Goal: Transaction & Acquisition: Book appointment/travel/reservation

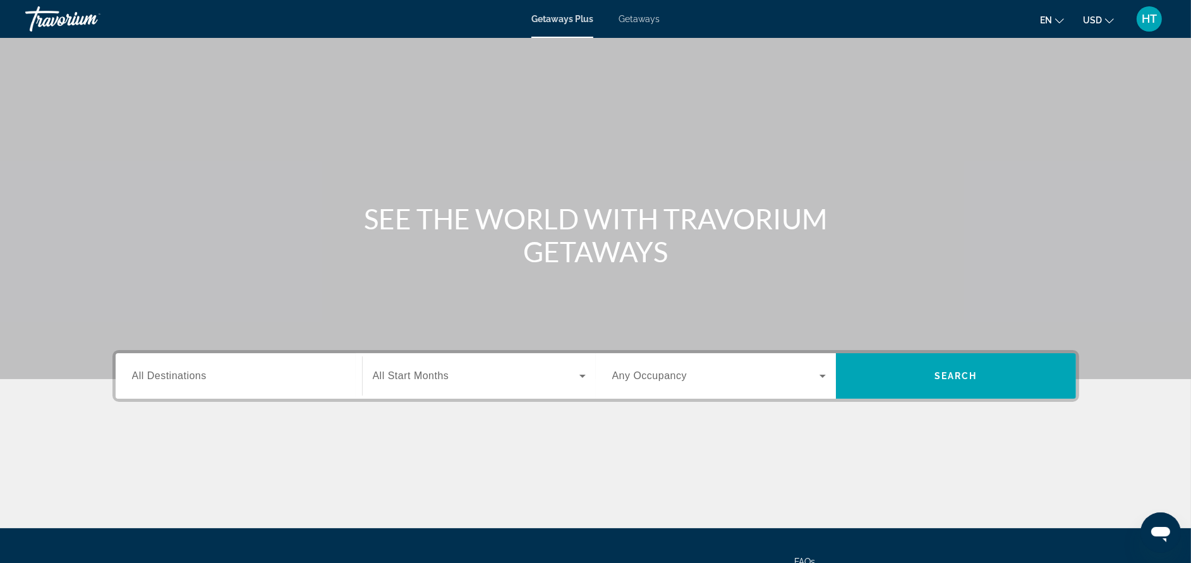
click at [637, 14] on span "Getaways" at bounding box center [638, 19] width 41 height 10
click at [275, 374] on input "Destination All Destinations" at bounding box center [239, 376] width 214 height 15
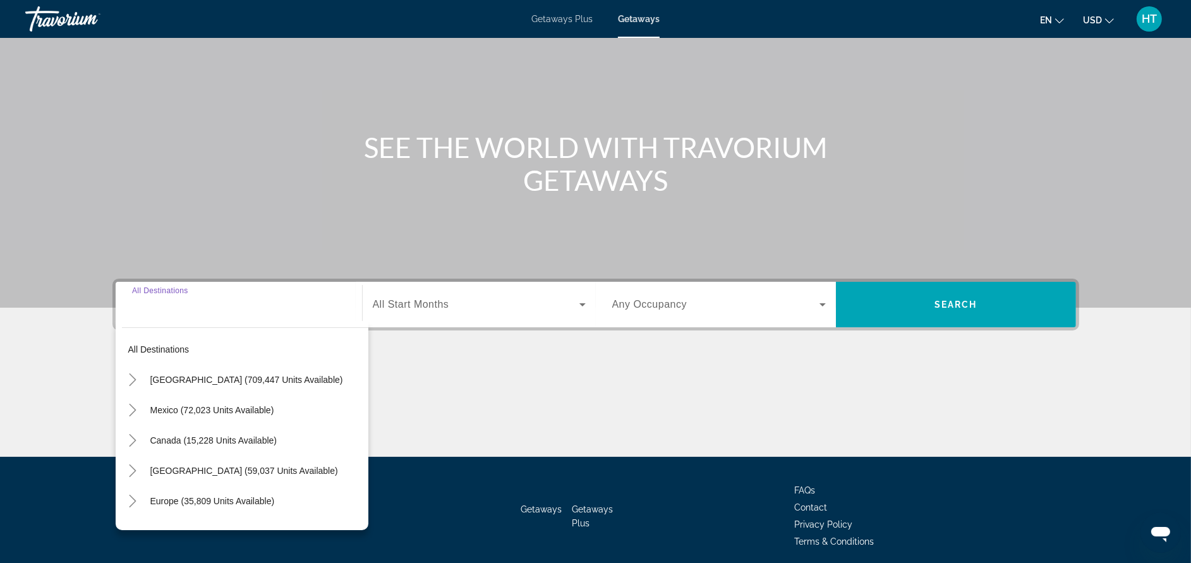
scroll to position [119, 0]
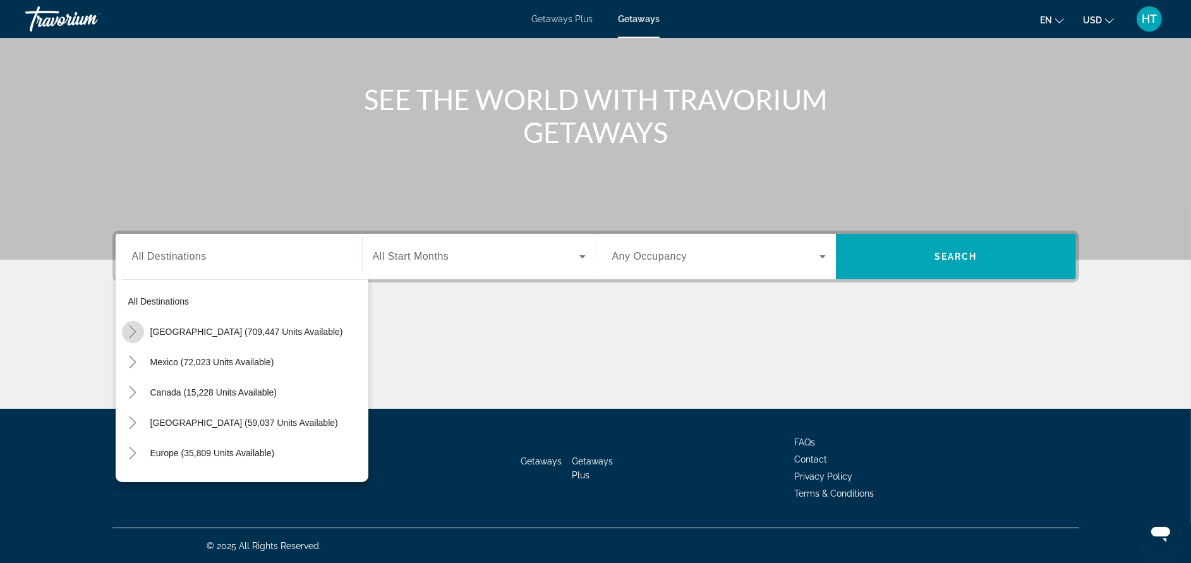
click at [128, 334] on icon "Toggle United States (709,447 units available)" at bounding box center [132, 331] width 13 height 13
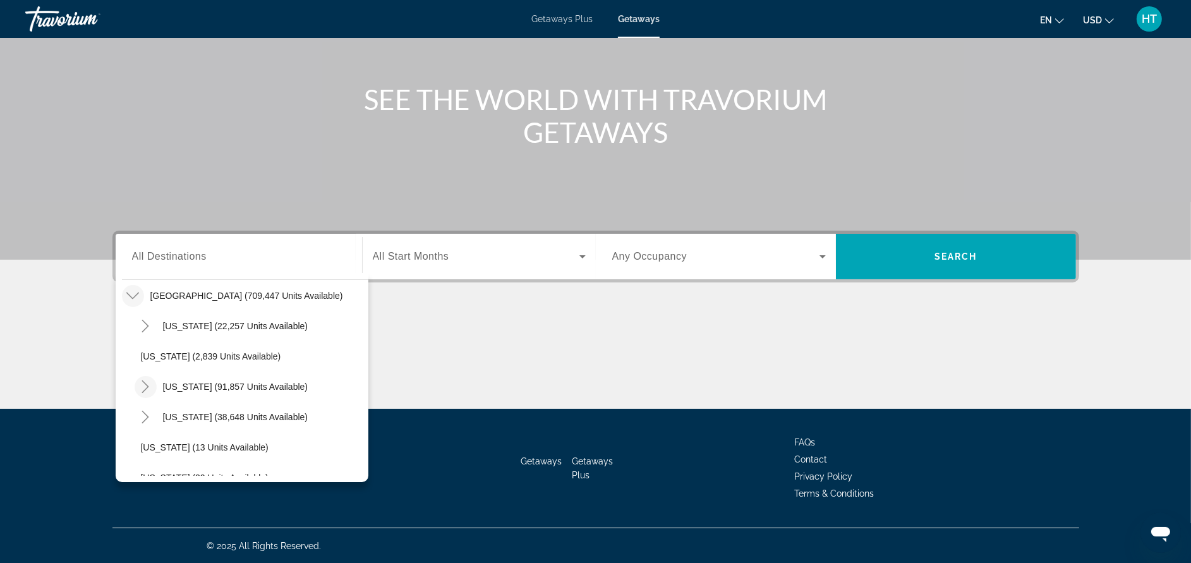
click at [148, 388] on icon "Toggle California (91,857 units available)" at bounding box center [145, 386] width 13 height 13
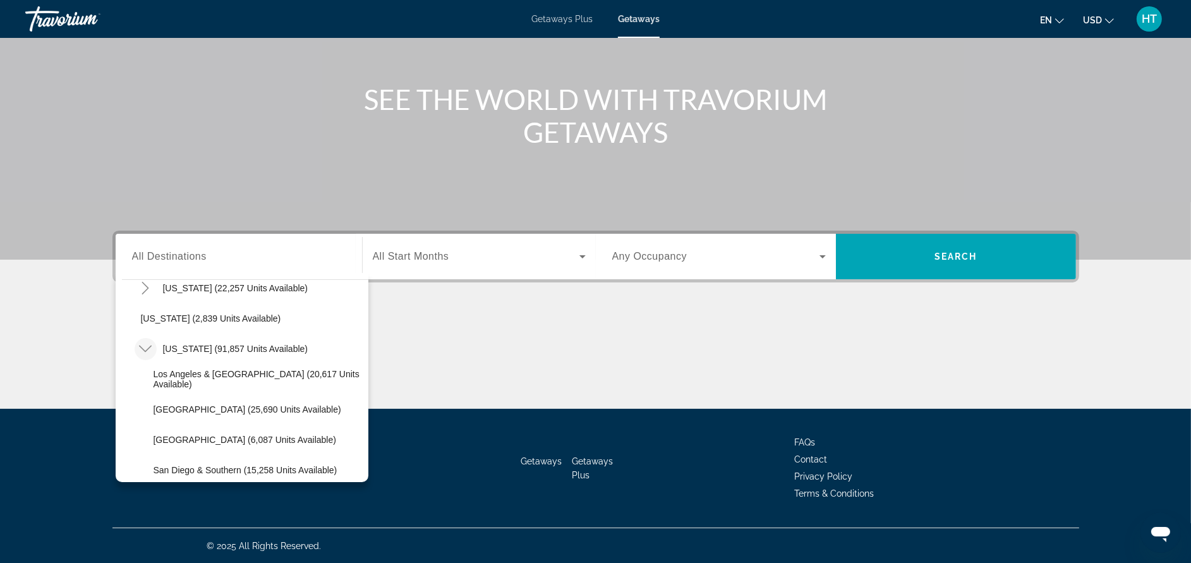
scroll to position [112, 0]
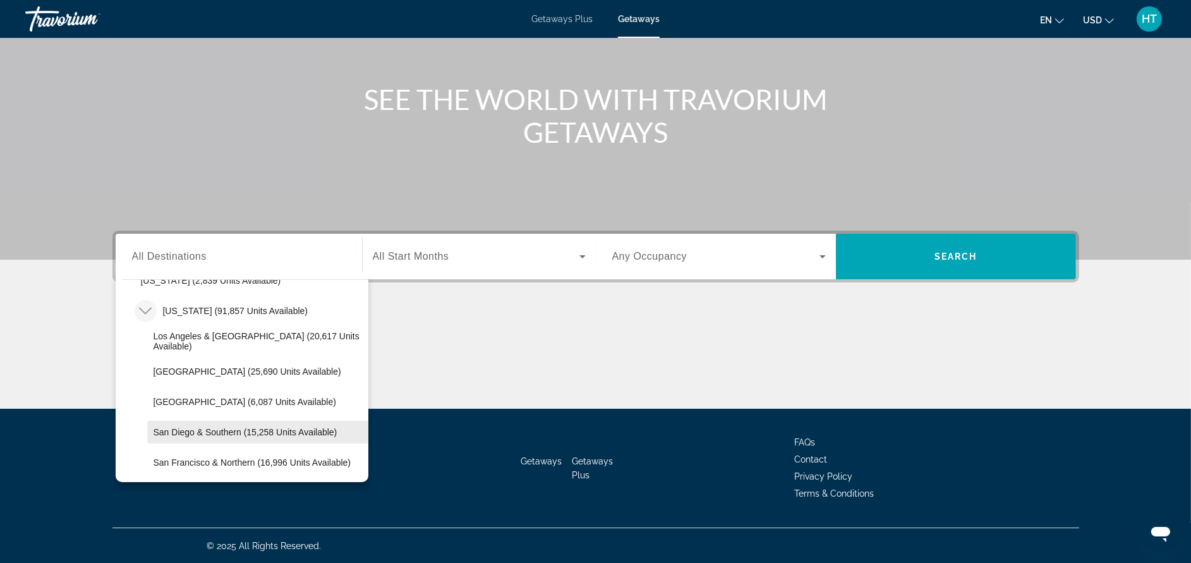
click at [298, 431] on span "San Diego & Southern (15,258 units available)" at bounding box center [246, 432] width 184 height 10
type input "**********"
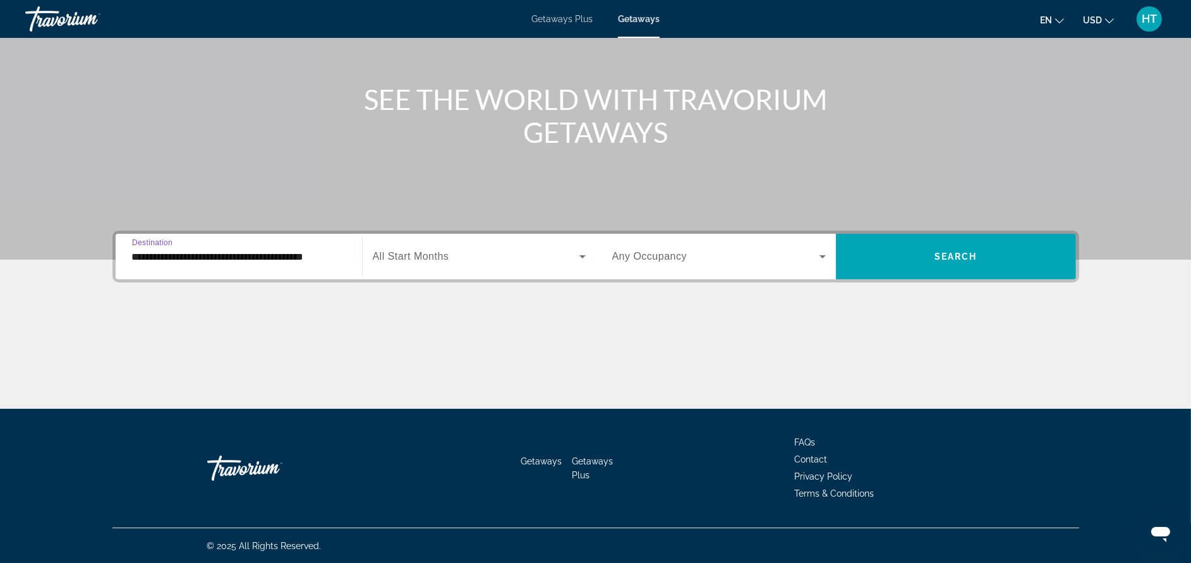
click at [453, 239] on div "Search widget" at bounding box center [479, 256] width 213 height 35
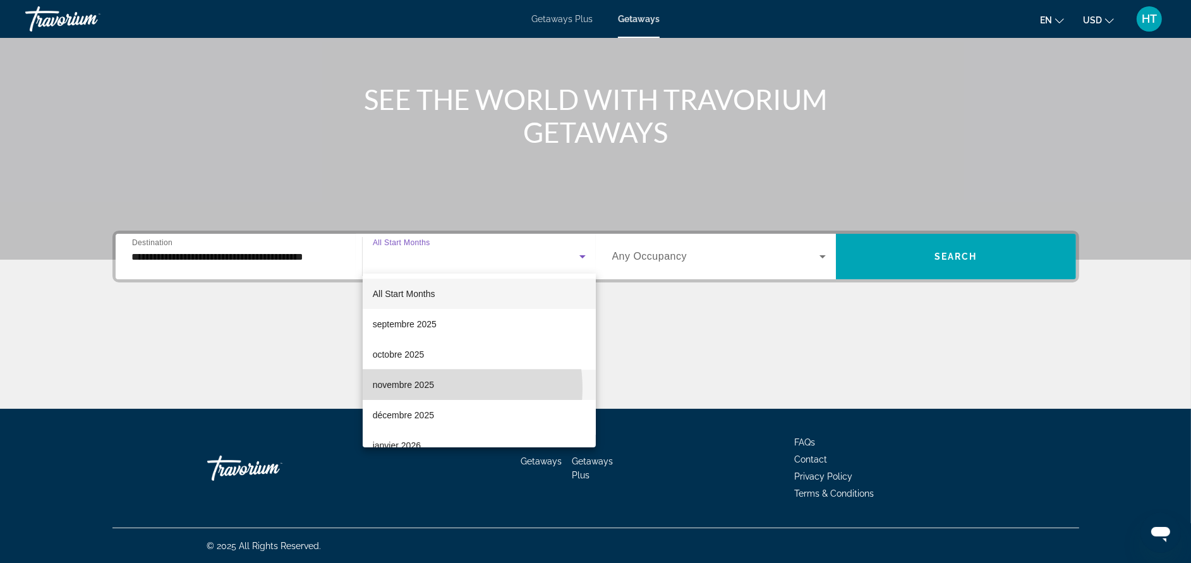
click at [430, 388] on span "novembre 2025" at bounding box center [403, 384] width 61 height 15
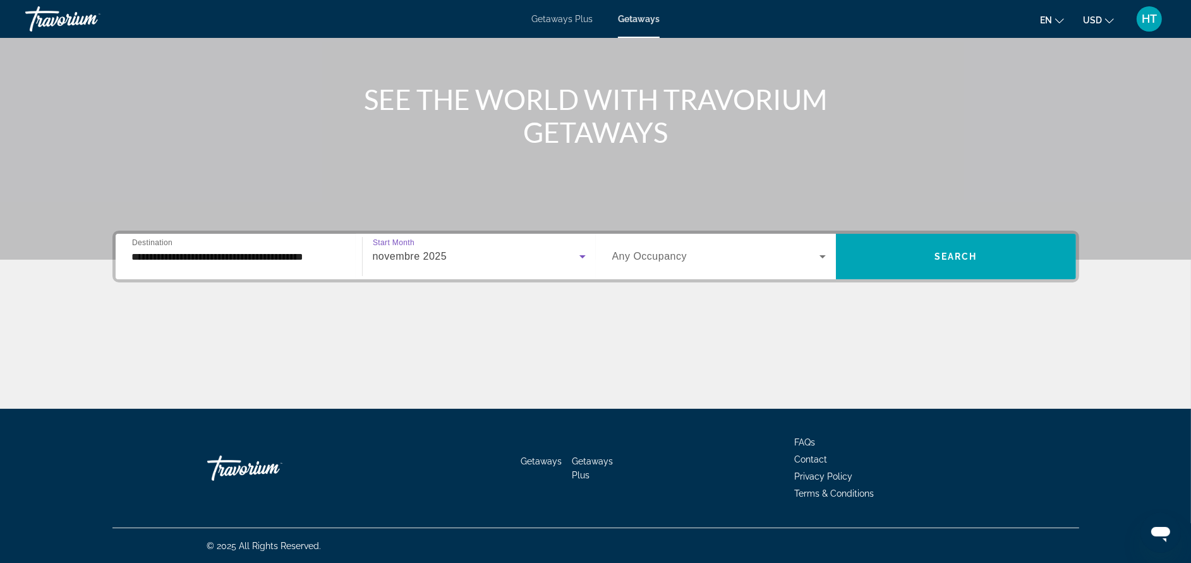
click at [635, 265] on div "Search widget" at bounding box center [719, 256] width 214 height 35
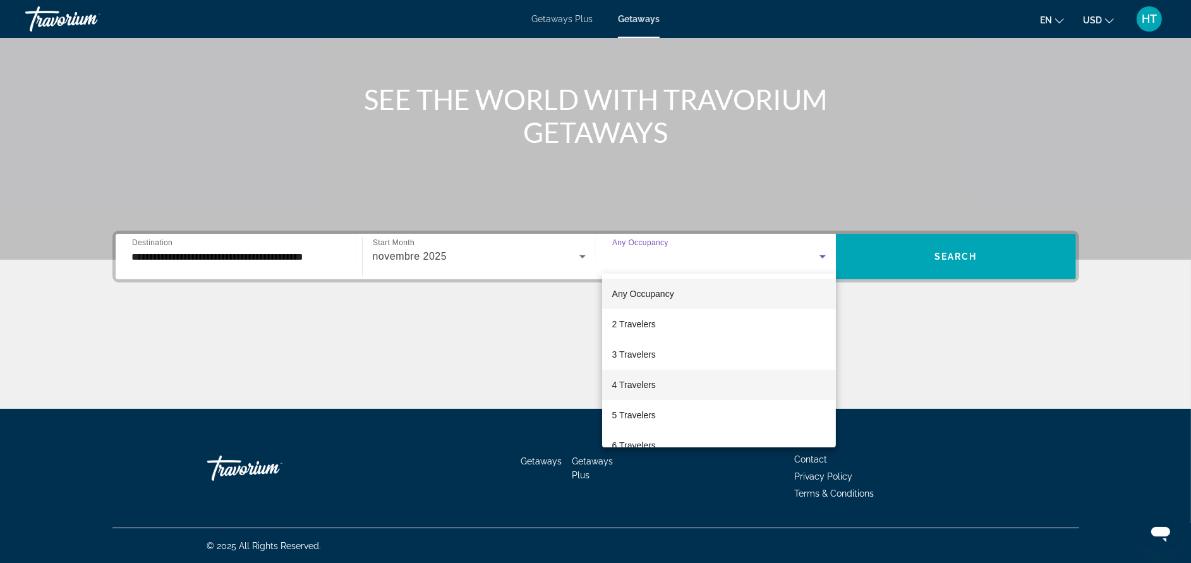
click at [634, 380] on span "4 Travelers" at bounding box center [634, 384] width 44 height 15
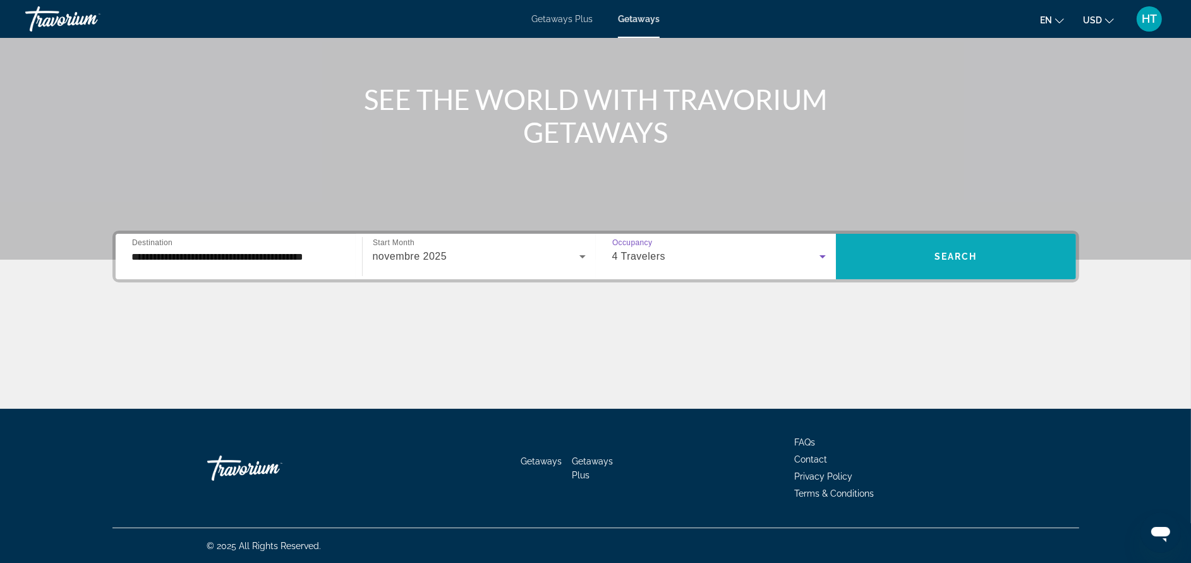
click at [922, 260] on span "Search widget" at bounding box center [956, 256] width 240 height 30
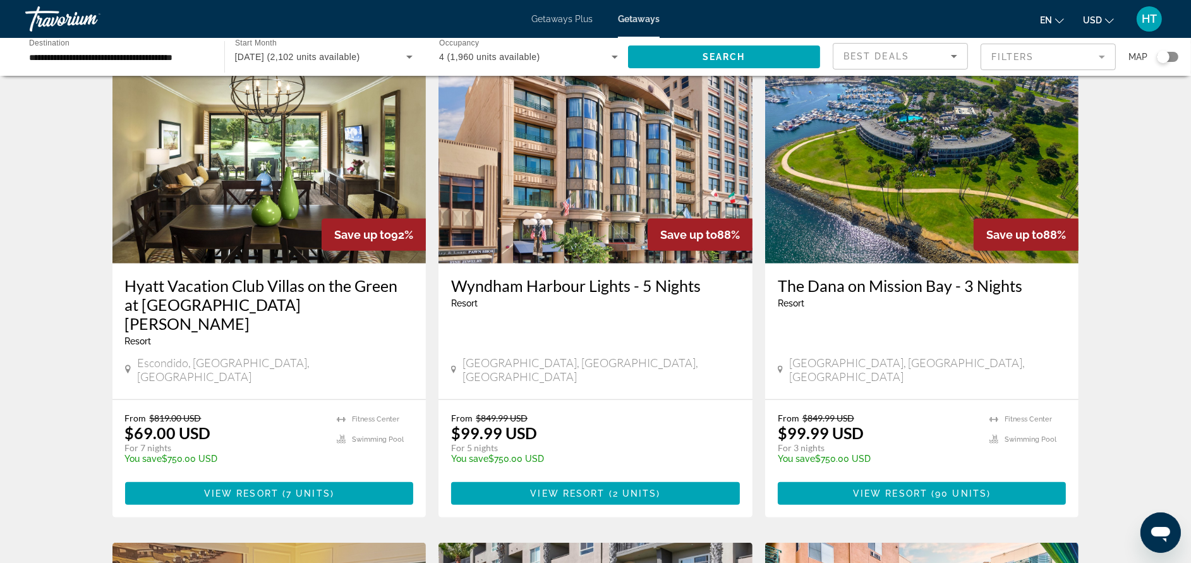
scroll to position [985, 0]
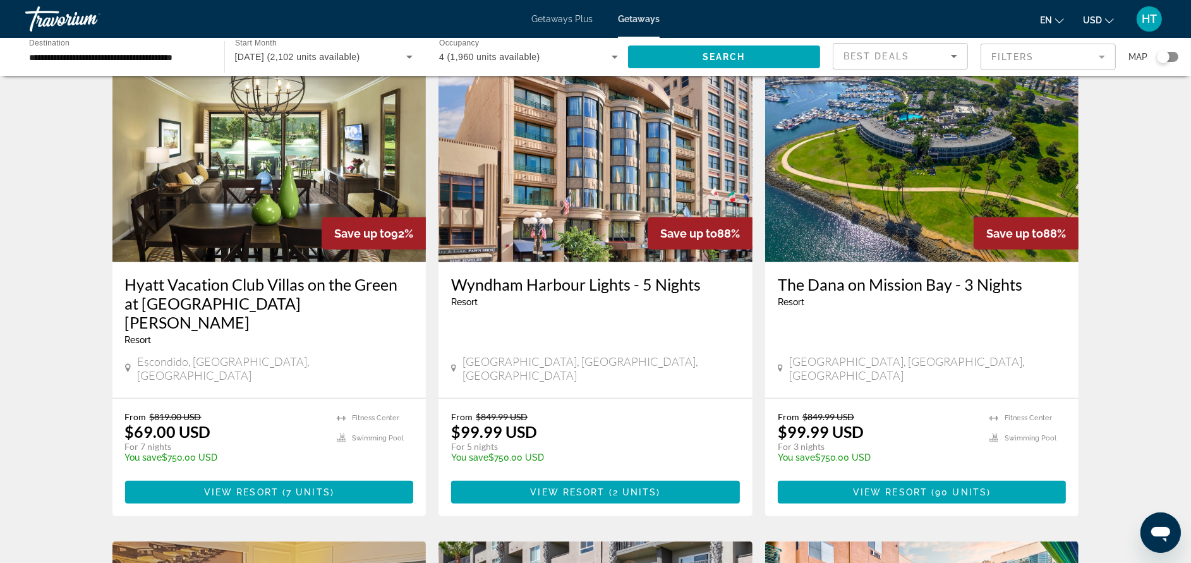
click at [922, 275] on h3 "The Dana on Mission Bay - 3 Nights" at bounding box center [922, 284] width 289 height 19
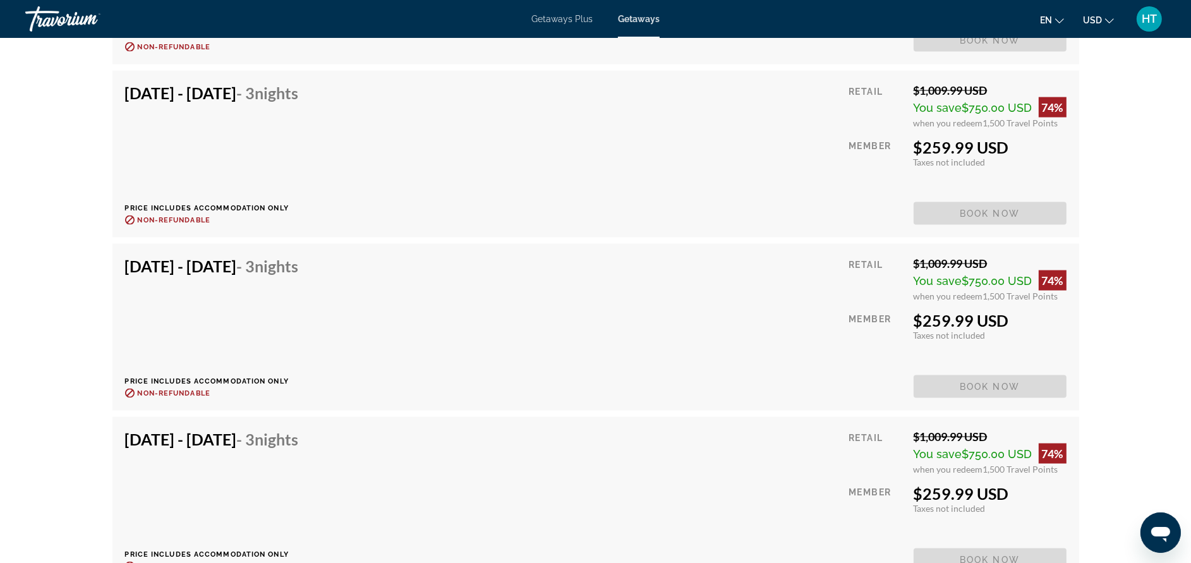
scroll to position [2311, 0]
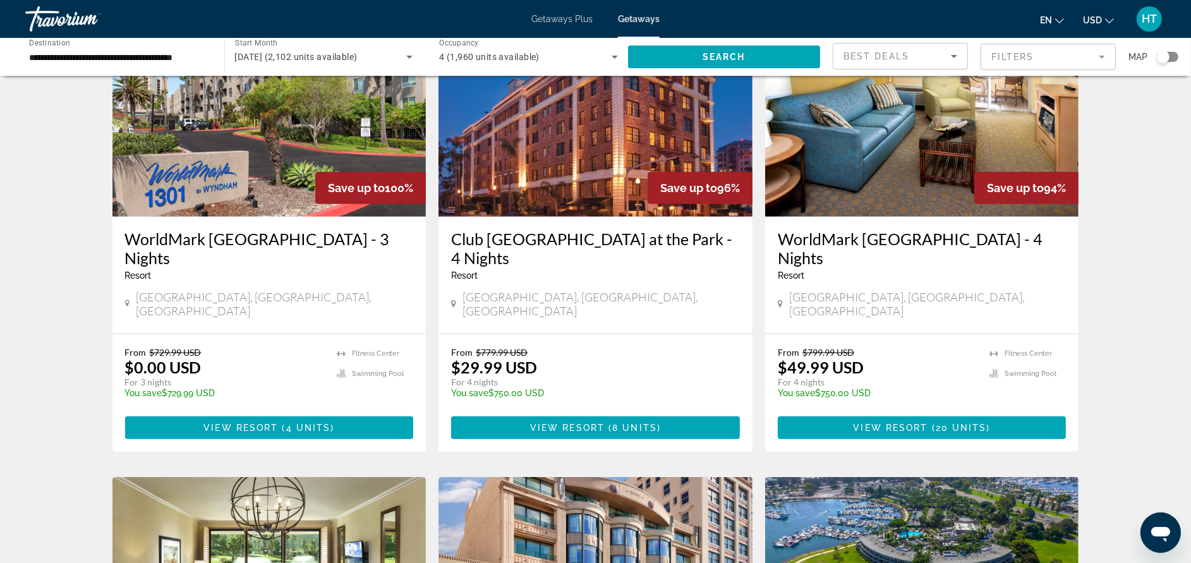
scroll to position [530, 0]
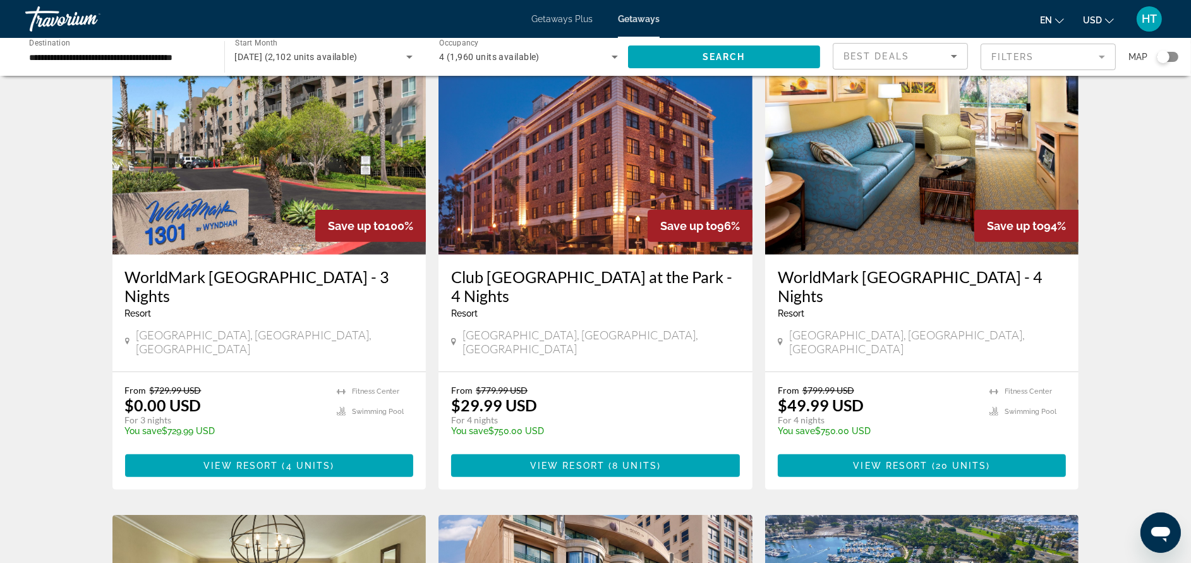
click at [956, 267] on h3 "WorldMark [GEOGRAPHIC_DATA] - 4 Nights" at bounding box center [922, 286] width 289 height 38
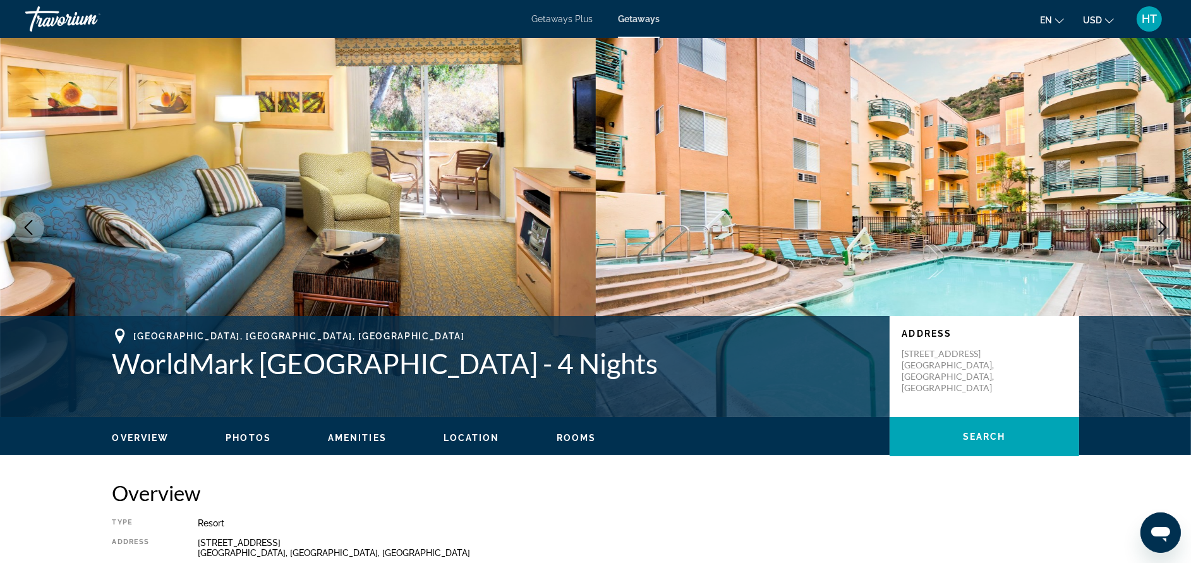
click at [575, 11] on div "Getaways Plus Getaways en English Español Français Italiano Português русский U…" at bounding box center [595, 19] width 1191 height 33
click at [575, 20] on span "Getaways Plus" at bounding box center [561, 19] width 61 height 10
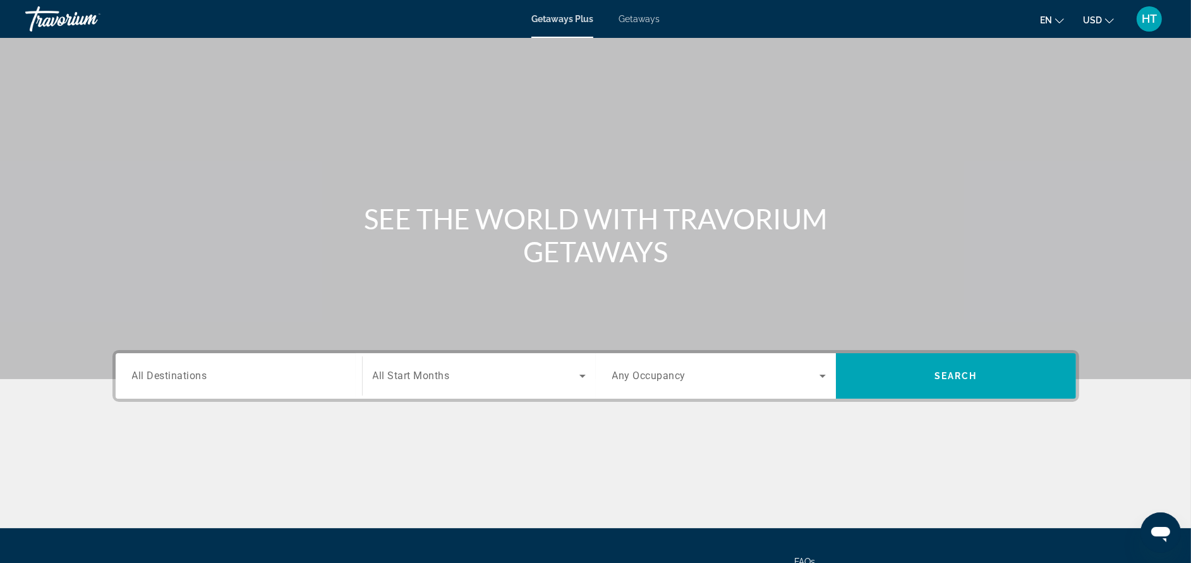
click at [1144, 21] on span "HT" at bounding box center [1148, 19] width 15 height 13
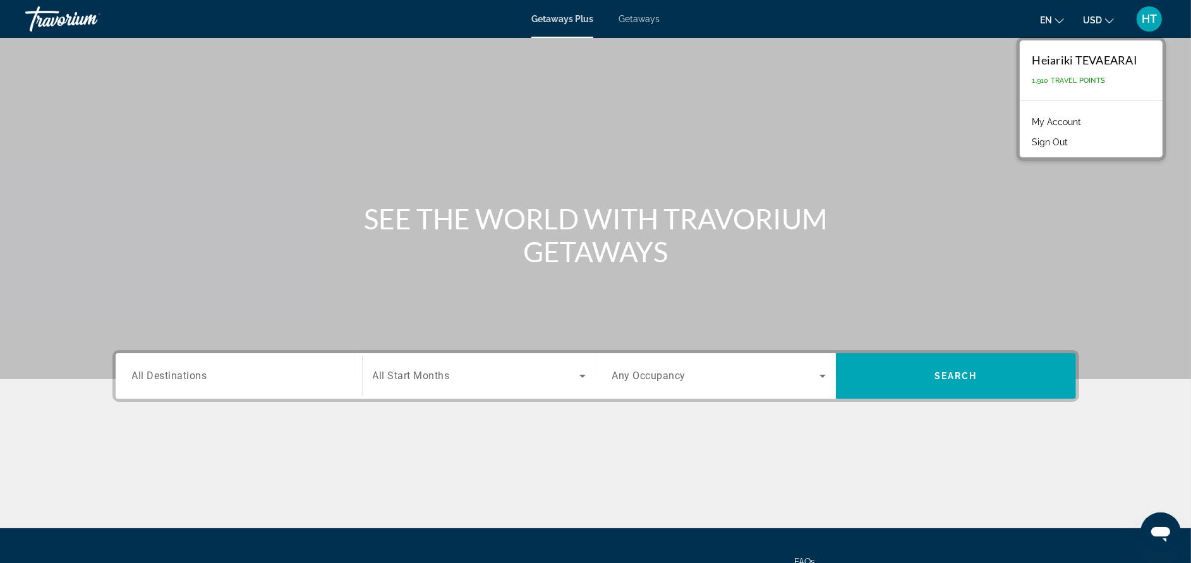
click at [1047, 124] on link "My Account" at bounding box center [1057, 122] width 62 height 16
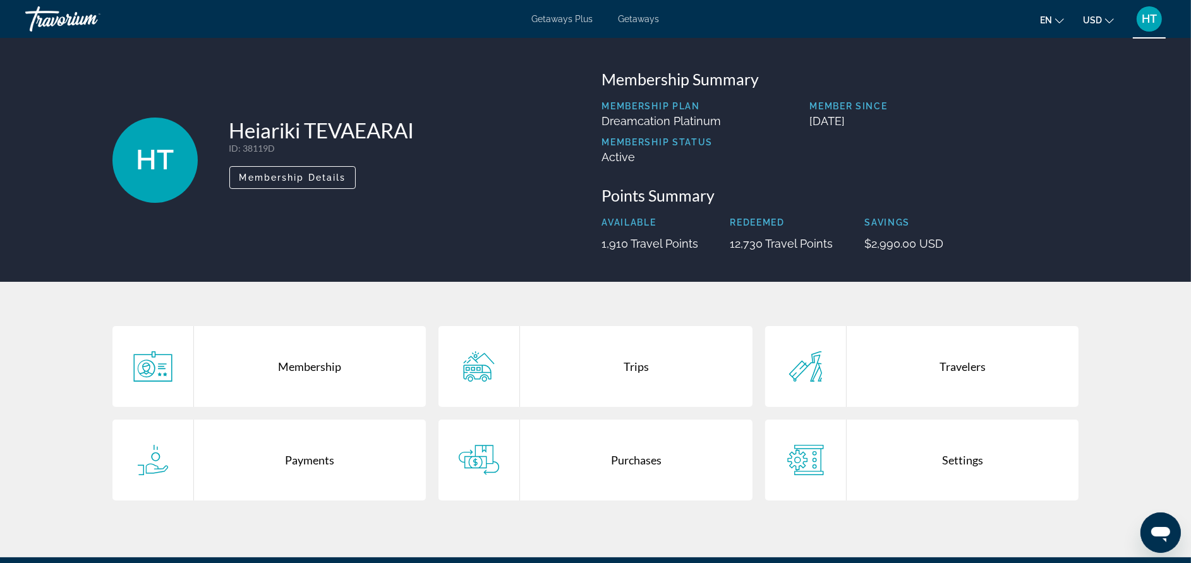
click at [354, 371] on div "Membership" at bounding box center [310, 366] width 232 height 81
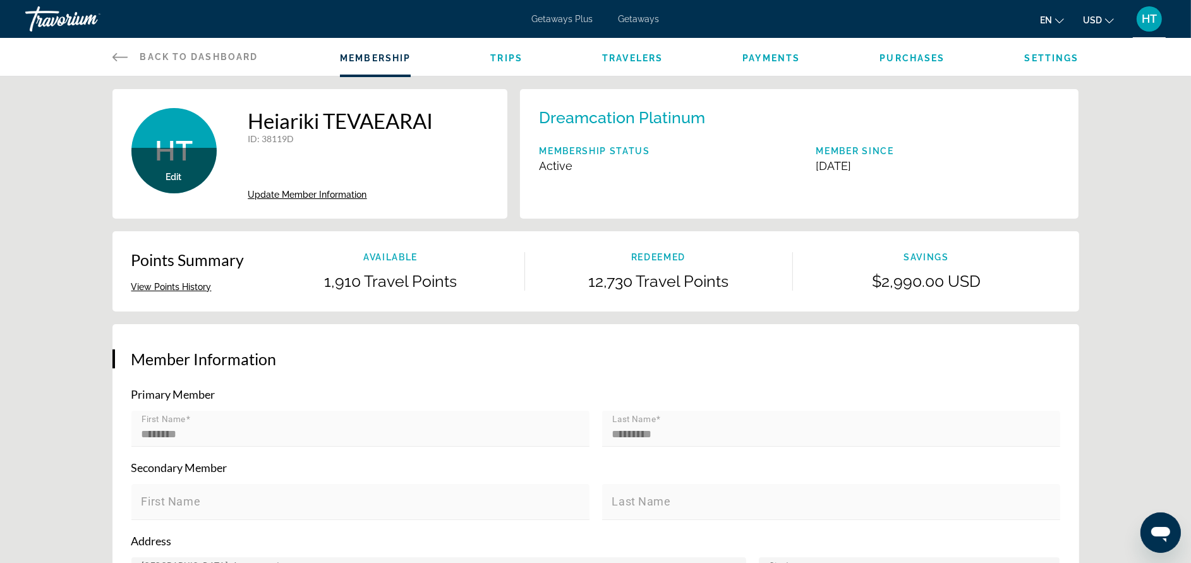
click at [579, 15] on span "Getaways Plus" at bounding box center [562, 19] width 61 height 10
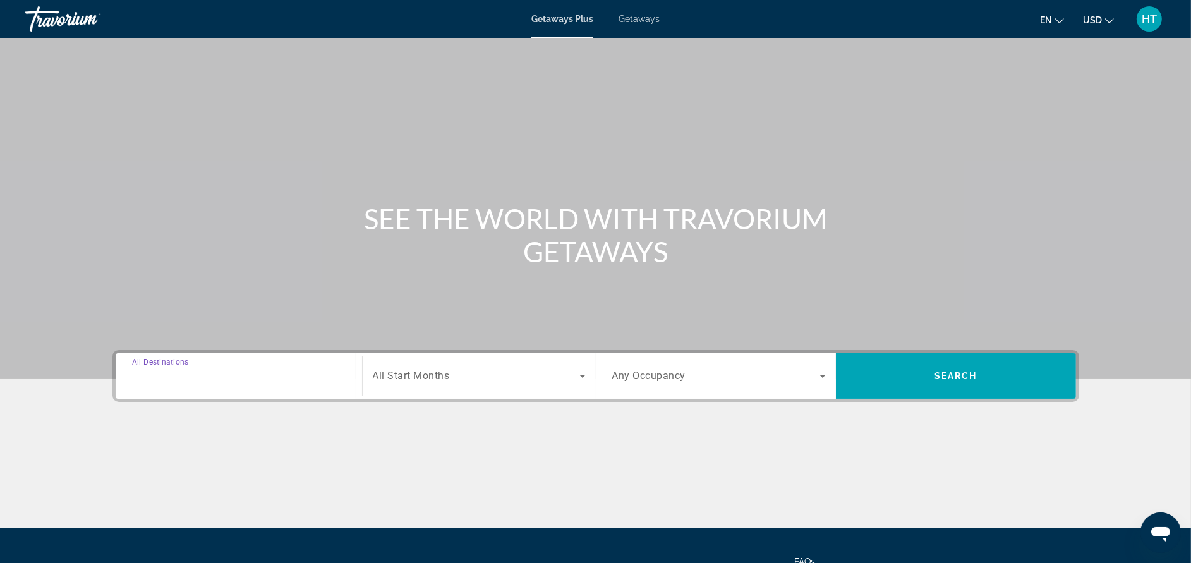
click at [279, 375] on input "Destination All Destinations" at bounding box center [239, 376] width 214 height 15
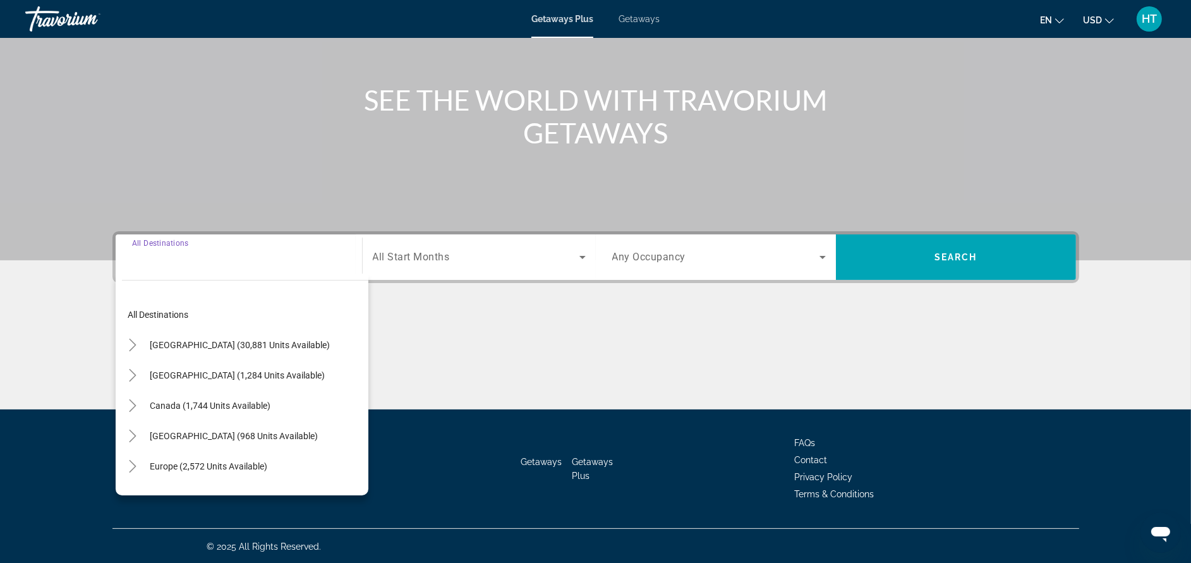
scroll to position [119, 0]
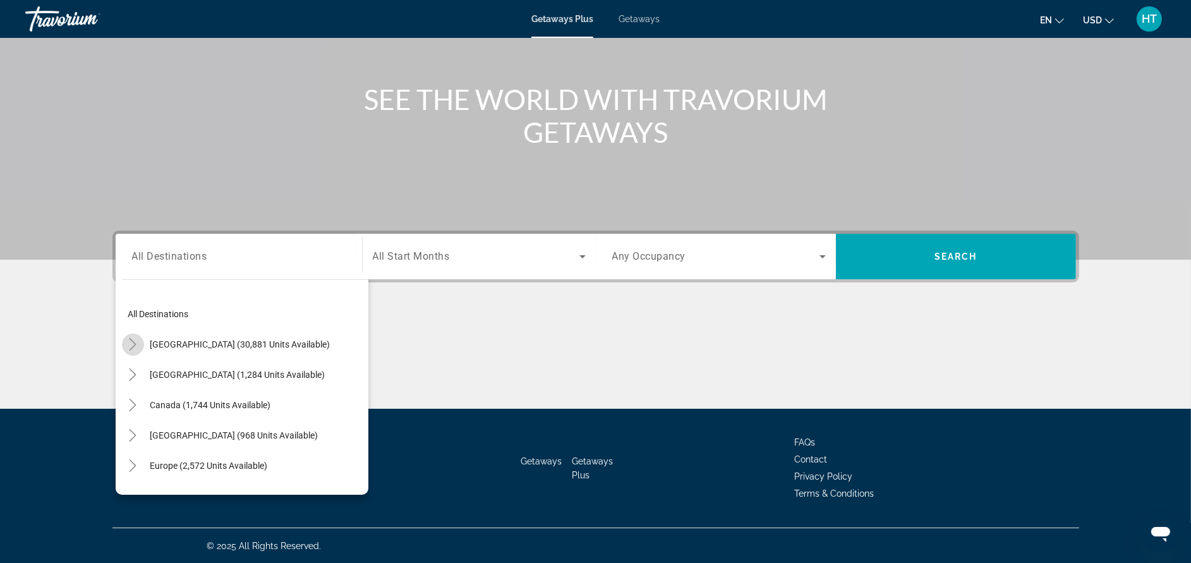
click at [128, 346] on icon "Toggle United States (30,881 units available)" at bounding box center [132, 344] width 13 height 13
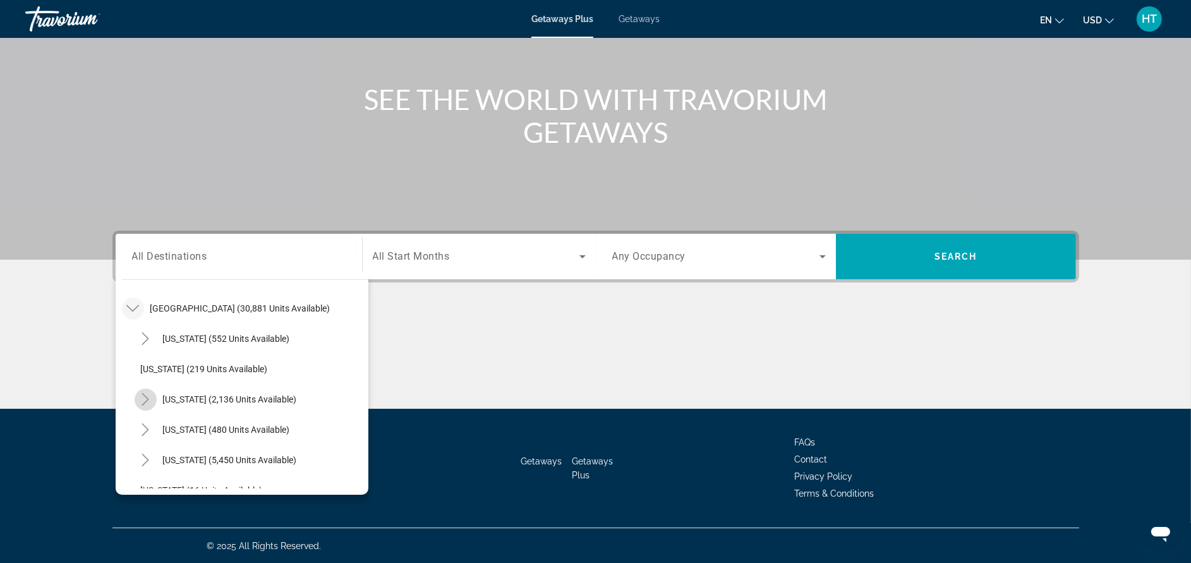
click at [142, 397] on icon "Toggle California (2,136 units available)" at bounding box center [145, 399] width 13 height 13
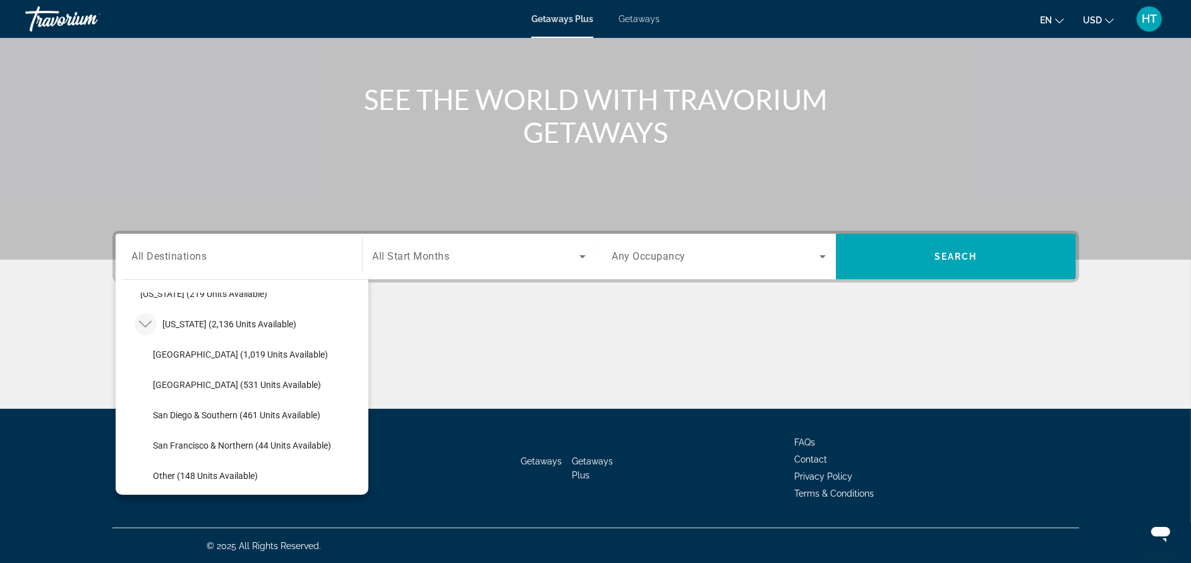
scroll to position [112, 0]
click at [304, 406] on span "Search widget" at bounding box center [257, 414] width 221 height 30
type input "**********"
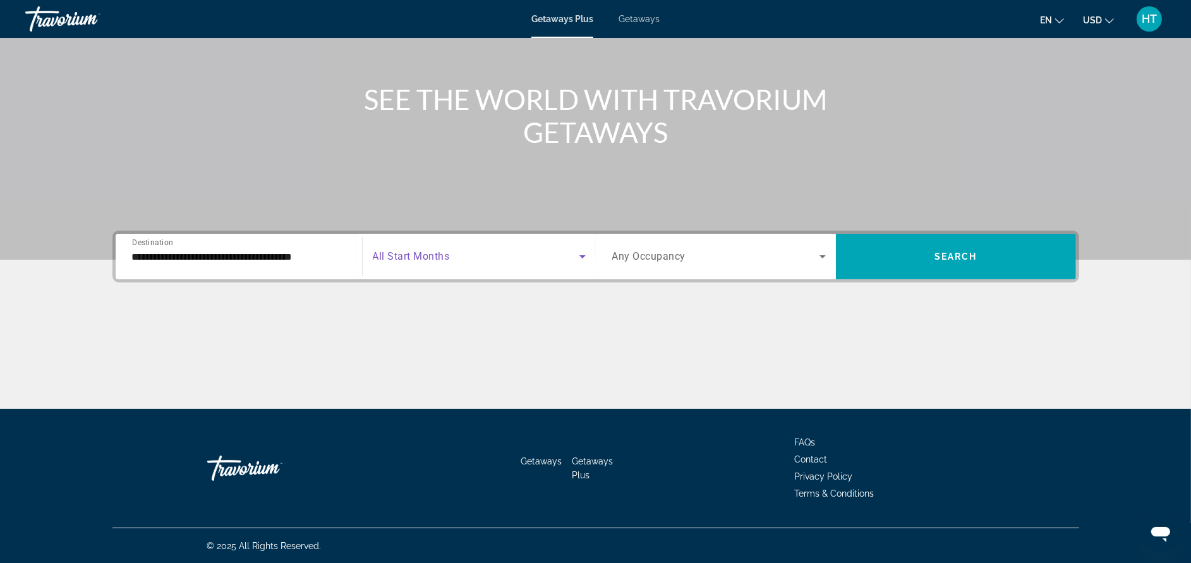
click at [450, 261] on span "Search widget" at bounding box center [476, 256] width 207 height 15
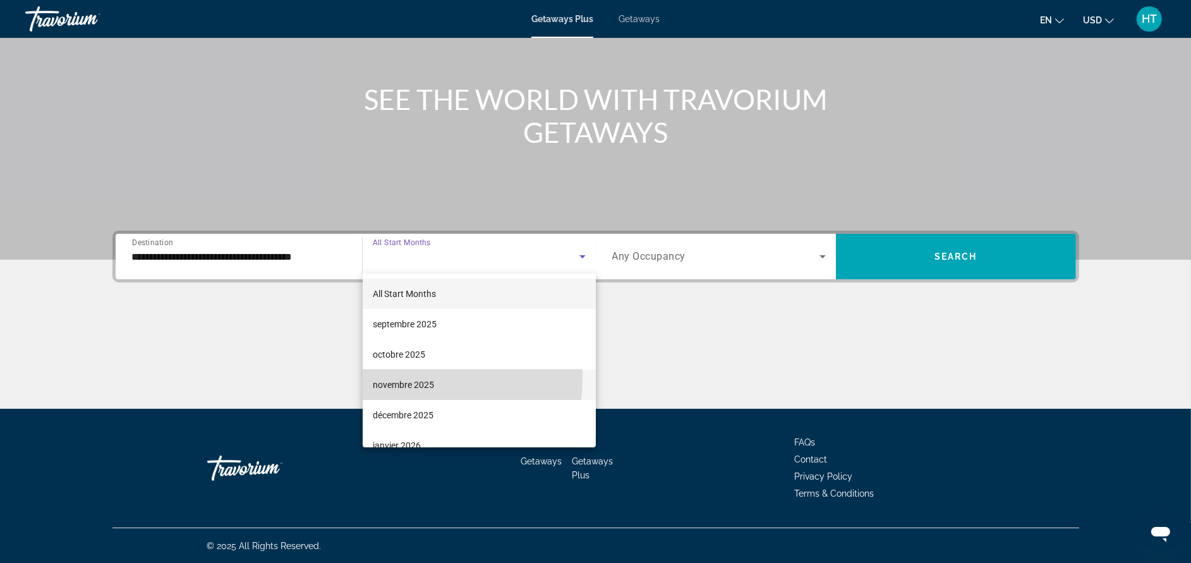
click at [433, 379] on span "novembre 2025" at bounding box center [403, 384] width 61 height 15
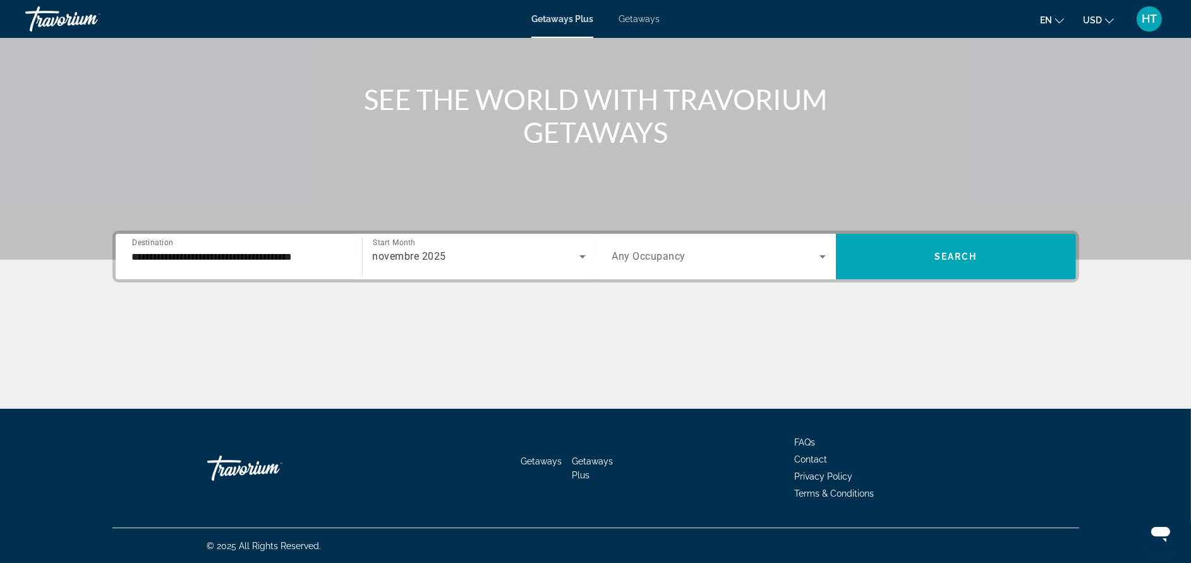
click at [680, 261] on span "Any Occupancy" at bounding box center [649, 257] width 74 height 12
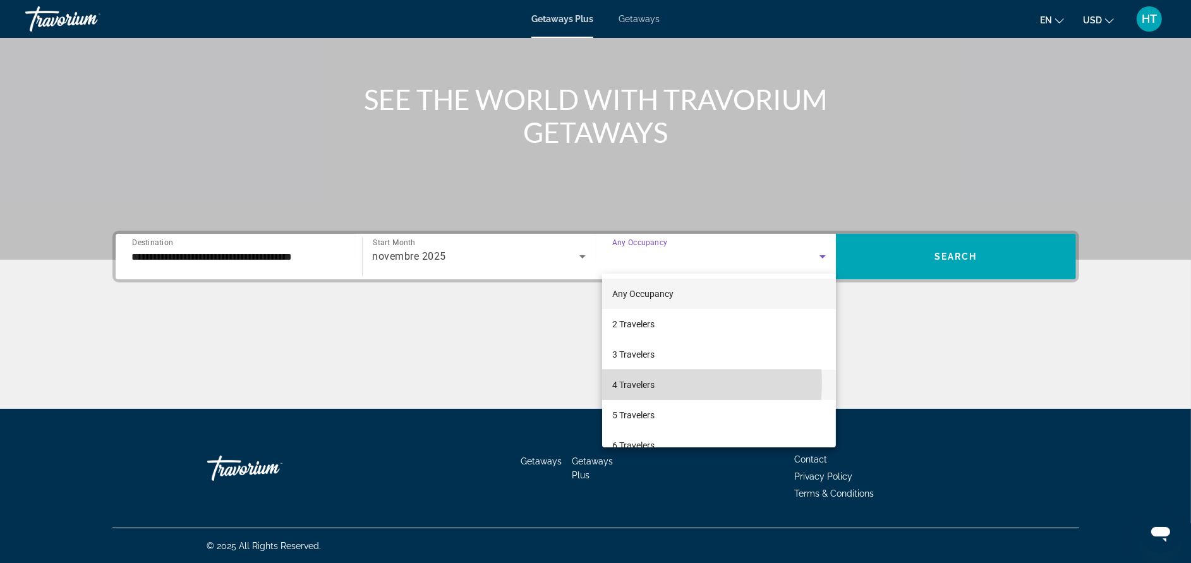
click at [664, 383] on mat-option "4 Travelers" at bounding box center [719, 385] width 234 height 30
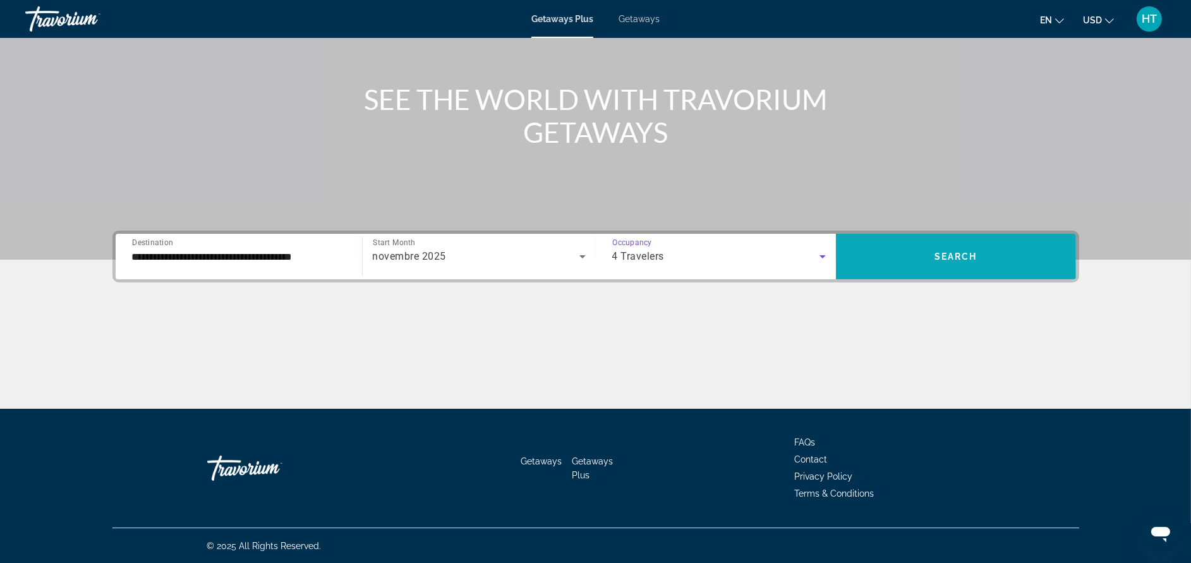
click at [934, 254] on span "Search" at bounding box center [955, 256] width 43 height 10
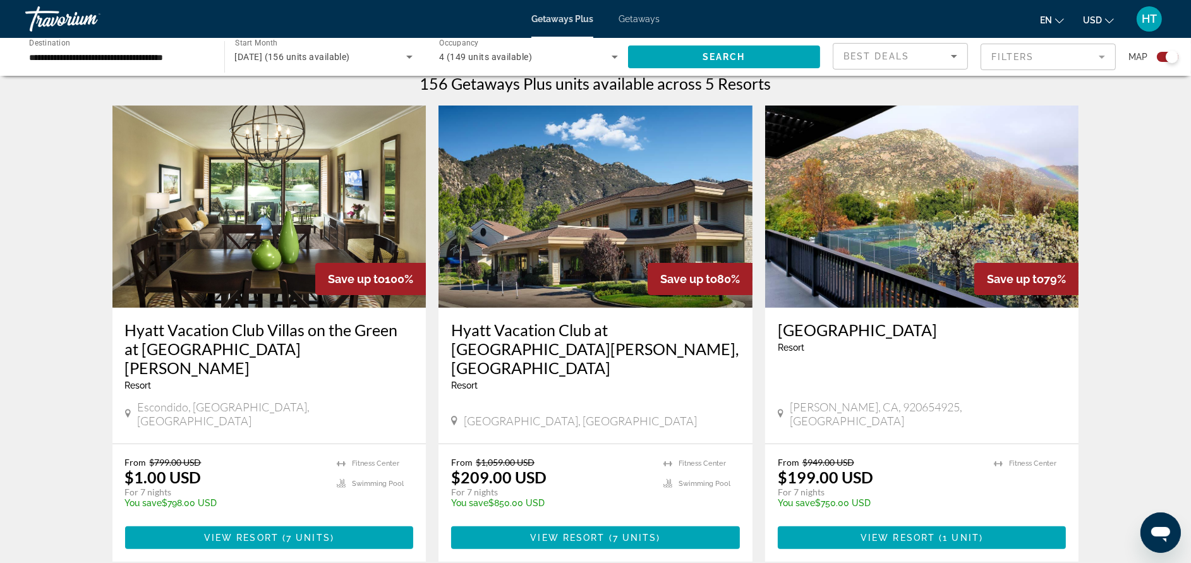
scroll to position [368, 0]
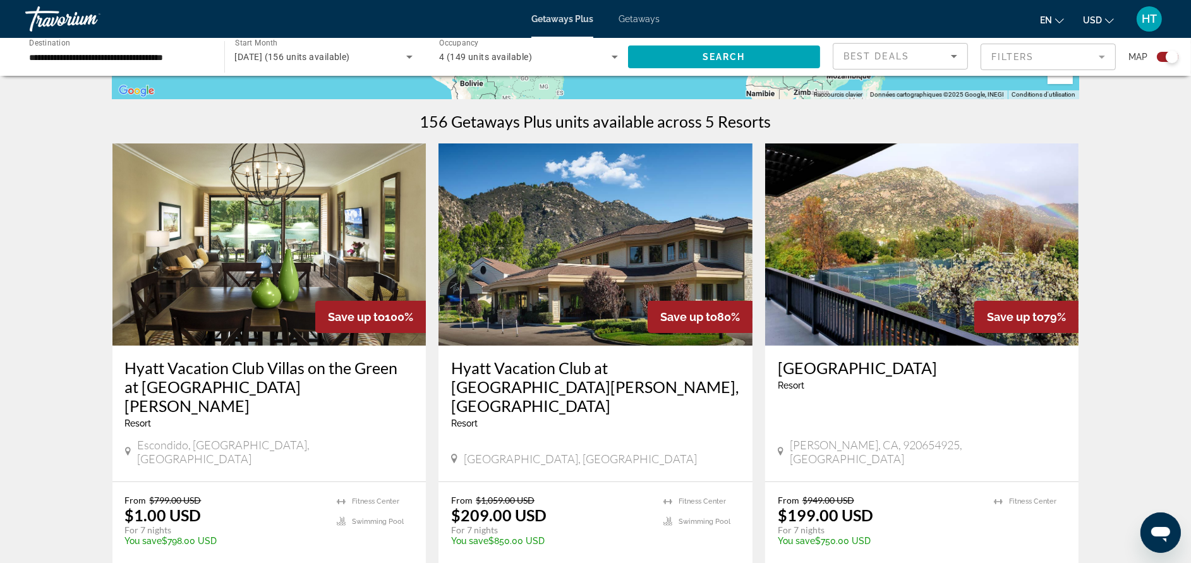
click at [385, 363] on h3 "Hyatt Vacation Club Villas on the Green at [GEOGRAPHIC_DATA][PERSON_NAME]" at bounding box center [269, 386] width 289 height 57
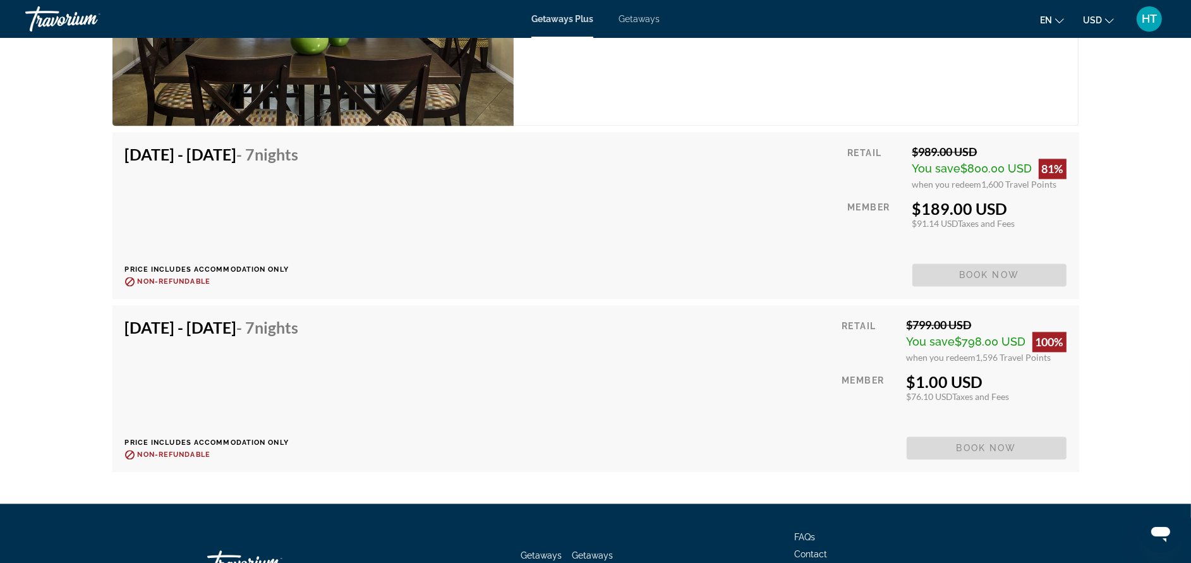
scroll to position [3371, 0]
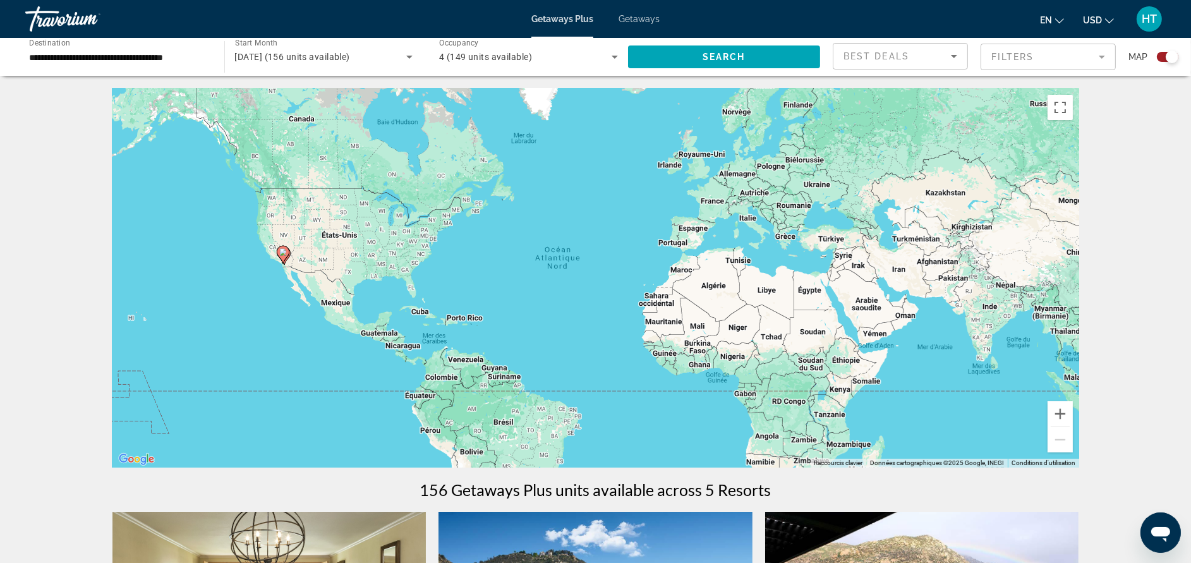
click at [653, 18] on span "Getaways" at bounding box center [638, 19] width 41 height 10
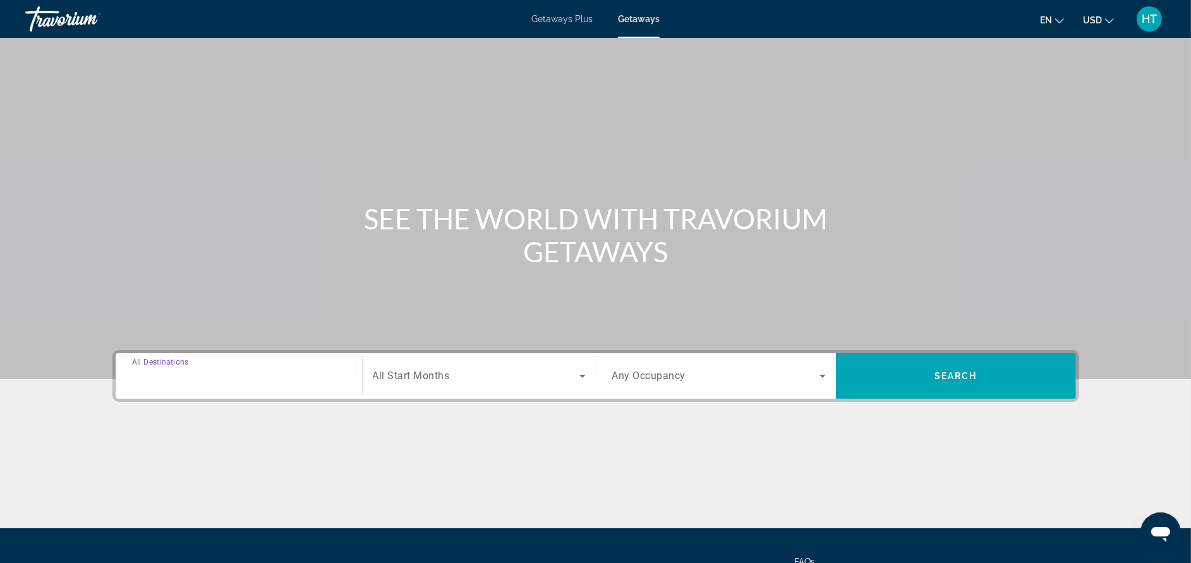
click at [256, 382] on input "Destination All Destinations" at bounding box center [239, 376] width 214 height 15
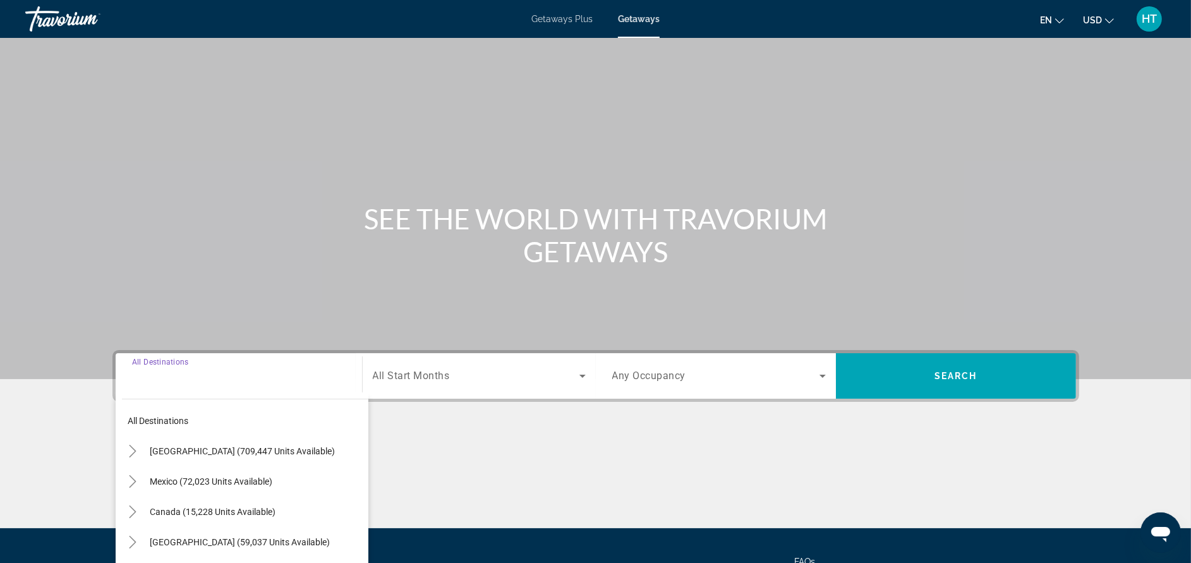
scroll to position [119, 0]
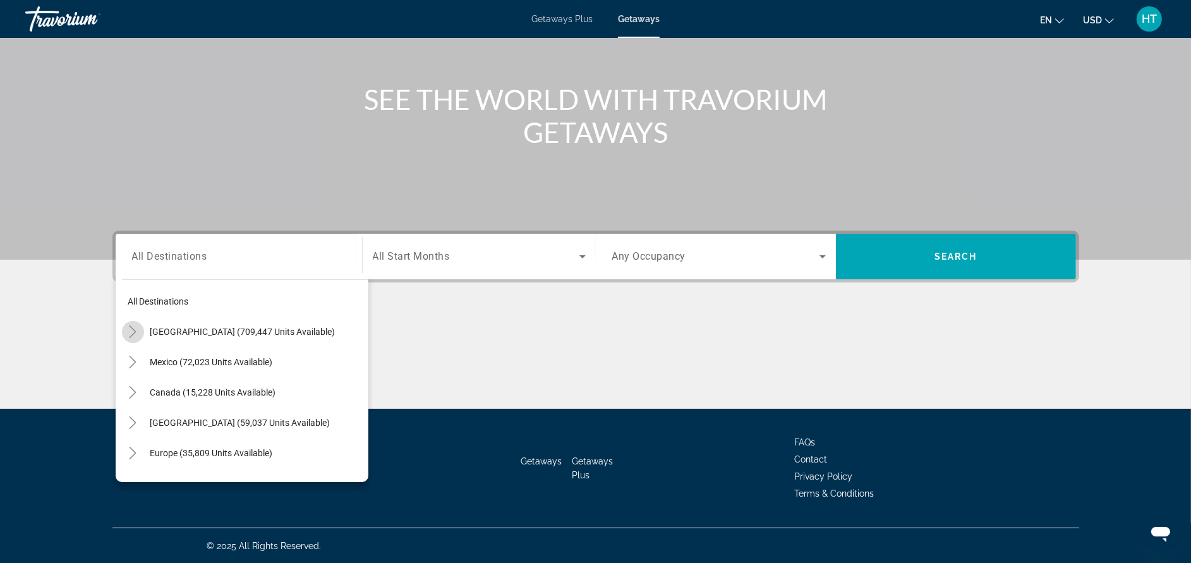
click at [131, 334] on icon "Toggle United States (709,447 units available)" at bounding box center [132, 331] width 13 height 13
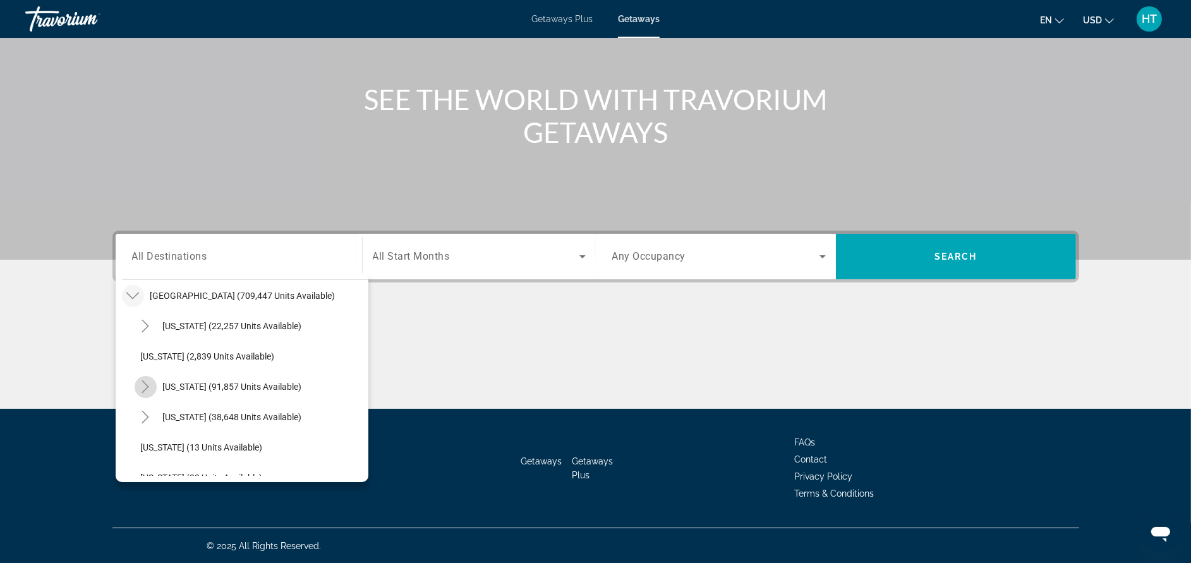
click at [146, 384] on icon "Toggle California (91,857 units available)" at bounding box center [145, 386] width 7 height 13
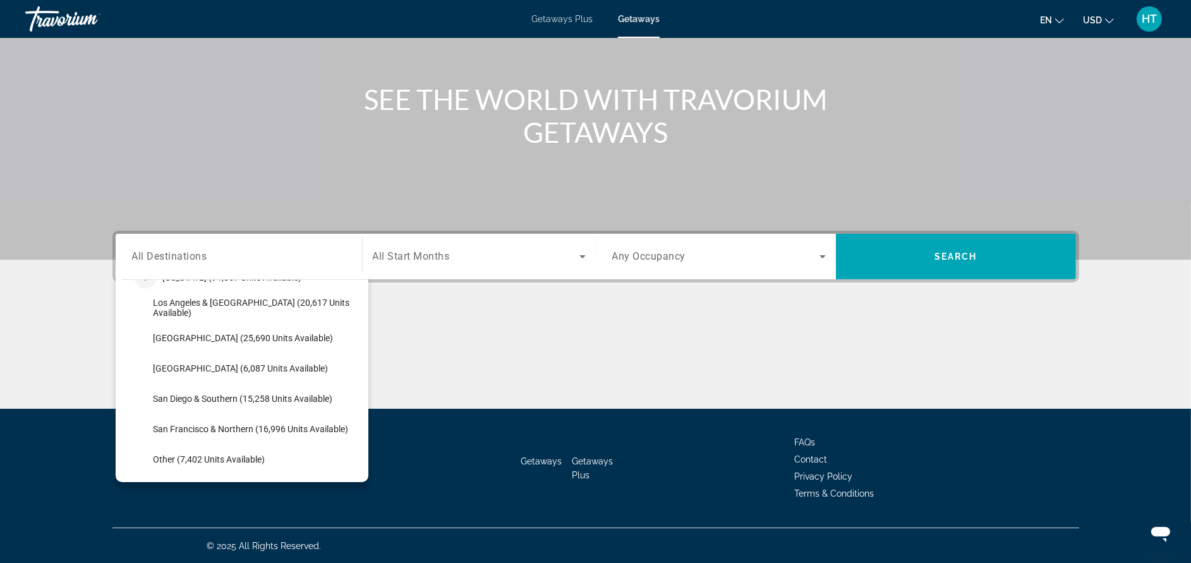
scroll to position [150, 0]
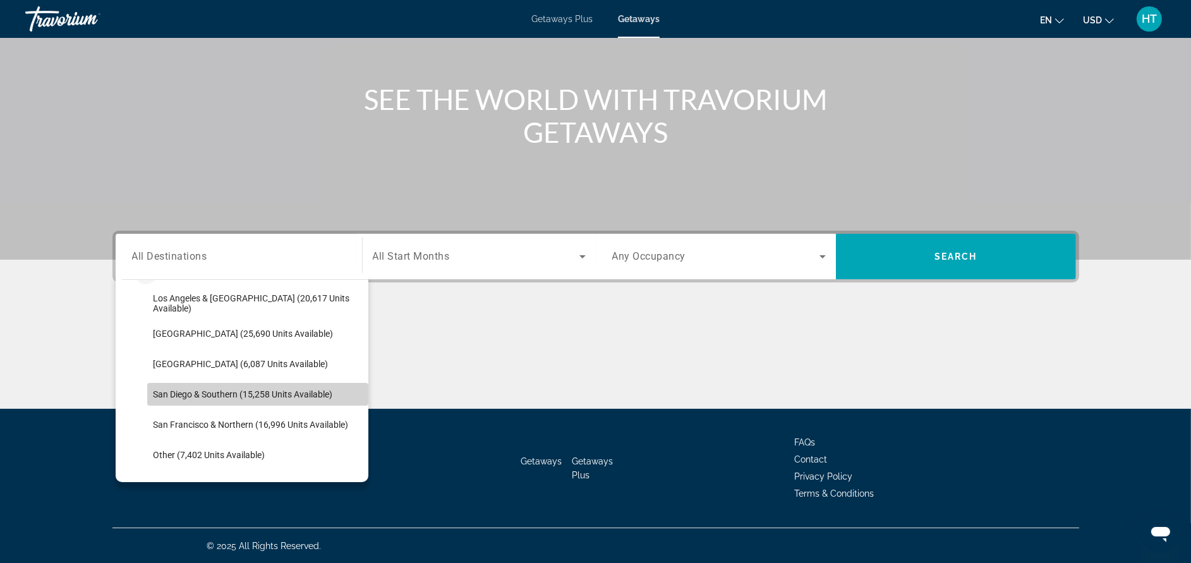
click at [308, 389] on span "San Diego & Southern (15,258 units available)" at bounding box center [243, 394] width 179 height 10
type input "**********"
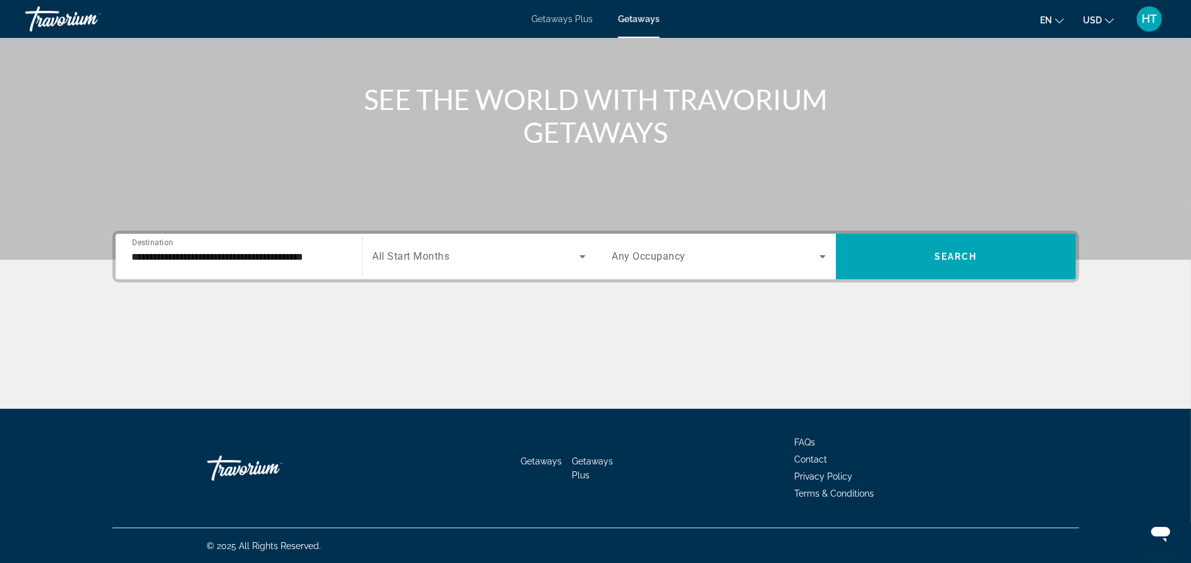
click at [439, 255] on span "All Start Months" at bounding box center [411, 257] width 77 height 12
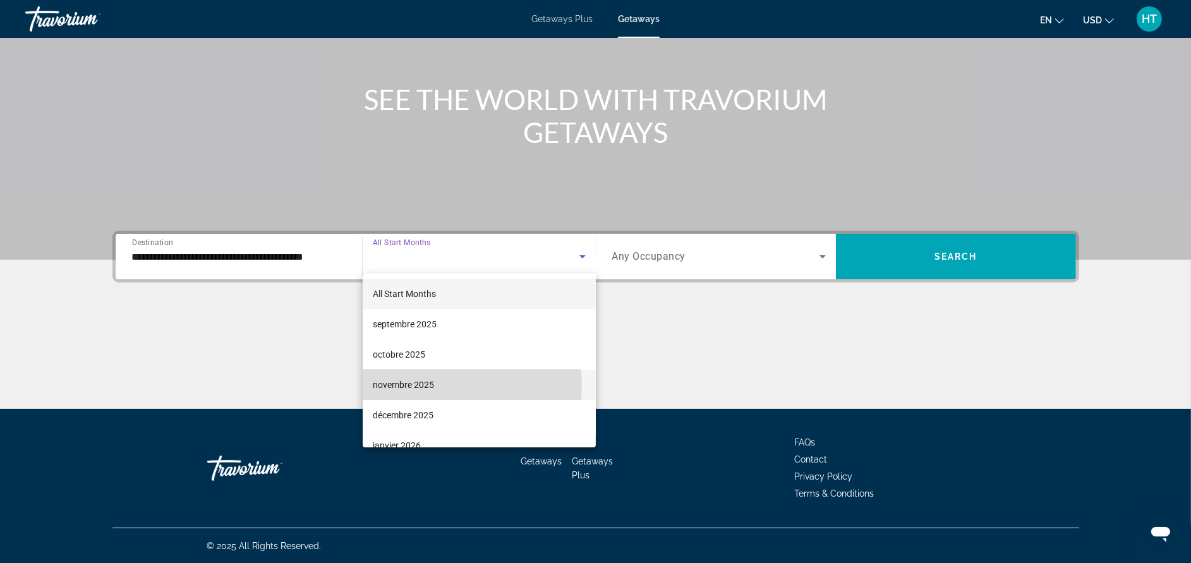
click at [412, 387] on span "novembre 2025" at bounding box center [403, 384] width 61 height 15
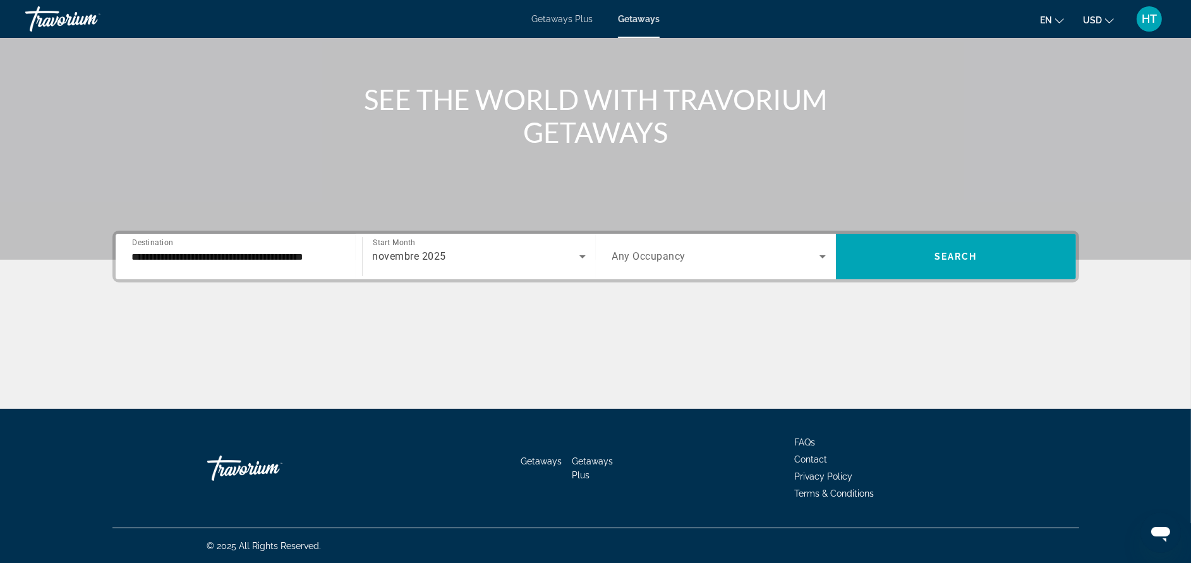
click at [683, 258] on span "Any Occupancy" at bounding box center [649, 257] width 74 height 12
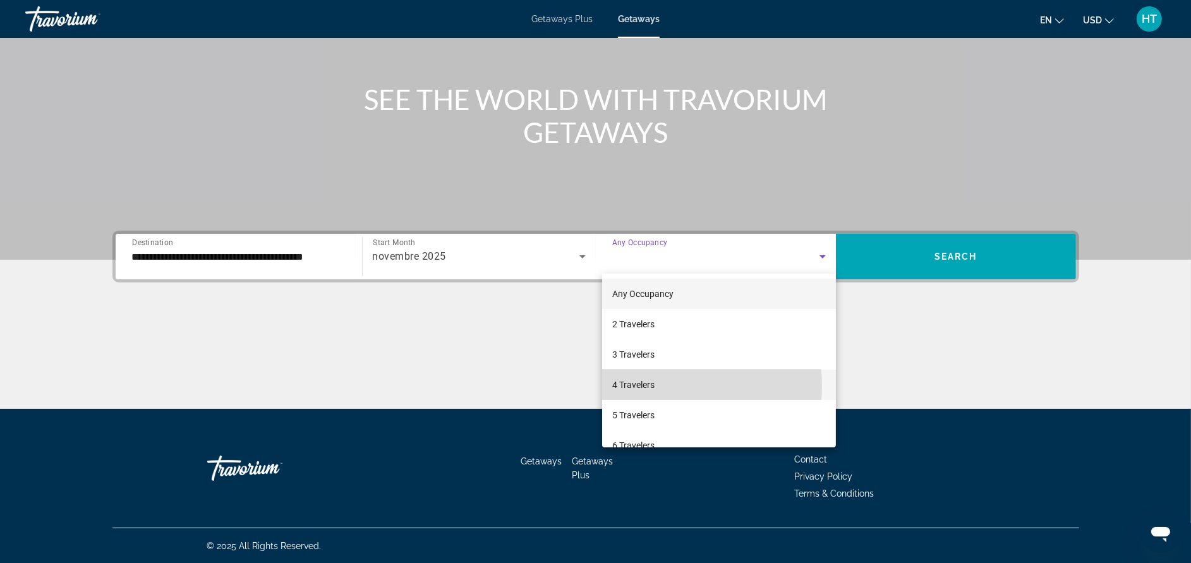
click at [661, 385] on mat-option "4 Travelers" at bounding box center [719, 385] width 234 height 30
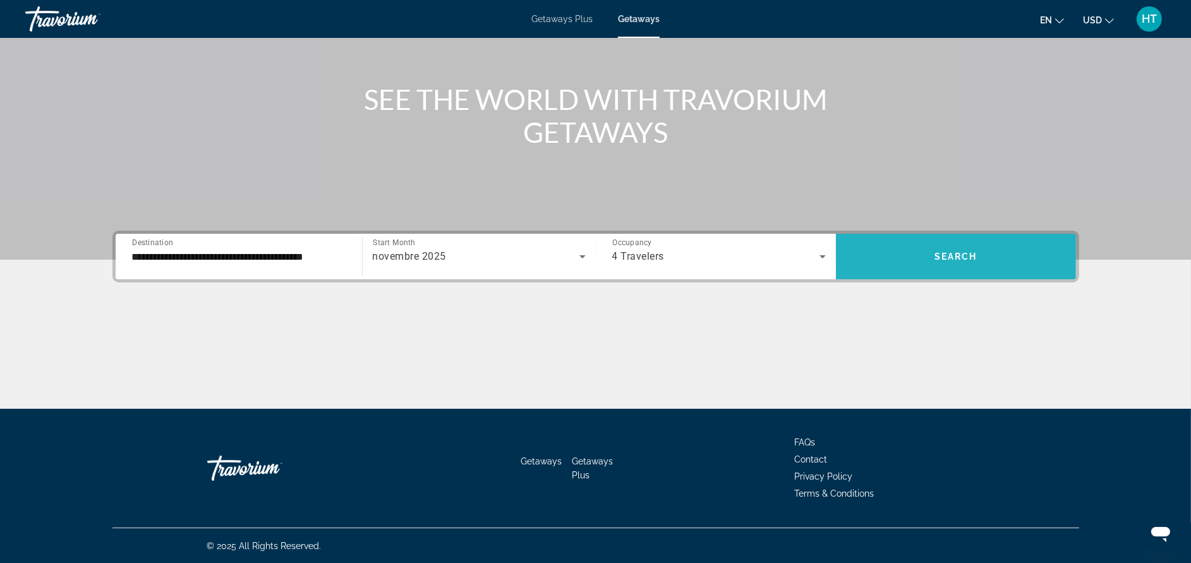
click at [952, 243] on span "Search widget" at bounding box center [956, 256] width 240 height 30
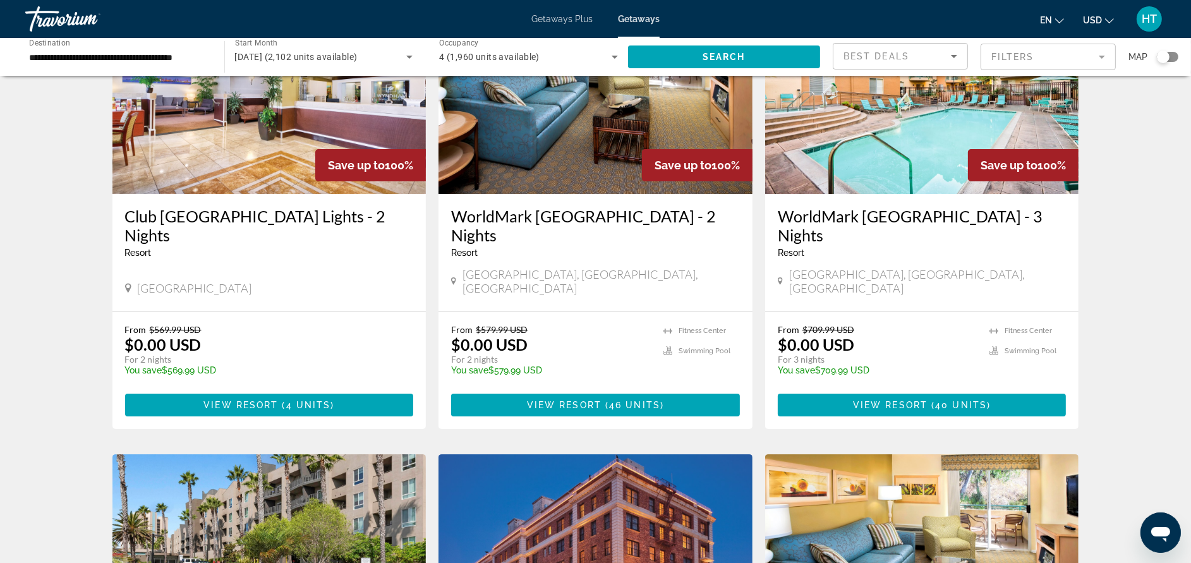
scroll to position [113, 0]
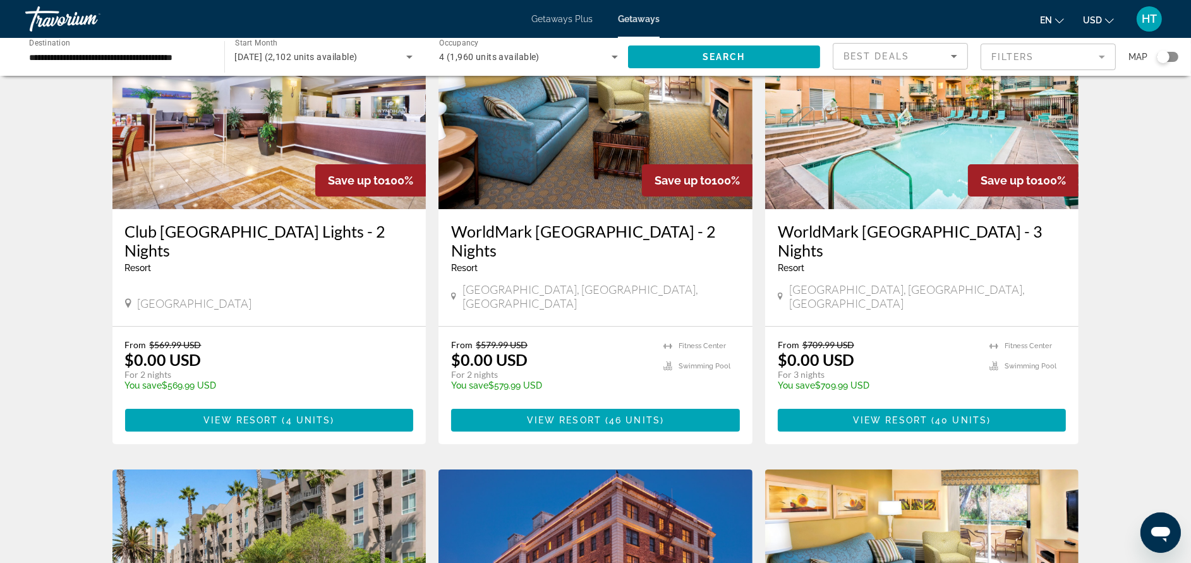
click at [952, 243] on h3 "WorldMark [GEOGRAPHIC_DATA] - 3 Nights" at bounding box center [922, 241] width 289 height 38
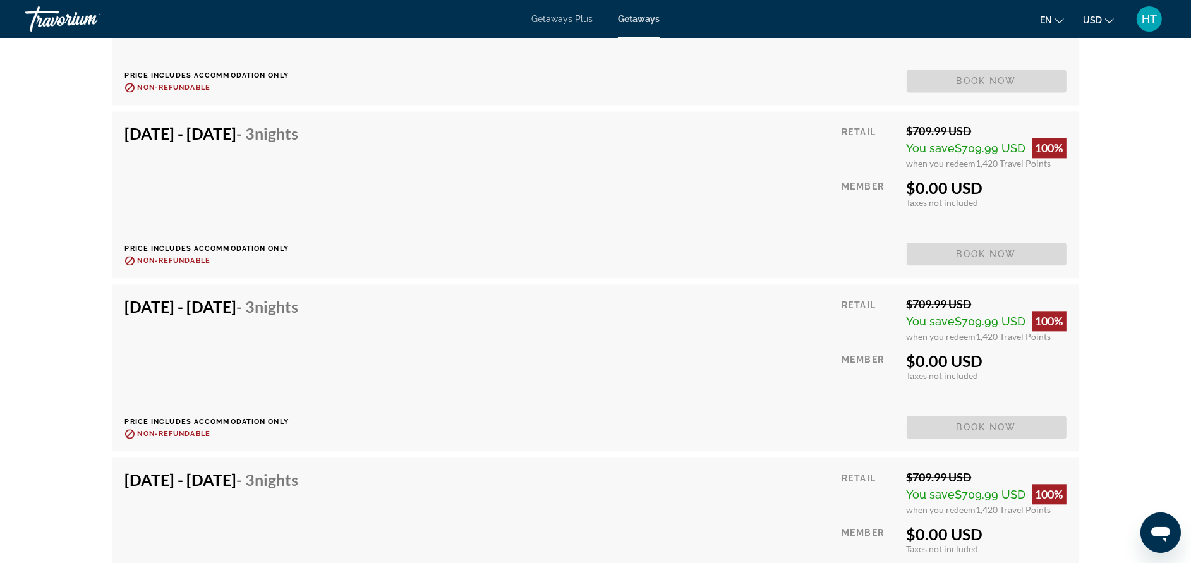
scroll to position [3562, 0]
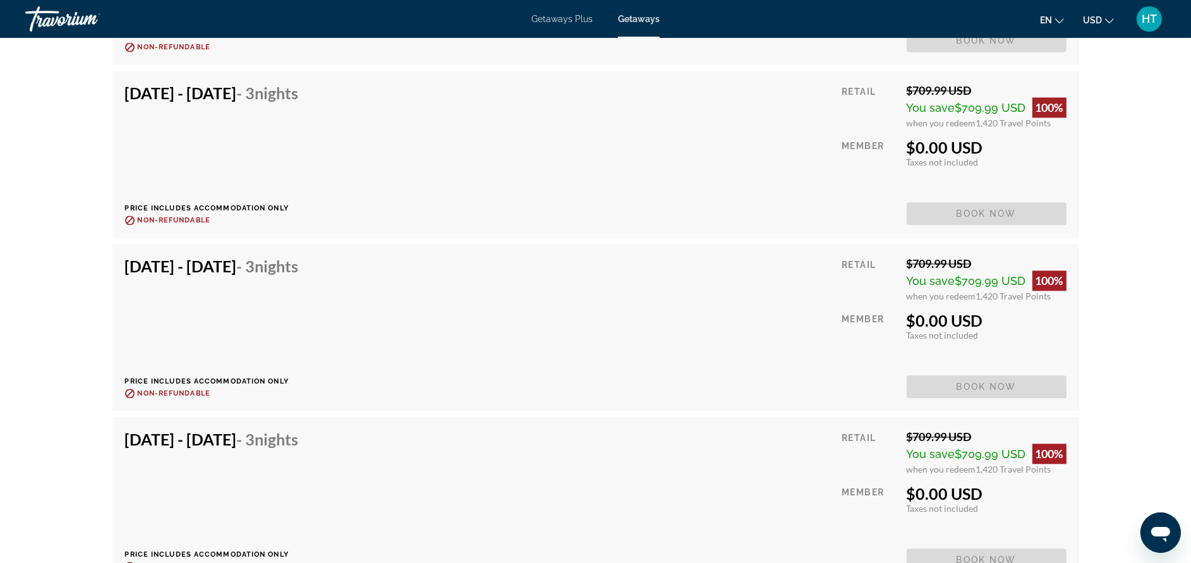
click at [572, 16] on span "Getaways Plus" at bounding box center [561, 19] width 61 height 10
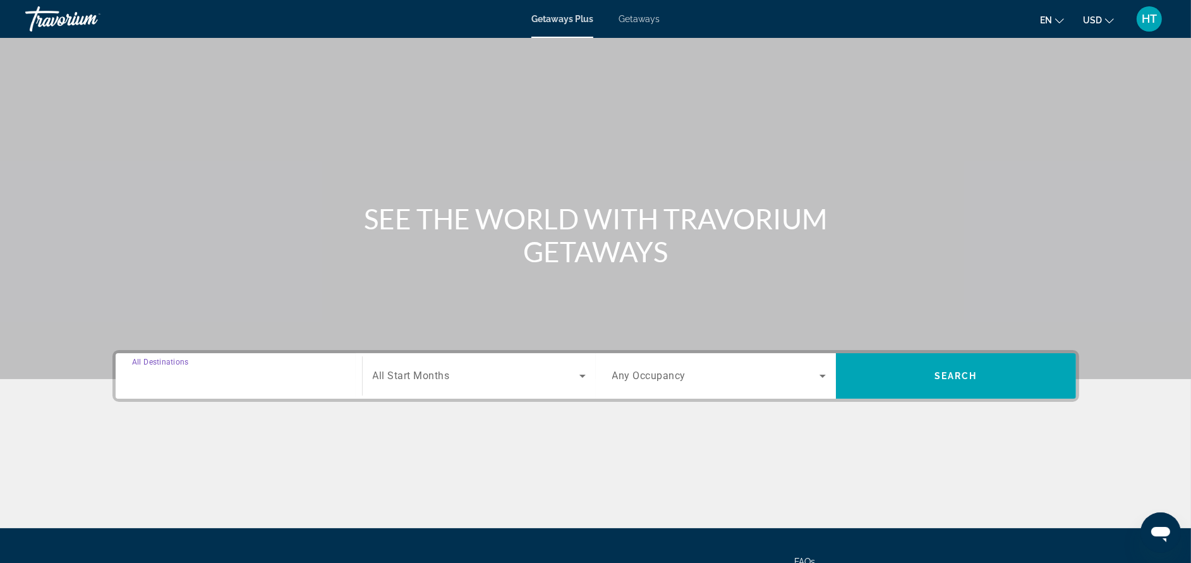
click at [275, 371] on input "Destination All Destinations" at bounding box center [239, 376] width 214 height 15
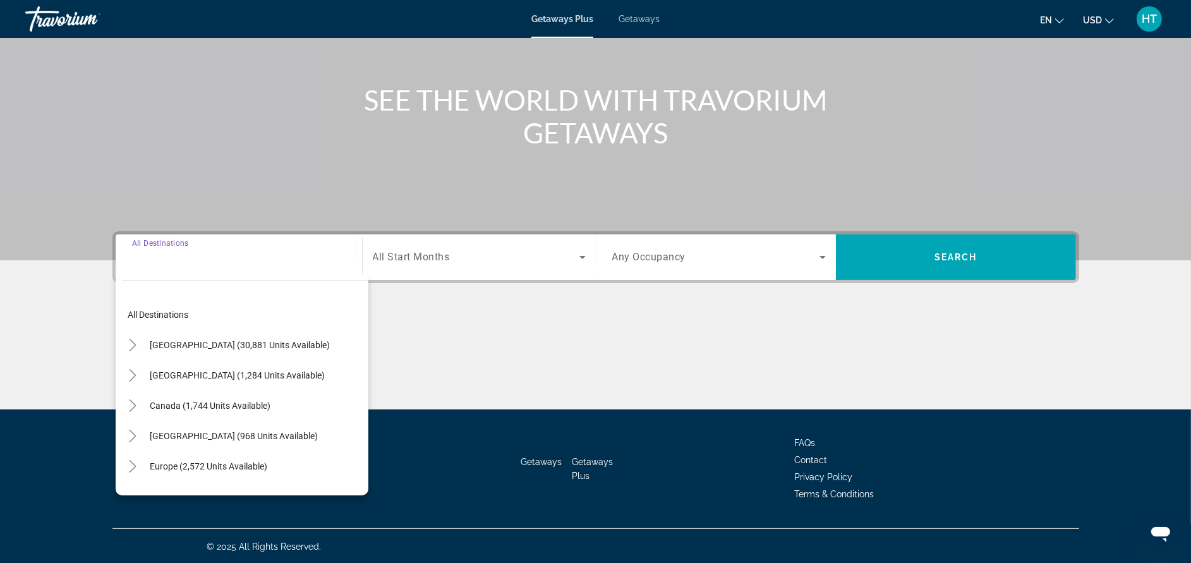
scroll to position [119, 0]
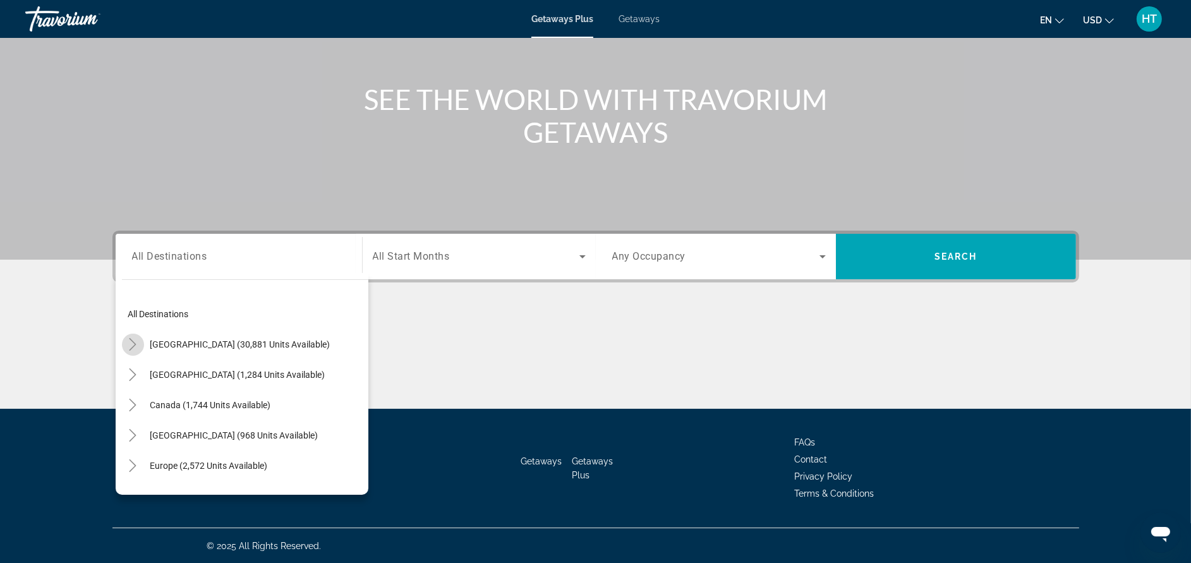
click at [131, 350] on mat-icon "Toggle United States (30,881 units available)" at bounding box center [133, 345] width 22 height 22
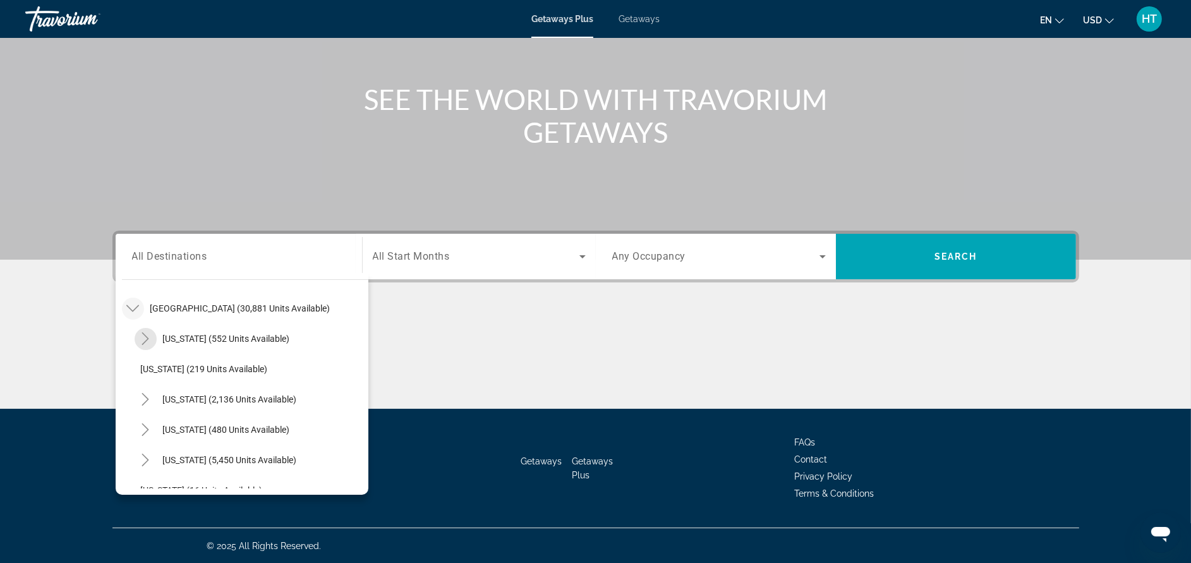
click at [131, 350] on span "Toggle Arizona (552 units available)" at bounding box center [145, 338] width 30 height 30
click at [147, 342] on icon "Toggle Arizona (552 units available)" at bounding box center [145, 338] width 13 height 13
click at [145, 398] on icon "Toggle California (2,136 units available)" at bounding box center [145, 399] width 13 height 13
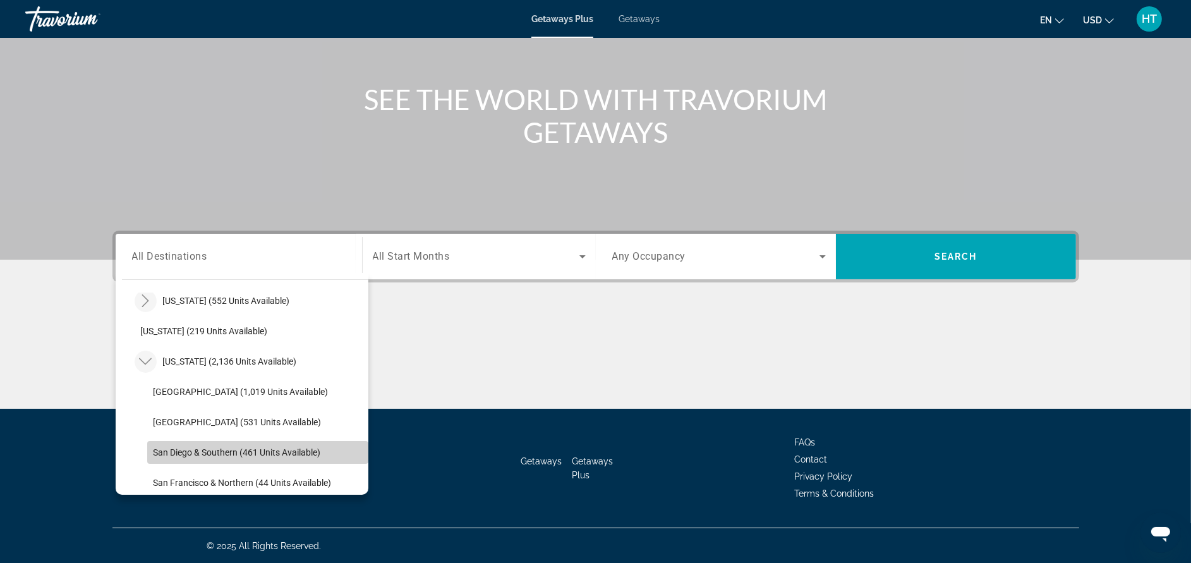
click at [314, 461] on span "Search widget" at bounding box center [257, 452] width 221 height 30
type input "**********"
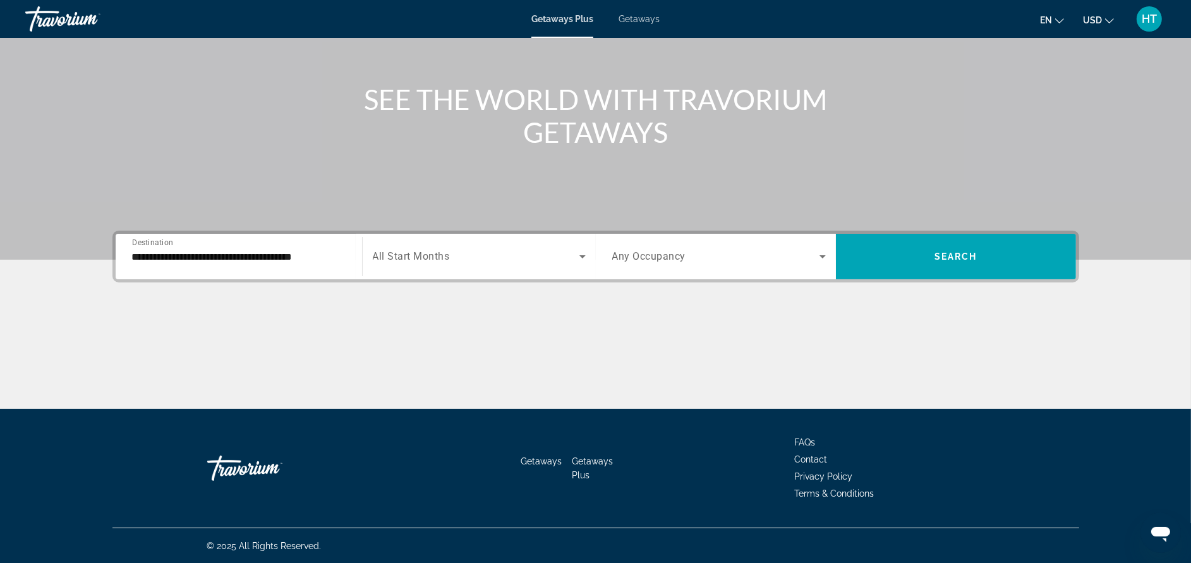
click at [437, 251] on span "All Start Months" at bounding box center [411, 257] width 77 height 12
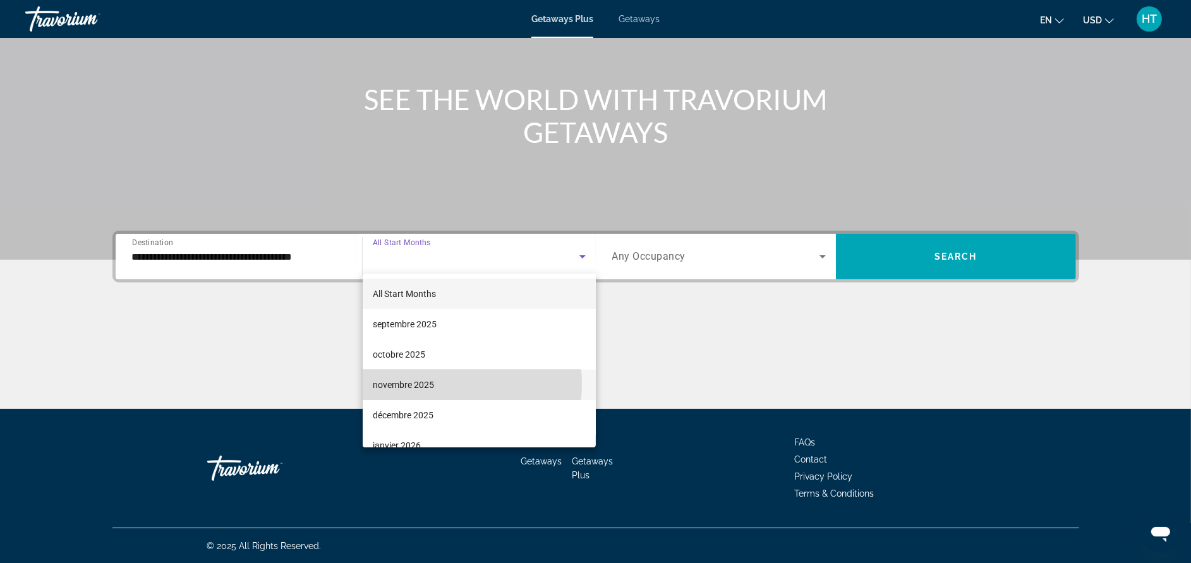
click at [434, 383] on mat-option "novembre 2025" at bounding box center [479, 385] width 233 height 30
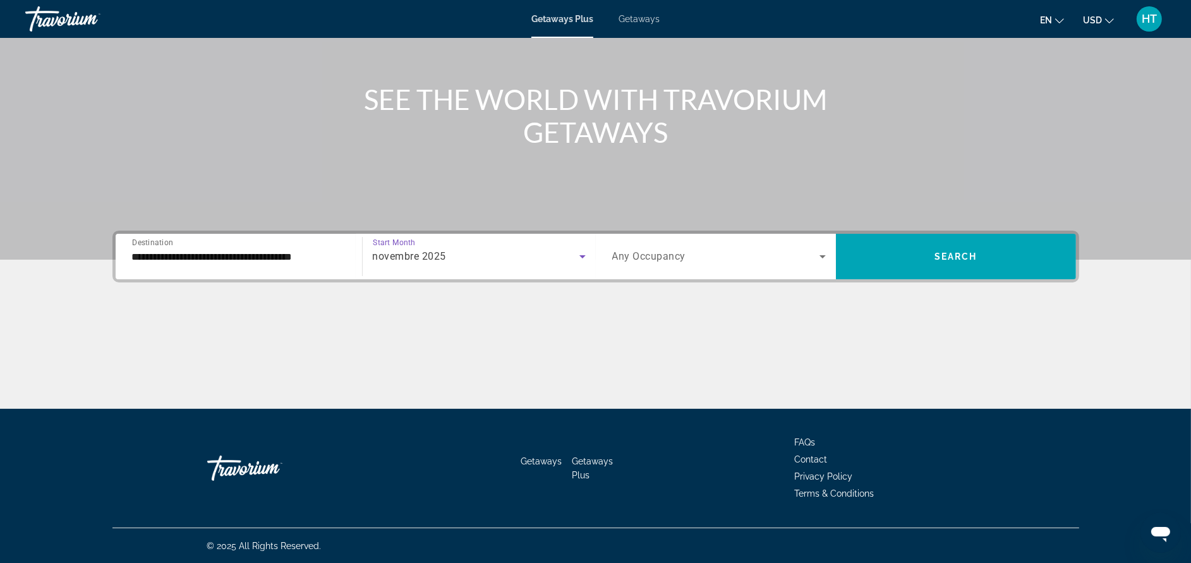
click at [680, 258] on span "Any Occupancy" at bounding box center [649, 257] width 74 height 12
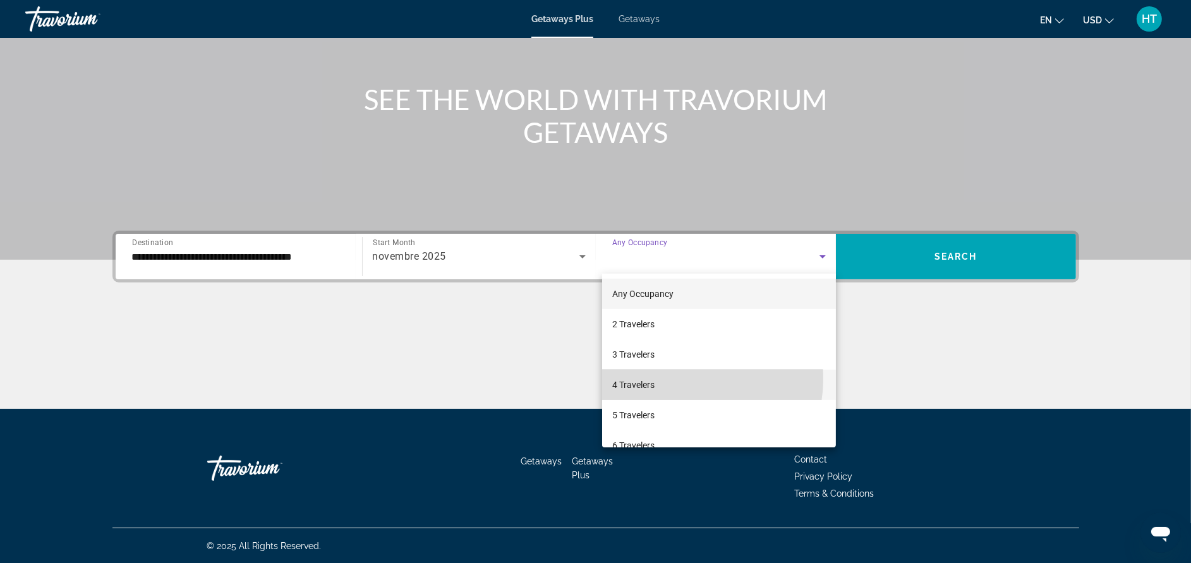
click at [676, 378] on mat-option "4 Travelers" at bounding box center [719, 385] width 234 height 30
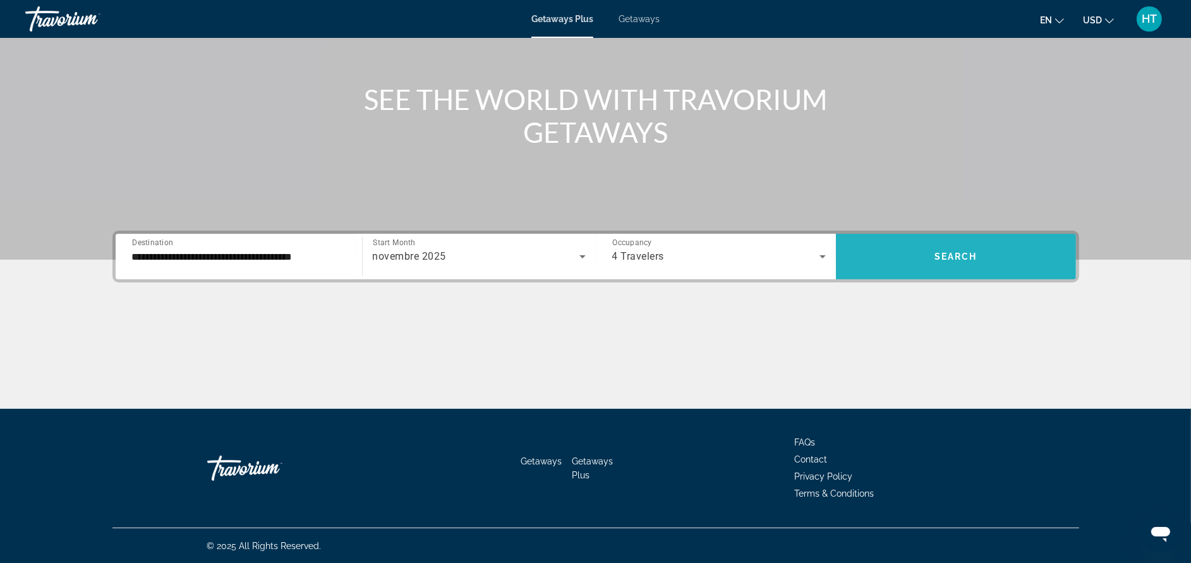
click at [948, 251] on span "Search" at bounding box center [955, 256] width 43 height 10
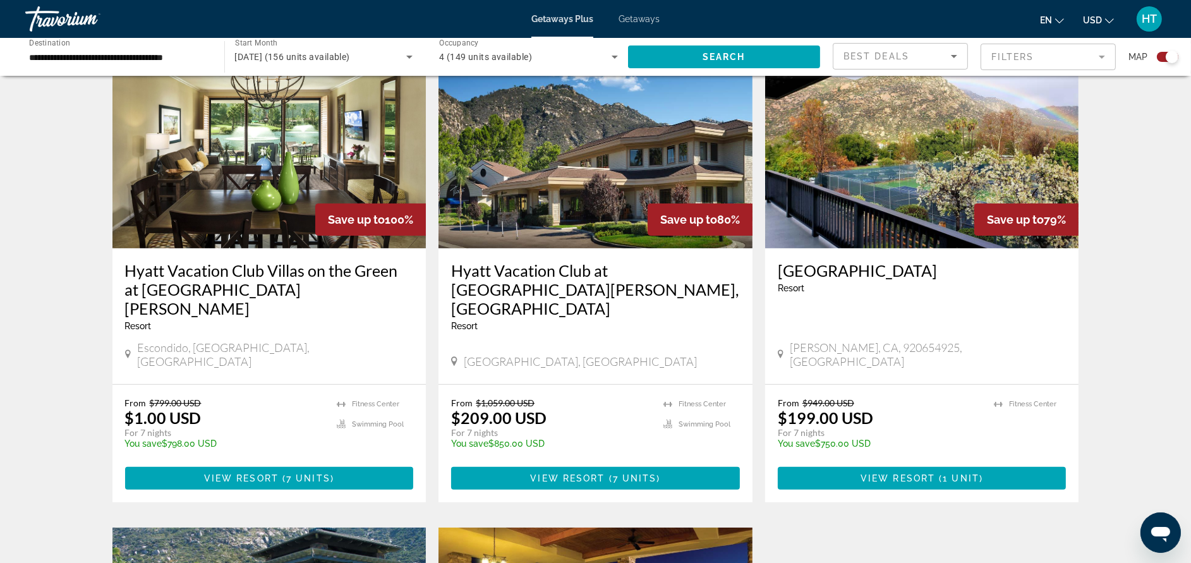
scroll to position [454, 0]
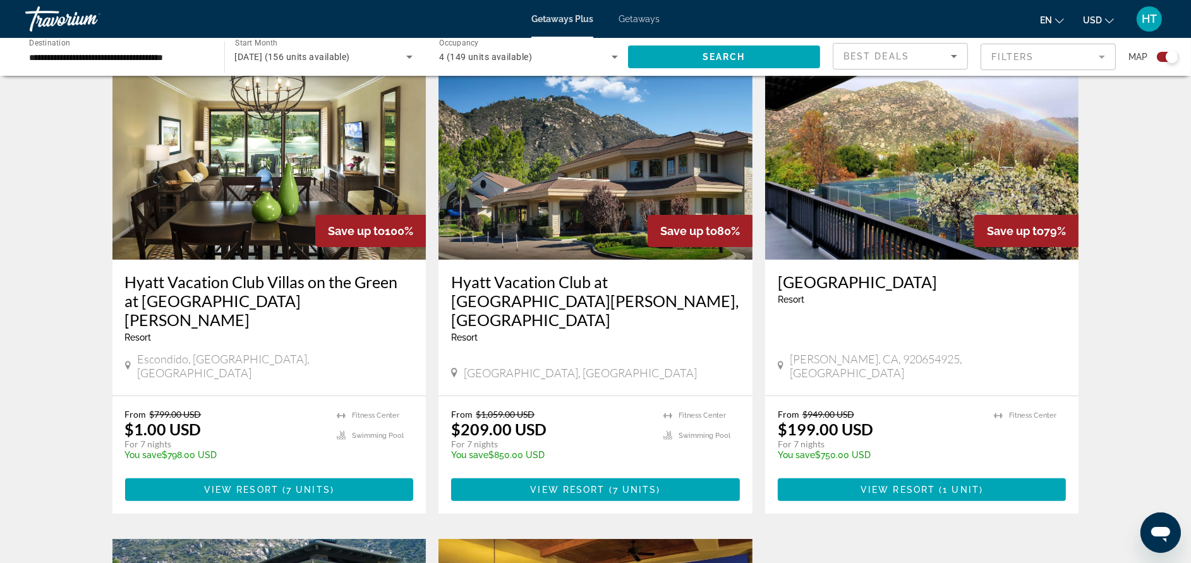
click at [359, 287] on h3 "Hyatt Vacation Club Villas on the Green at [GEOGRAPHIC_DATA][PERSON_NAME]" at bounding box center [269, 300] width 289 height 57
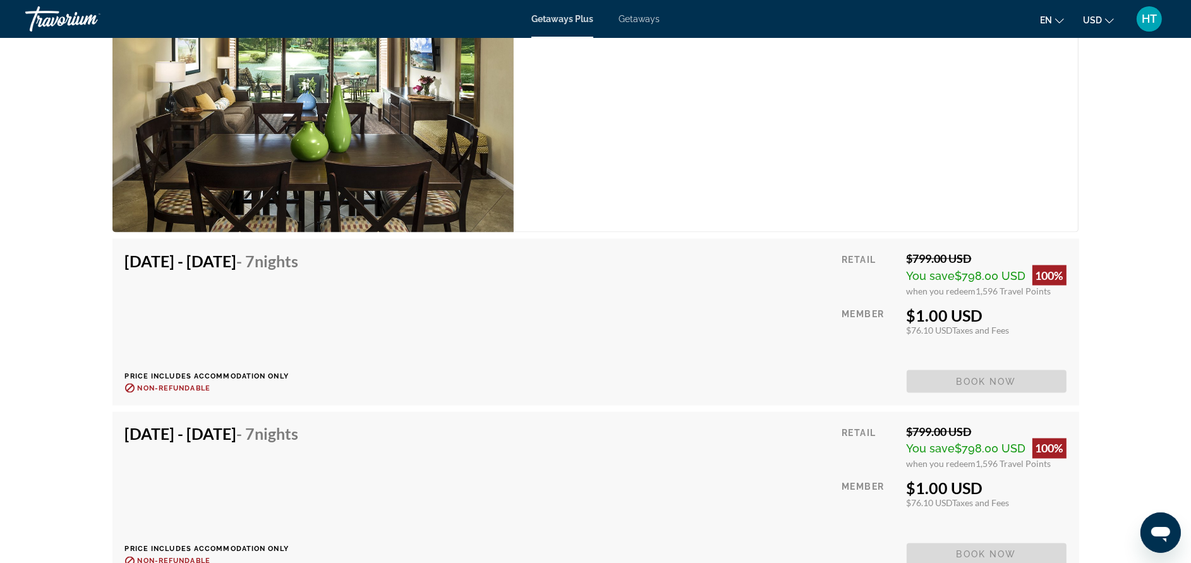
scroll to position [2577, 0]
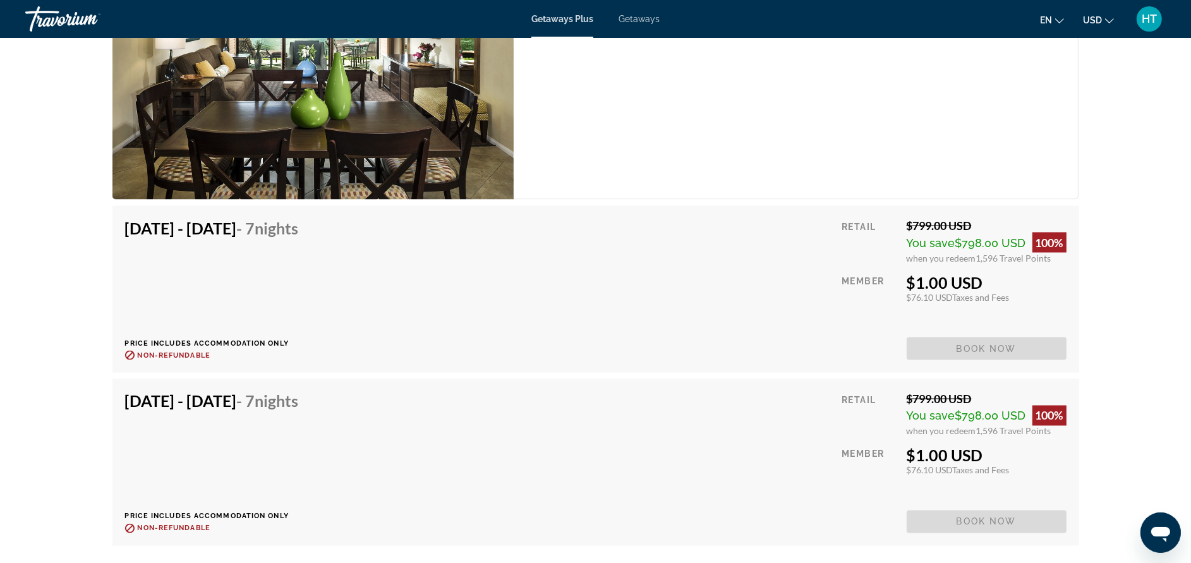
click at [1165, 525] on icon "Ouvrir la fenêtre de messagerie" at bounding box center [1159, 532] width 23 height 23
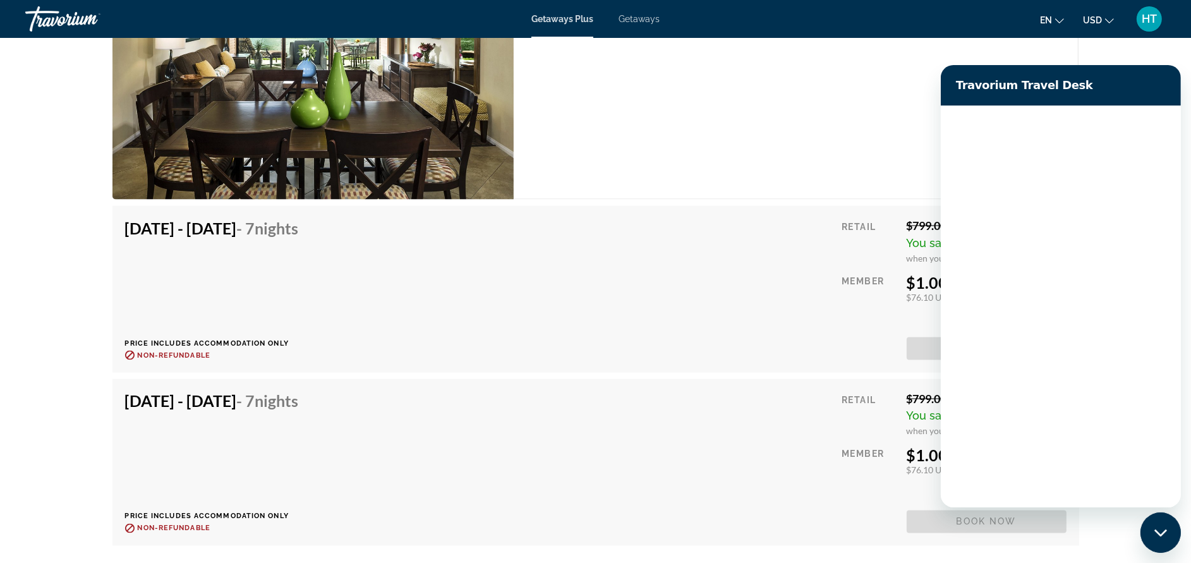
scroll to position [0, 0]
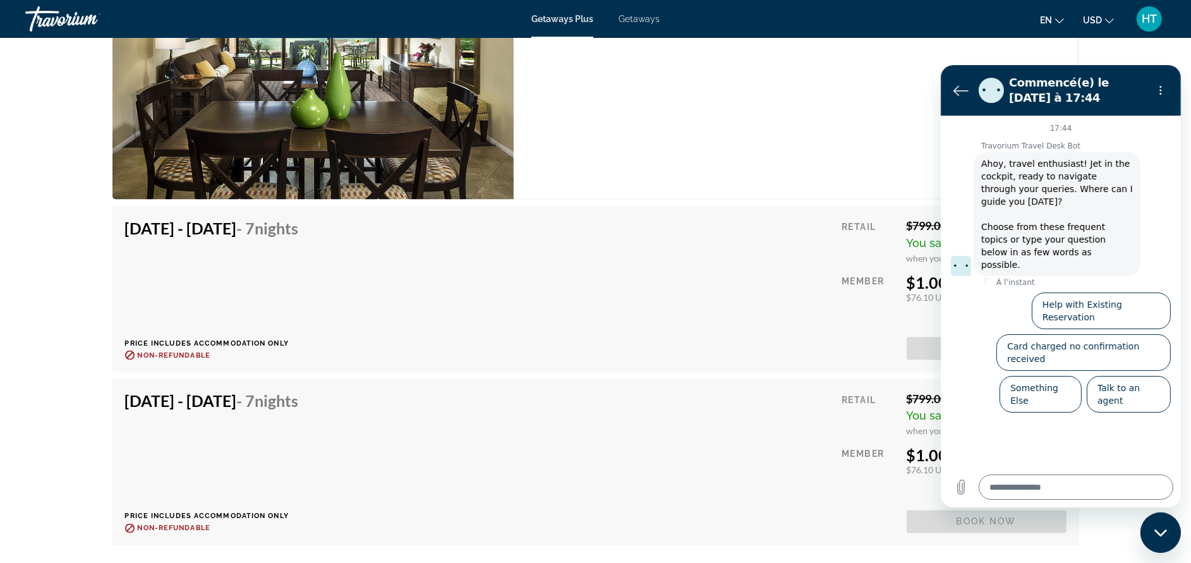
click at [1101, 385] on div "17:44 Travorium Travel Desk Bot Travorium Travel Desk Bot dit : Ahoy, travel en…" at bounding box center [1060, 290] width 240 height 351
click at [1127, 375] on button "Talk to an agent" at bounding box center [1128, 393] width 84 height 37
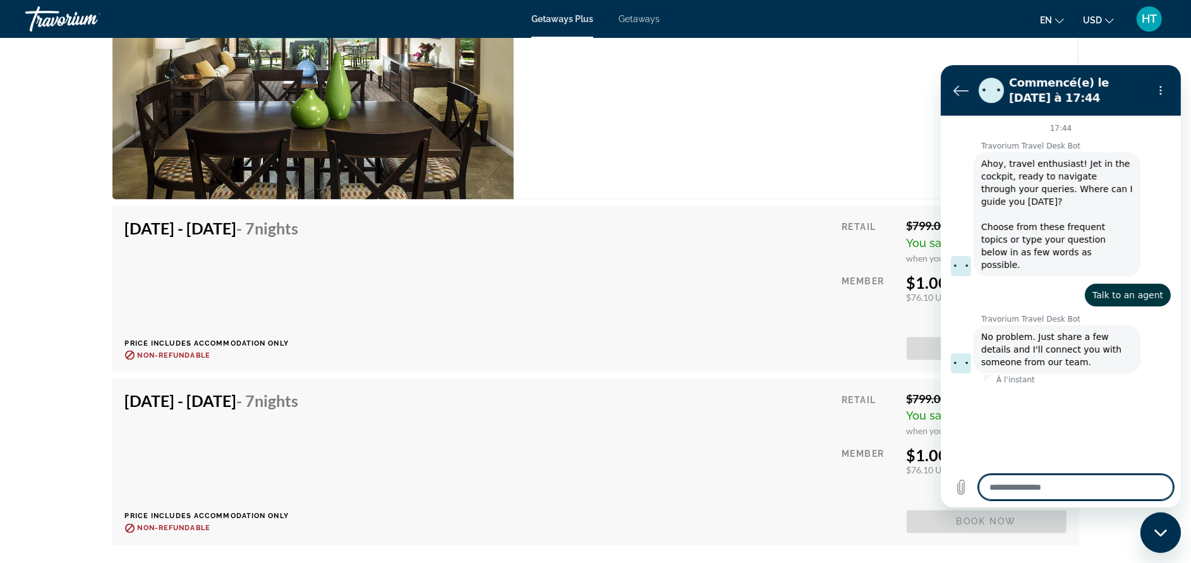
type textarea "*"
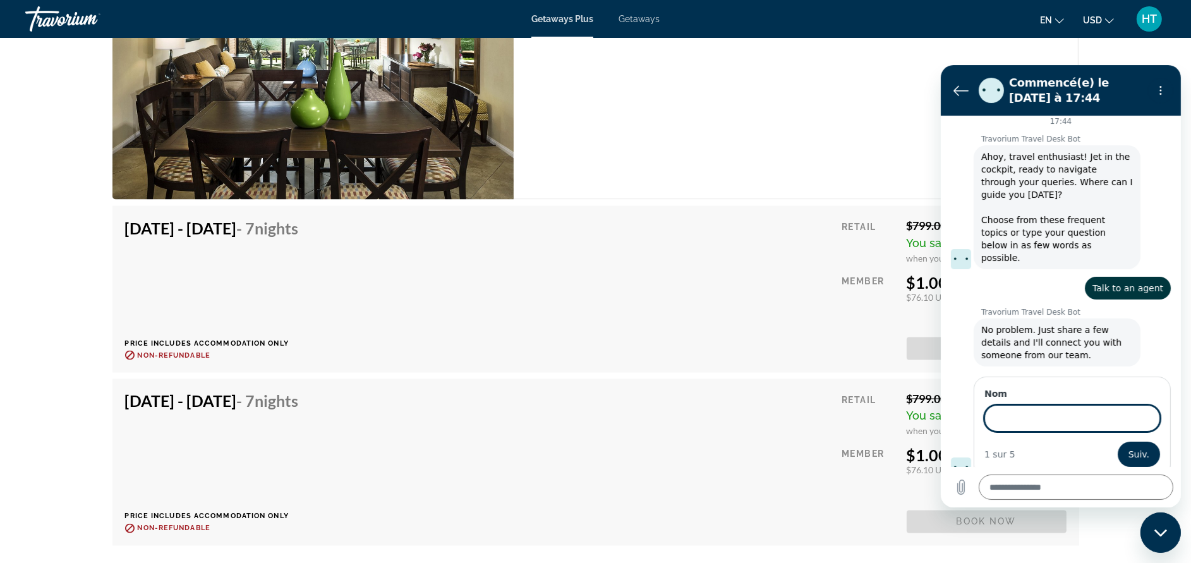
scroll to position [6, 0]
click at [1117, 442] on button "Suiv." at bounding box center [1138, 454] width 42 height 25
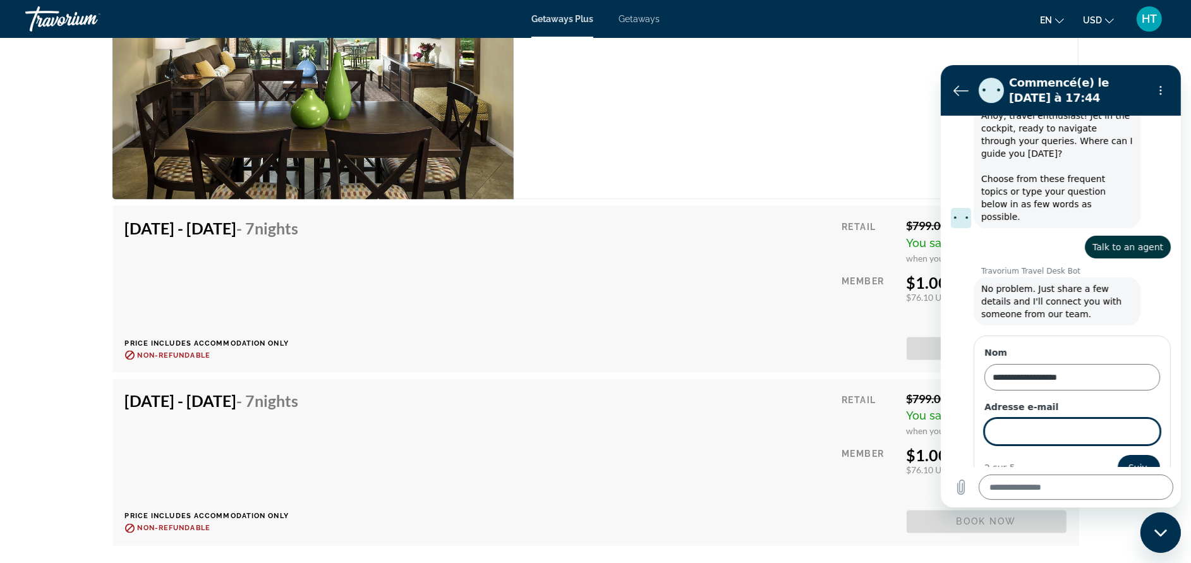
scroll to position [60, 0]
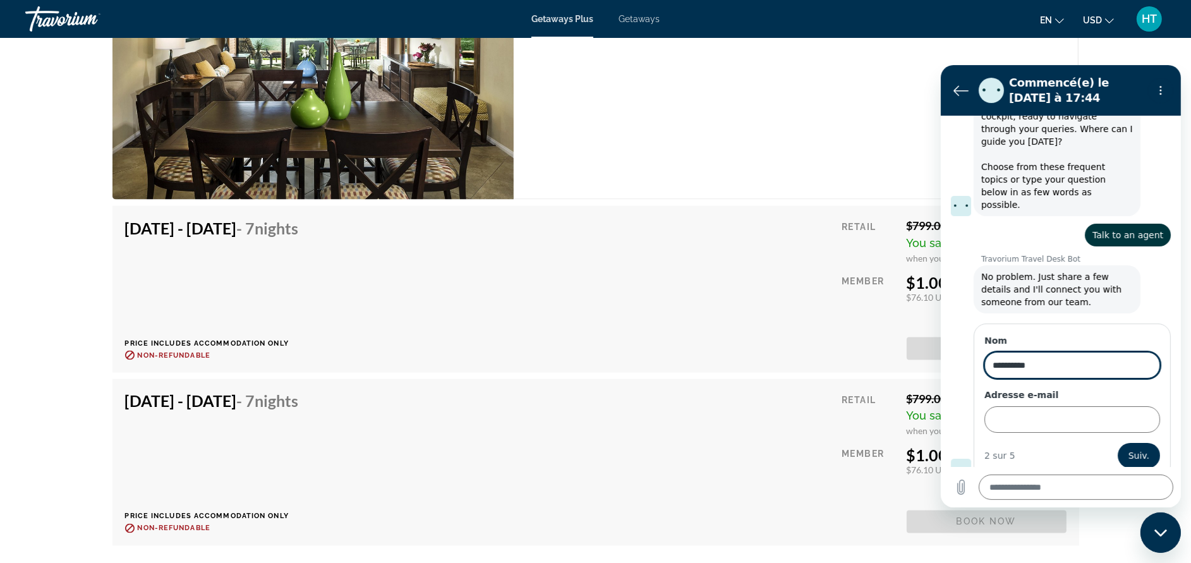
type input "*********"
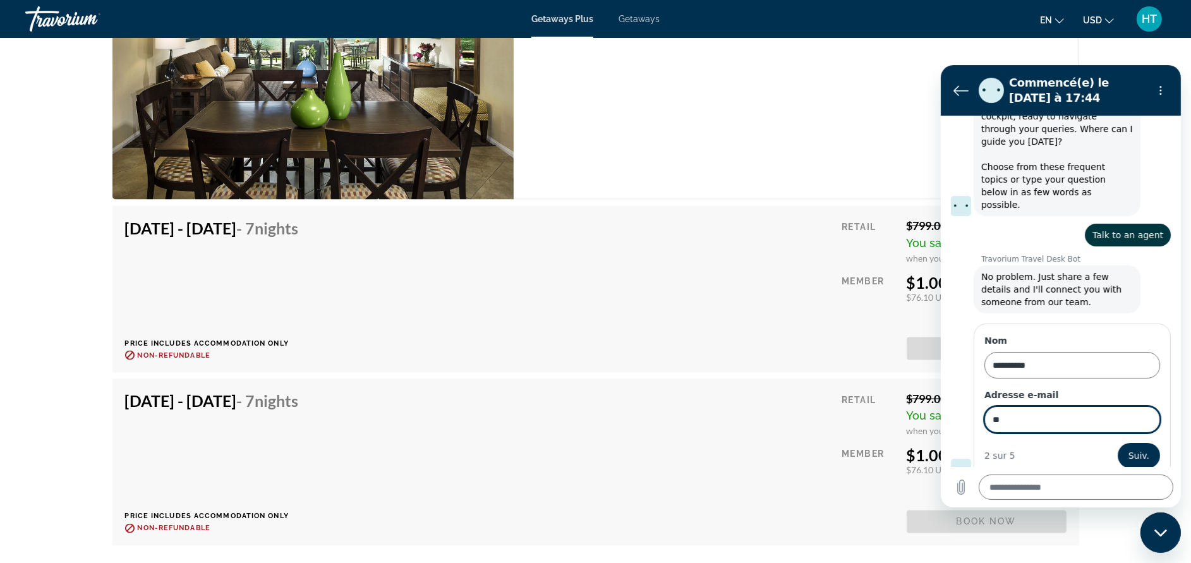
type input "**********"
click at [1116, 442] on button "Suiv." at bounding box center [1138, 454] width 44 height 25
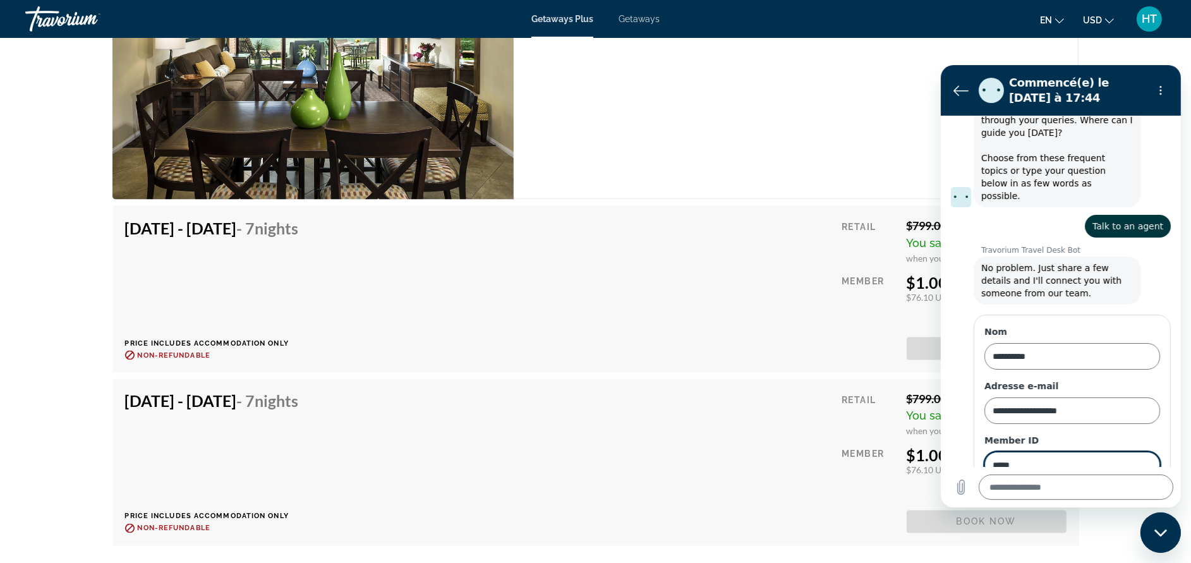
type input "*****"
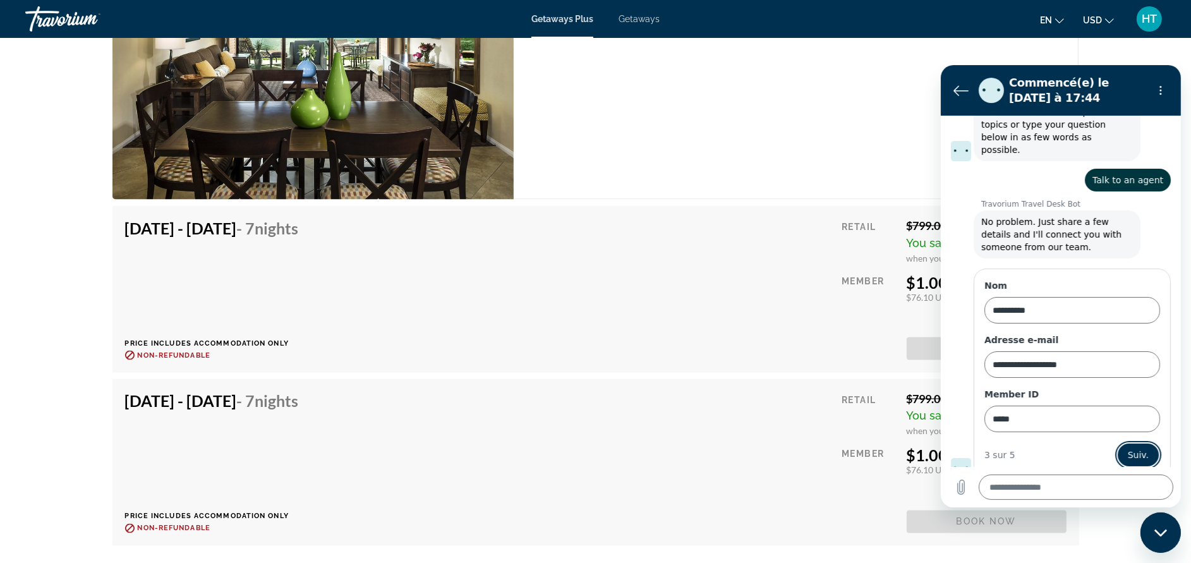
click at [1116, 442] on button "Suiv." at bounding box center [1138, 454] width 44 height 25
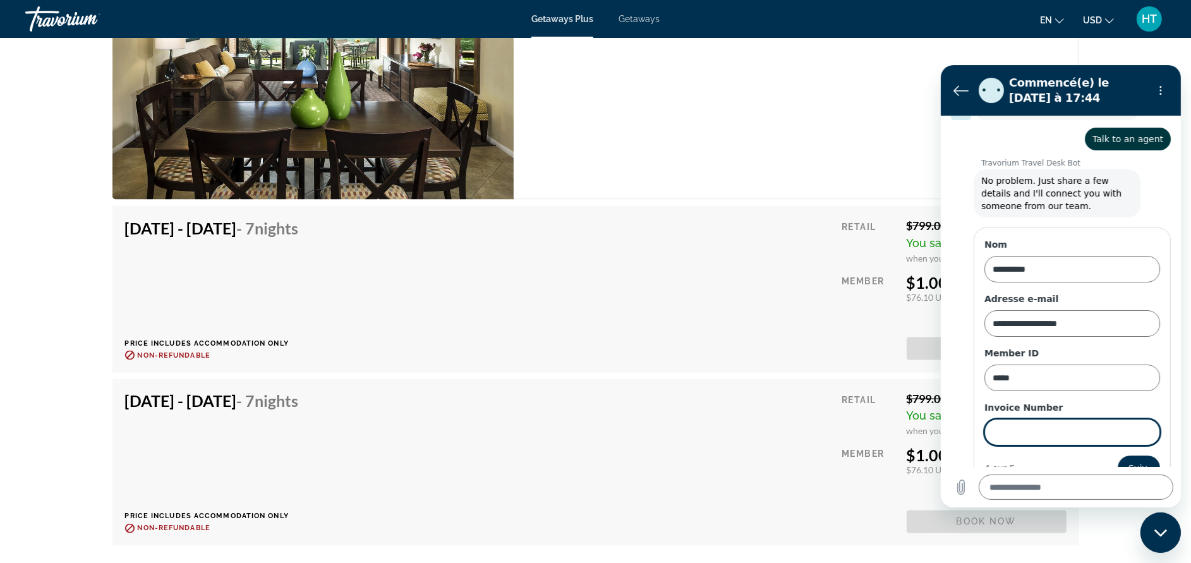
scroll to position [169, 0]
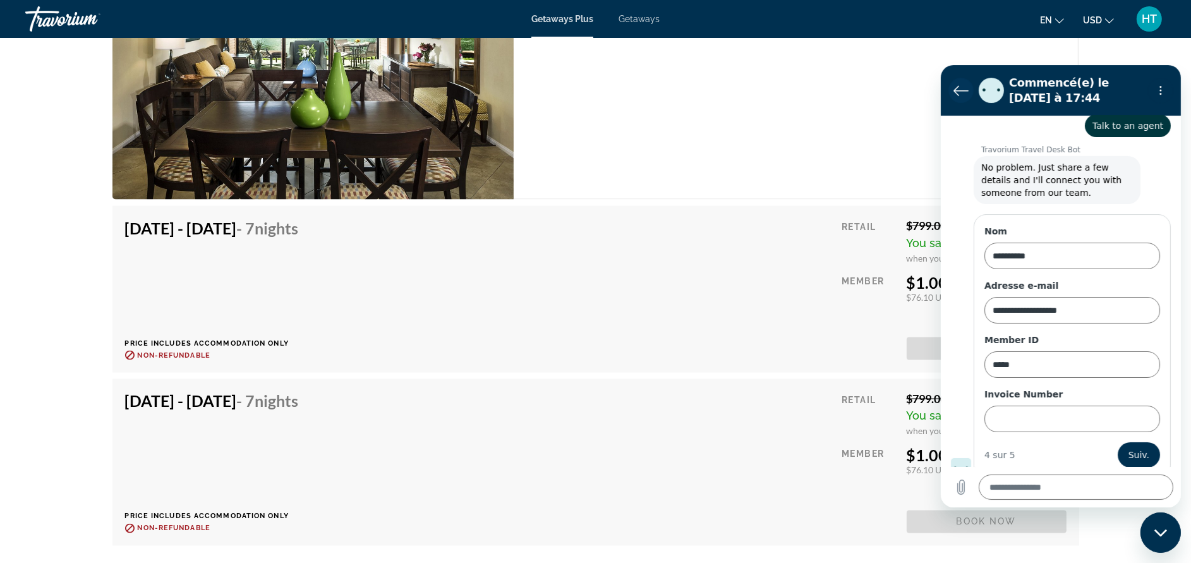
click at [960, 90] on icon "Retour à la liste des conversations" at bounding box center [960, 89] width 14 height 9
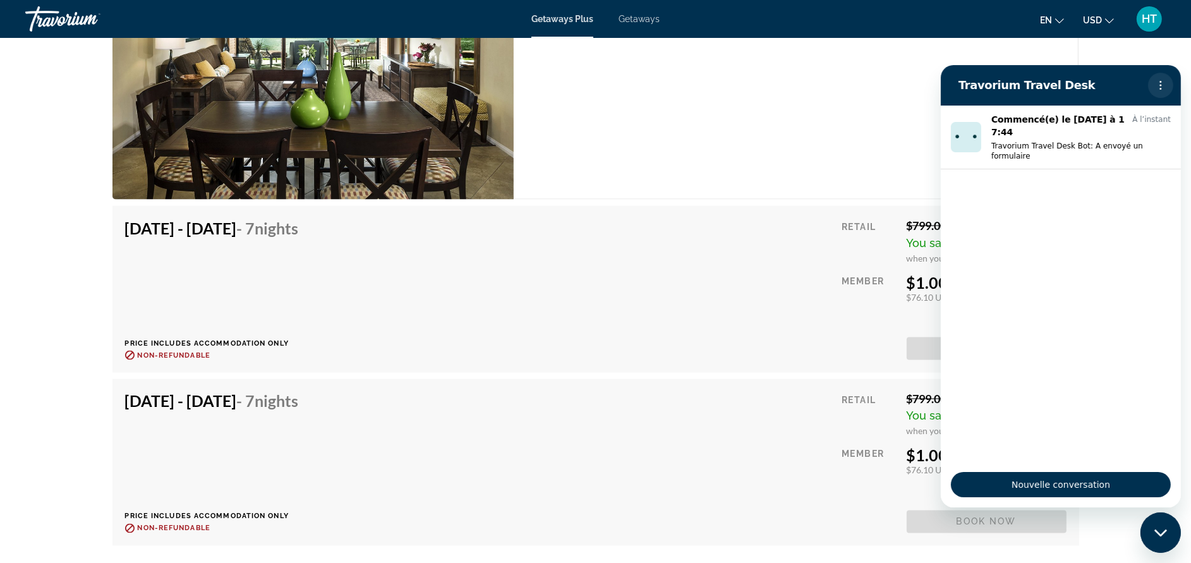
click at [1162, 80] on icon "Menu d’options" at bounding box center [1160, 85] width 10 height 10
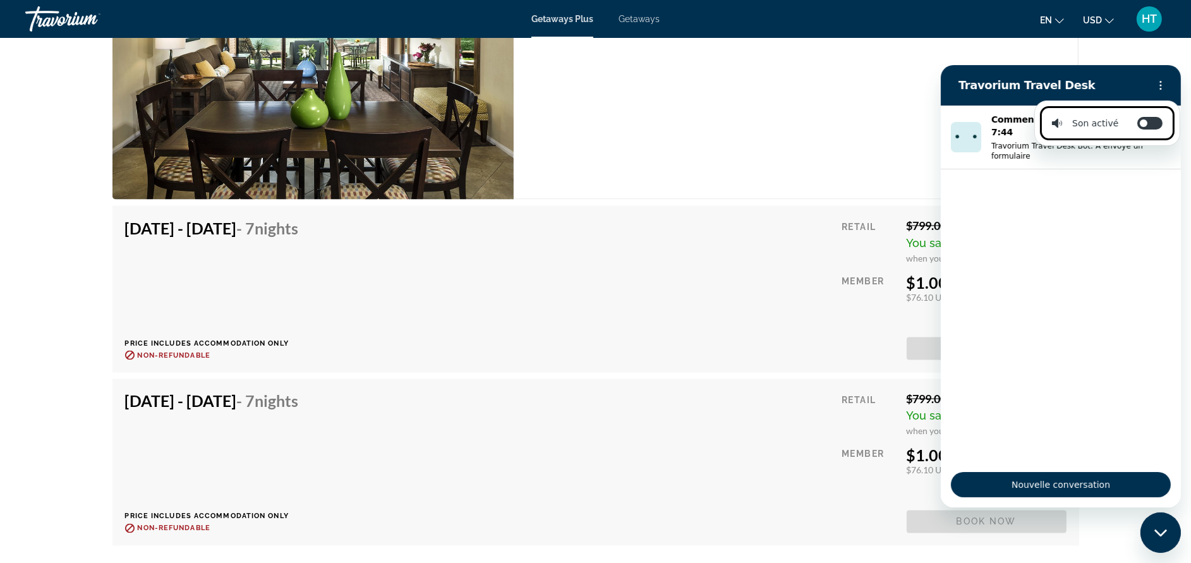
click at [1087, 246] on ul "Commencé(e) le [DATE] à 17:44 À l’instant Travorium Travel Desk Bot: A envoyé u…" at bounding box center [1060, 283] width 240 height 356
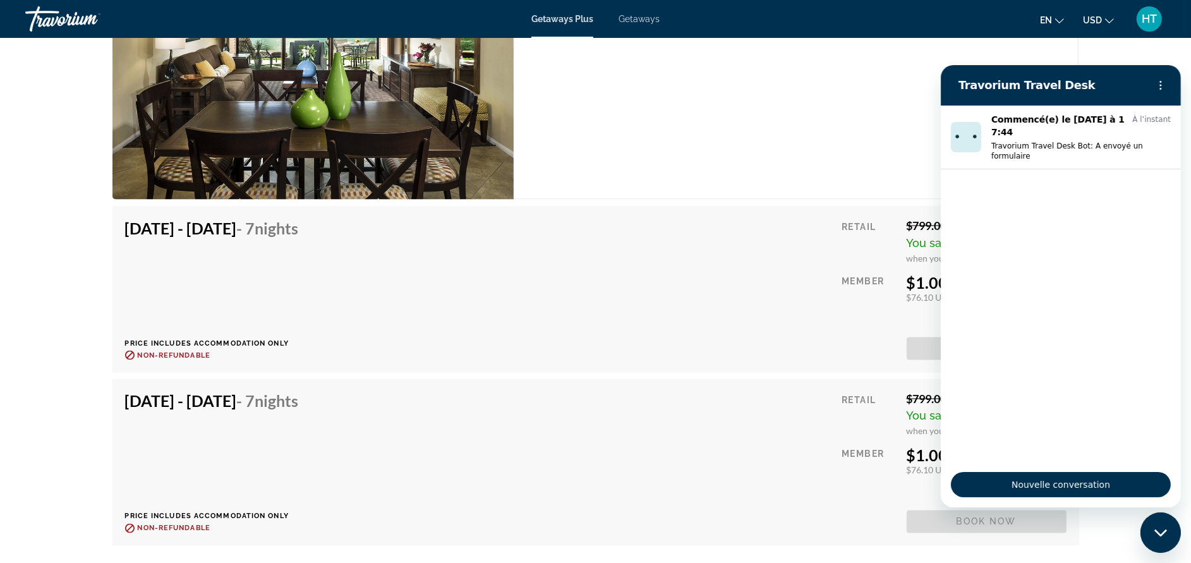
click at [1164, 536] on div "Fermer la fenêtre de messagerie" at bounding box center [1160, 532] width 38 height 38
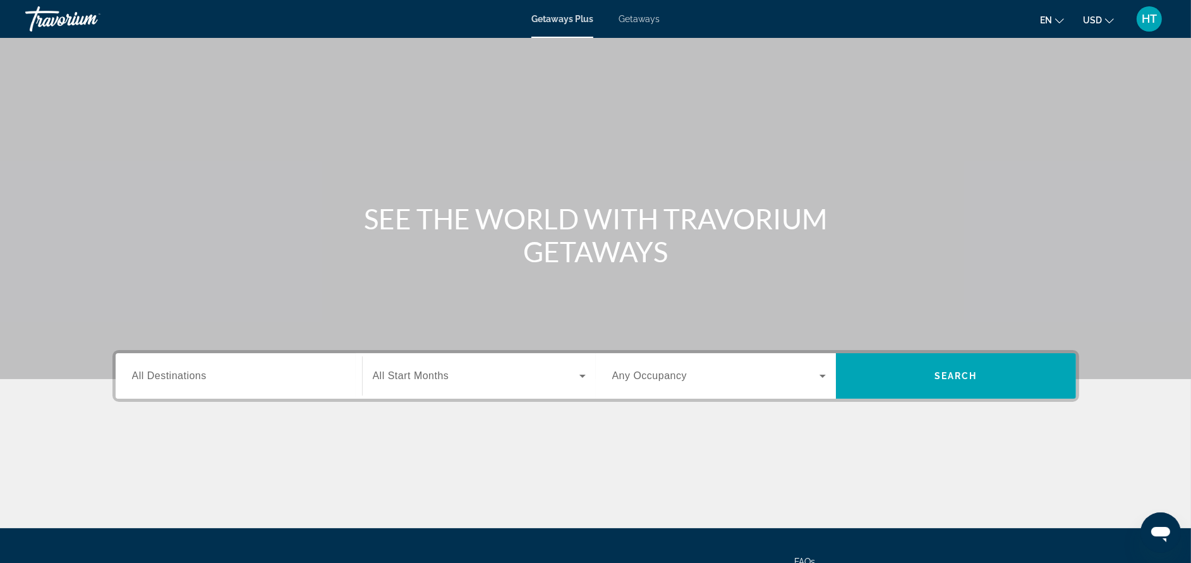
click at [150, 388] on div "Search widget" at bounding box center [239, 376] width 214 height 36
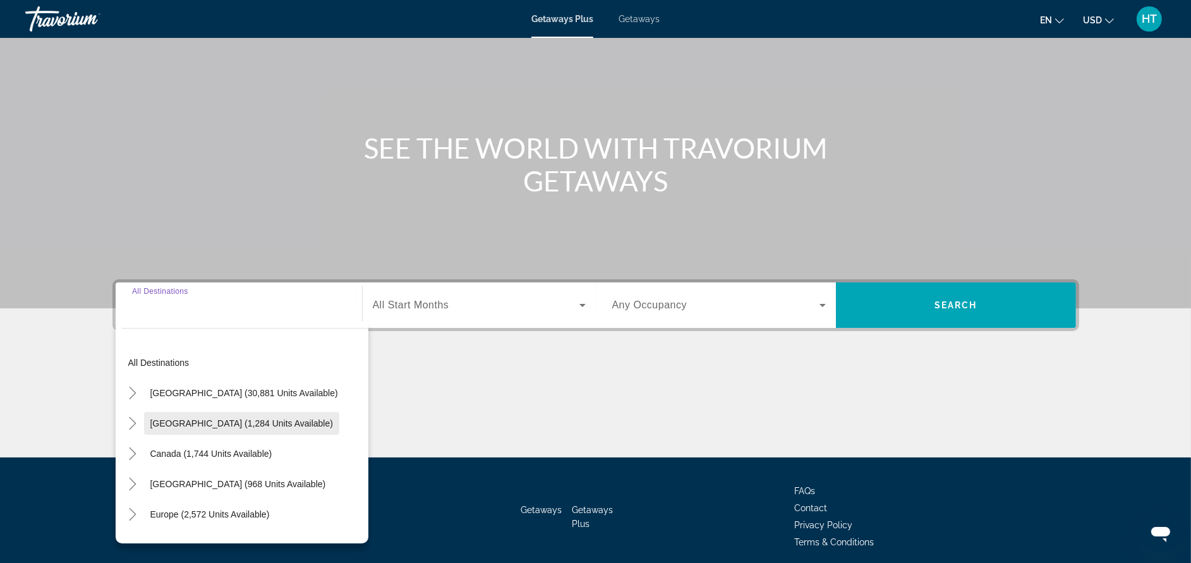
scroll to position [119, 0]
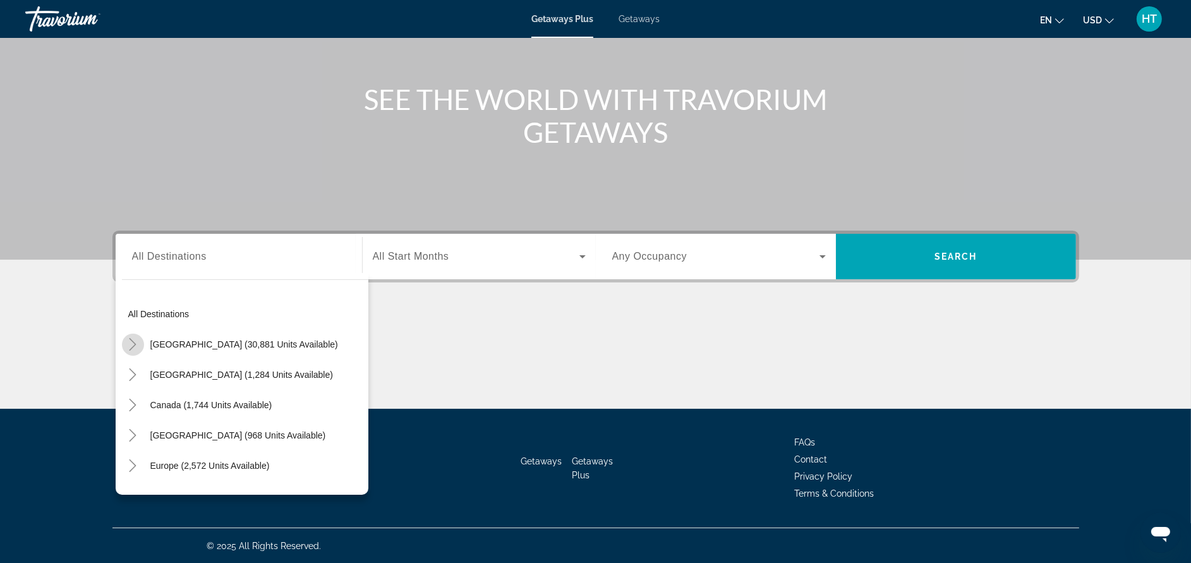
click at [131, 340] on icon "Toggle United States (30,881 units available)" at bounding box center [132, 344] width 7 height 13
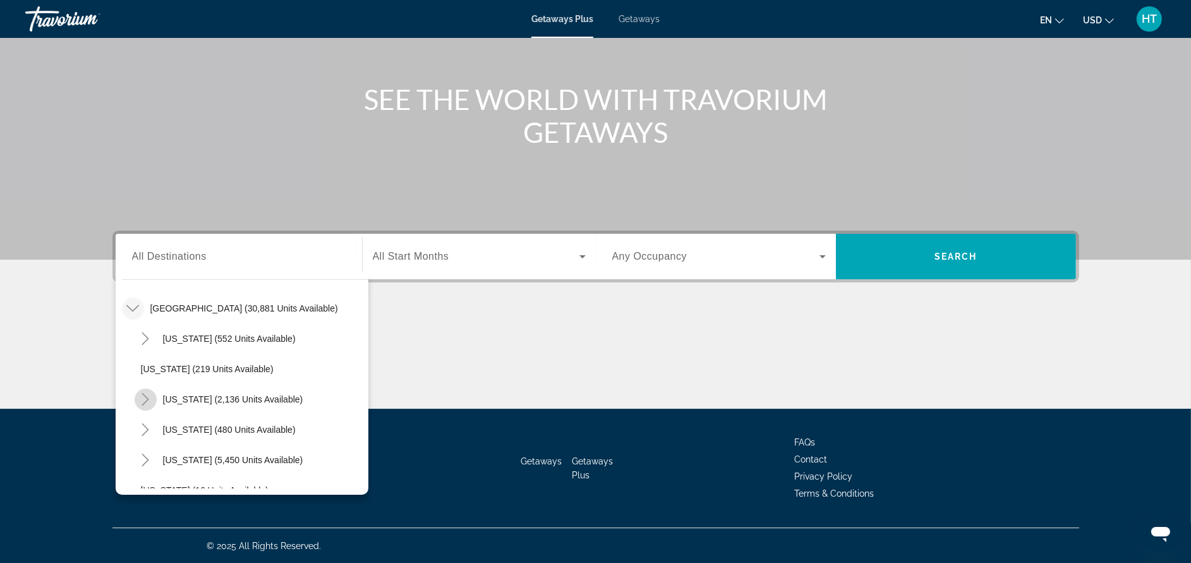
click at [140, 395] on icon "Toggle California (2,136 units available)" at bounding box center [145, 399] width 13 height 13
click at [185, 399] on span "[US_STATE] (2,136 units available)" at bounding box center [233, 399] width 140 height 10
type input "**********"
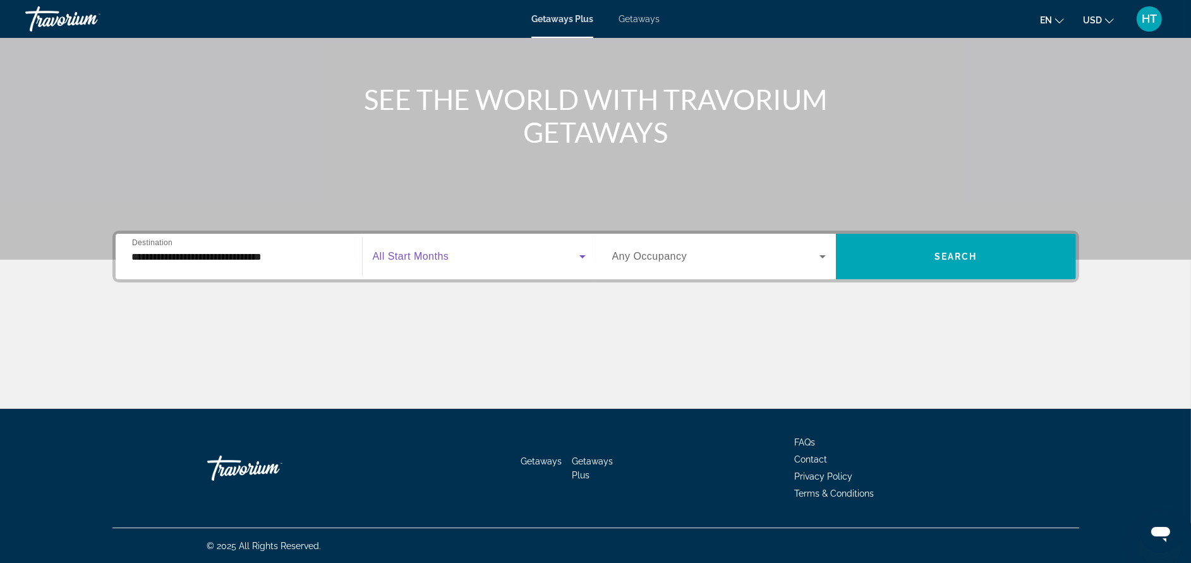
click at [423, 263] on span "Search widget" at bounding box center [476, 256] width 207 height 15
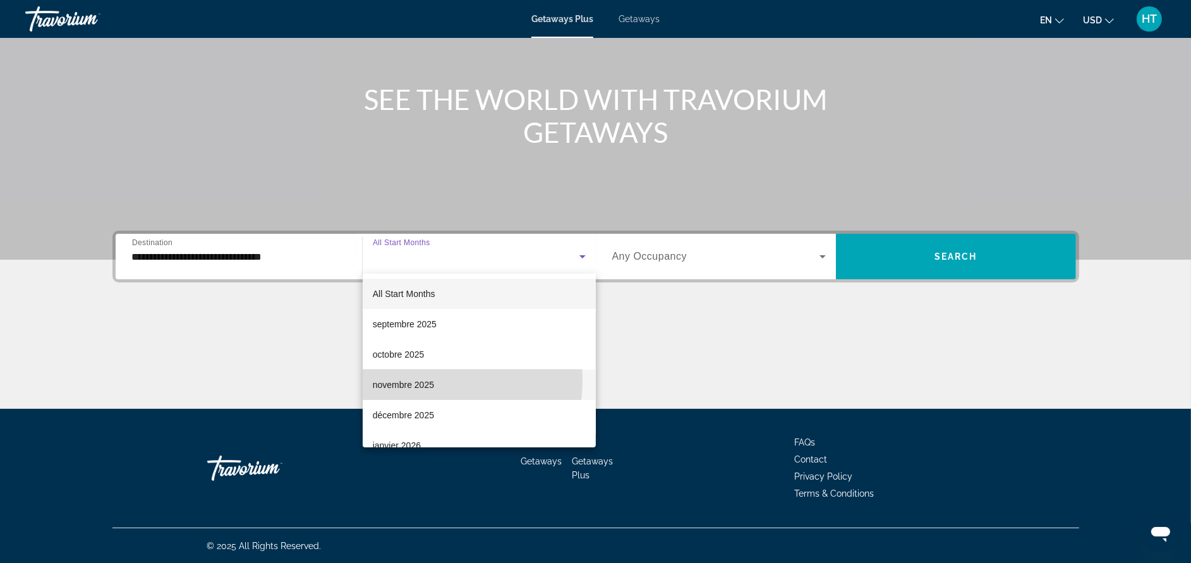
click at [412, 380] on span "novembre 2025" at bounding box center [403, 384] width 61 height 15
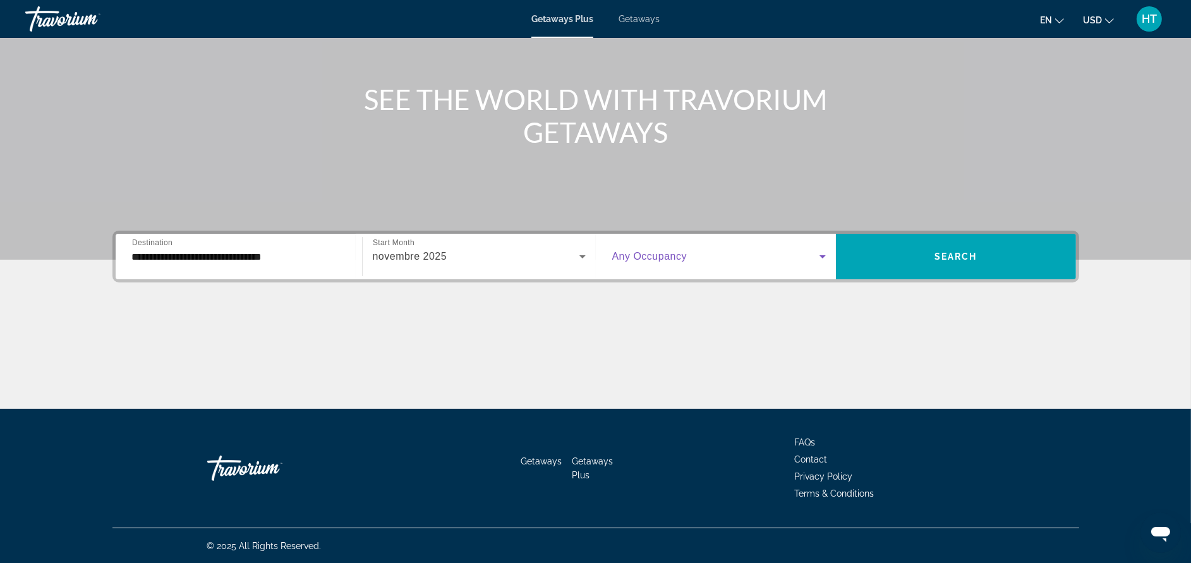
click at [693, 257] on span "Search widget" at bounding box center [715, 256] width 207 height 15
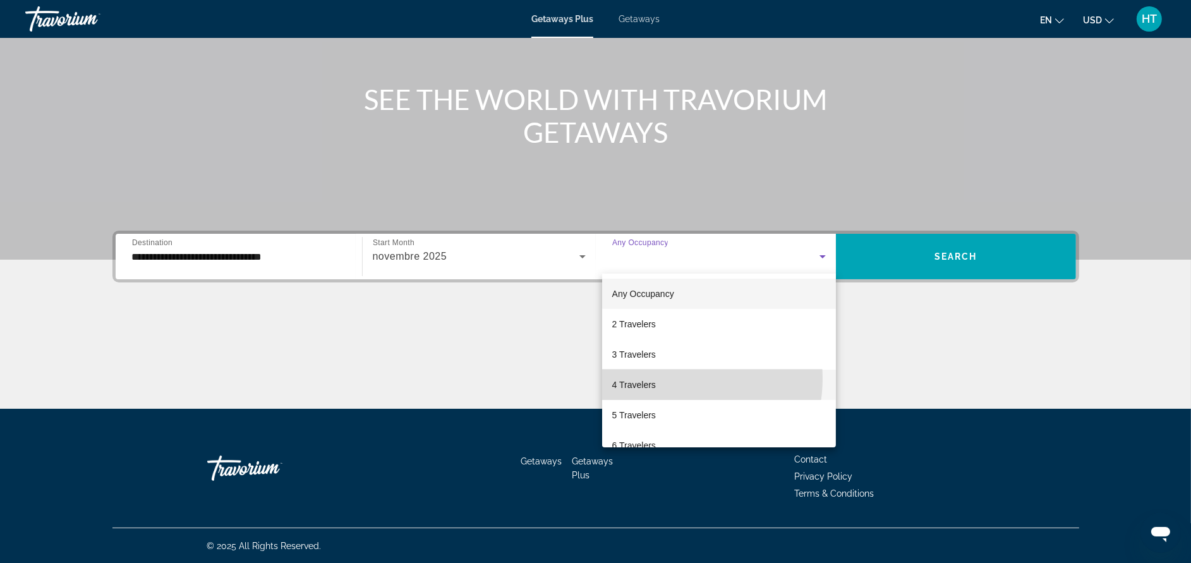
click at [668, 378] on mat-option "4 Travelers" at bounding box center [719, 385] width 234 height 30
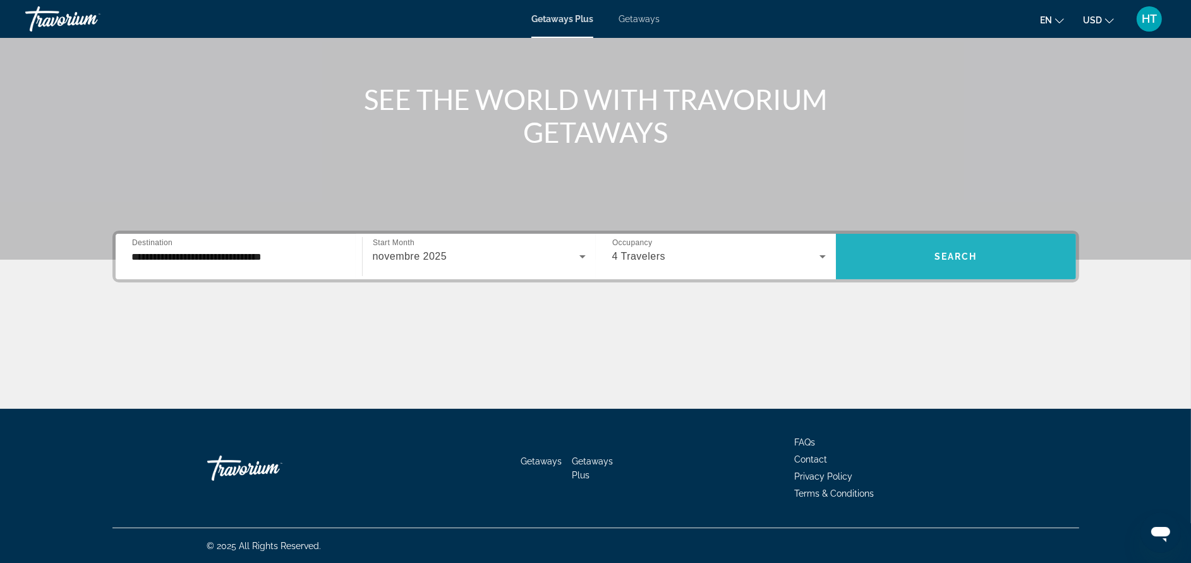
click at [965, 258] on span "Search" at bounding box center [955, 256] width 43 height 10
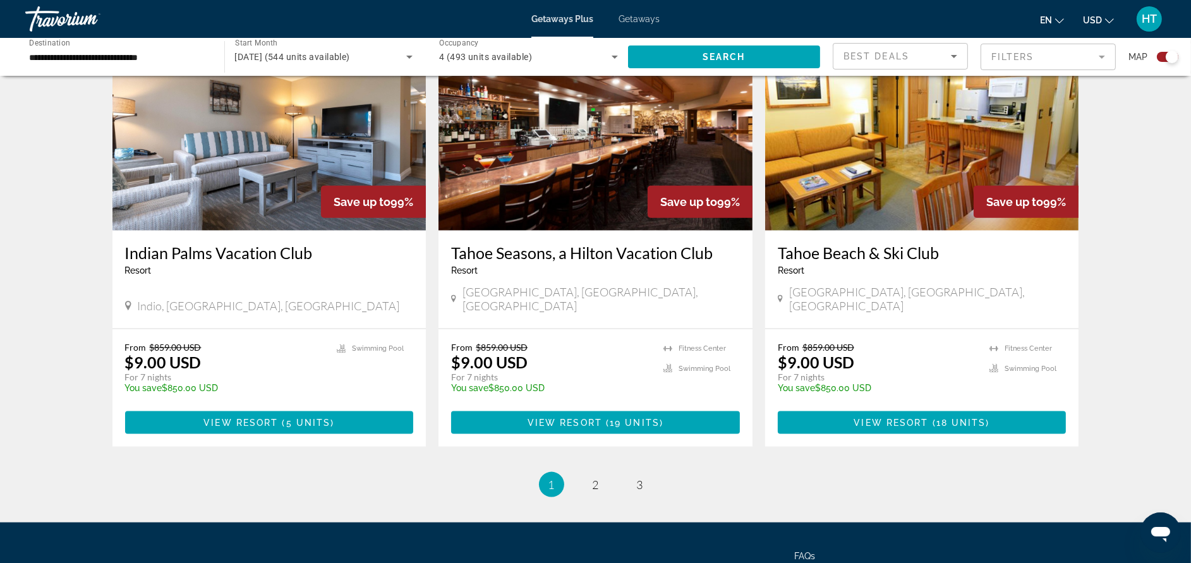
scroll to position [1891, 0]
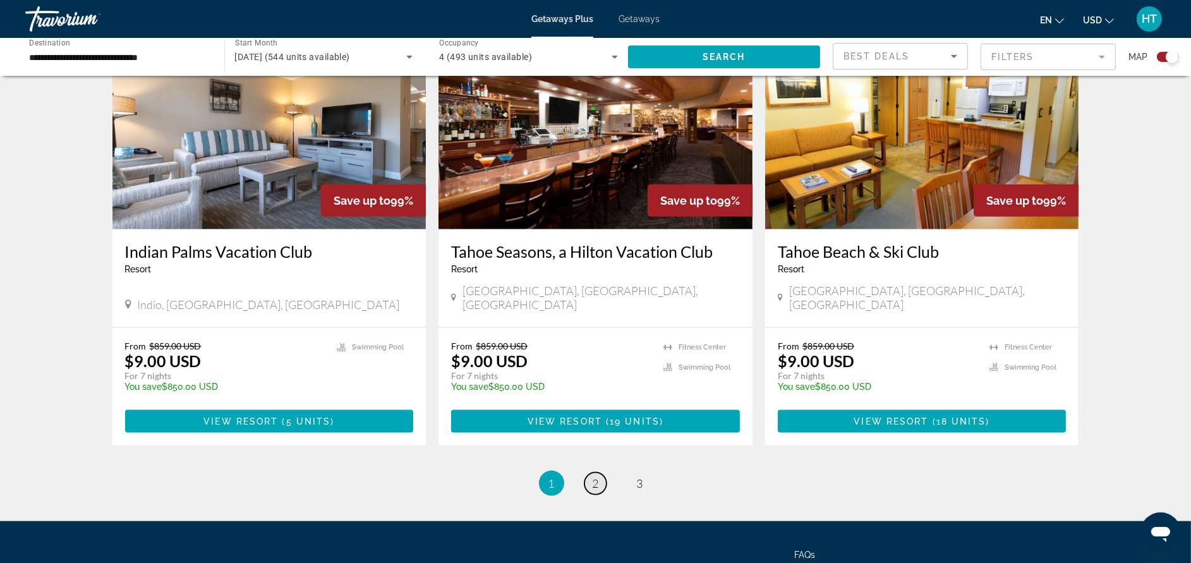
click at [586, 473] on link "page 2" at bounding box center [595, 484] width 22 height 22
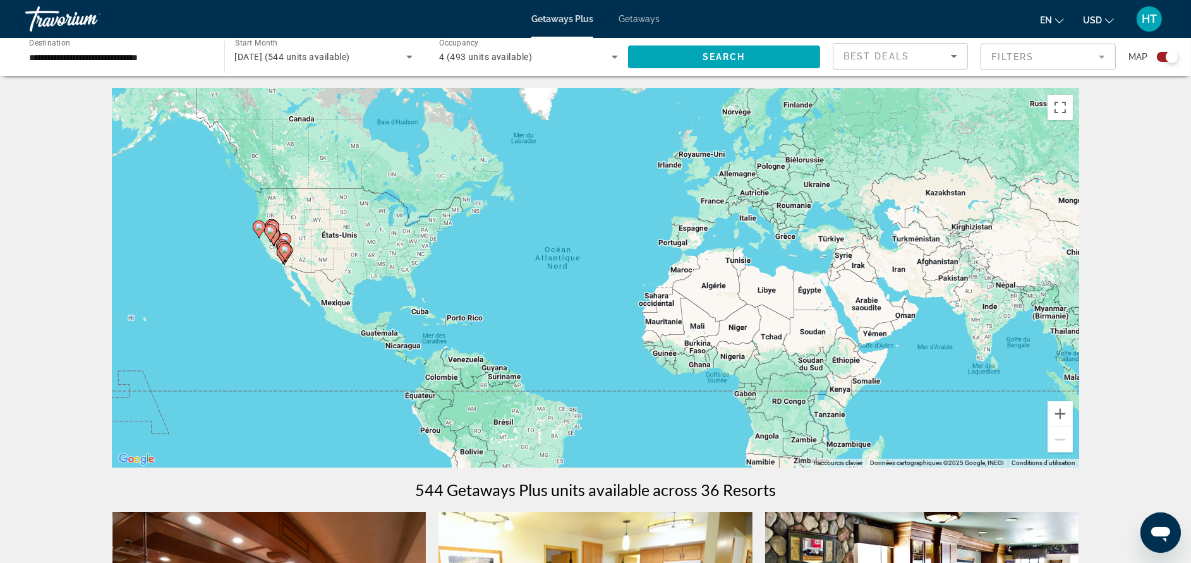
click at [620, 24] on div "Getaways Plus Getaways en English Español Français Italiano Português русский U…" at bounding box center [595, 19] width 1191 height 33
click at [634, 16] on span "Getaways" at bounding box center [638, 19] width 41 height 10
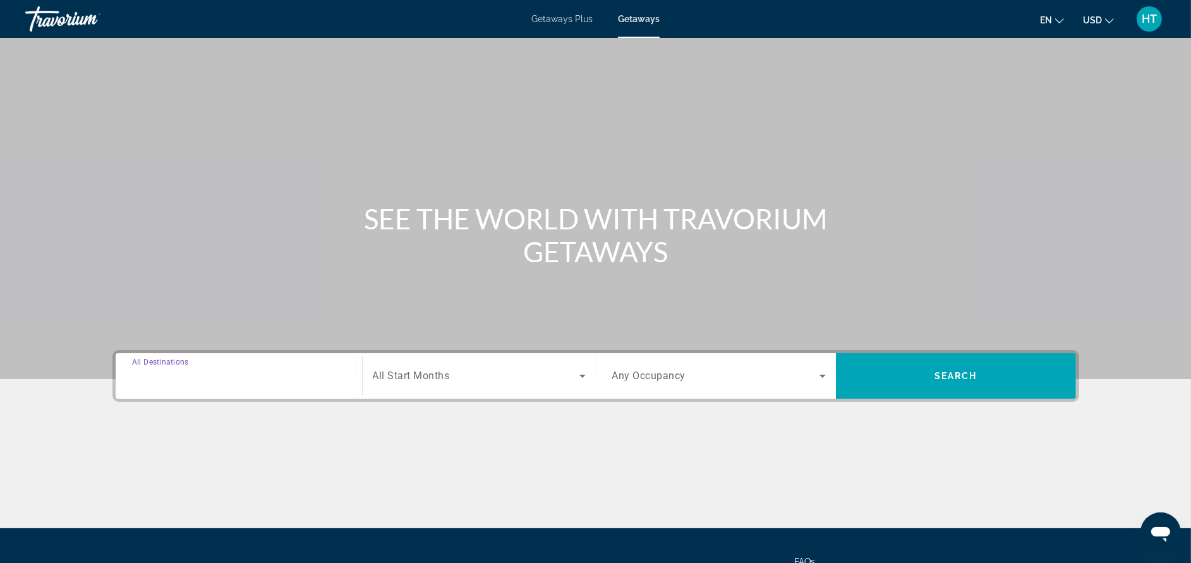
click at [263, 378] on input "Destination All Destinations" at bounding box center [239, 376] width 214 height 15
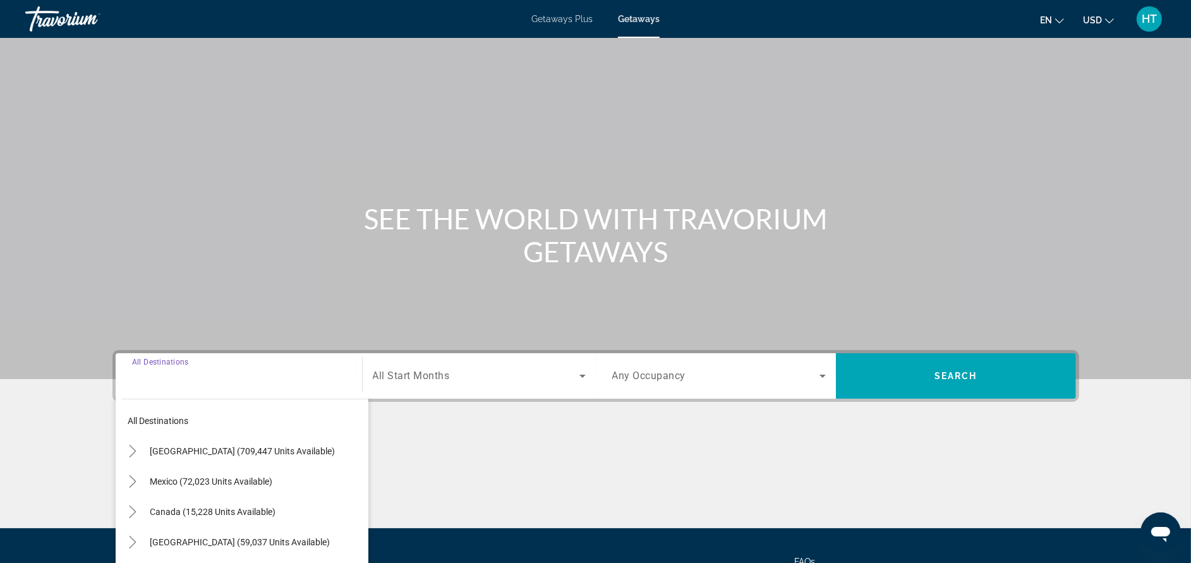
scroll to position [119, 0]
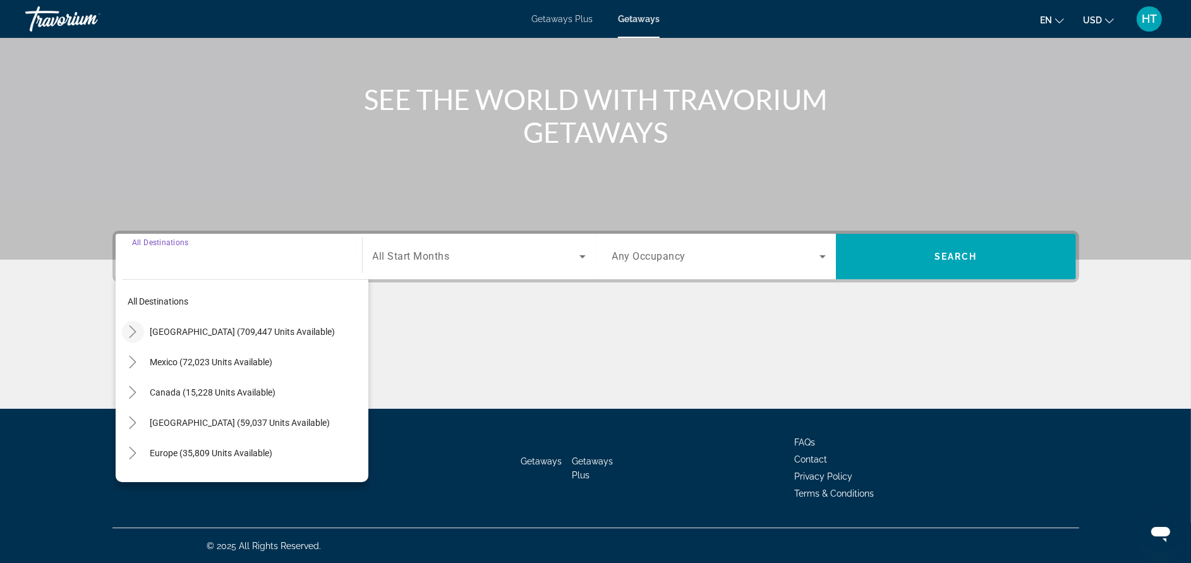
click at [137, 328] on icon "Toggle United States (709,447 units available)" at bounding box center [132, 331] width 13 height 13
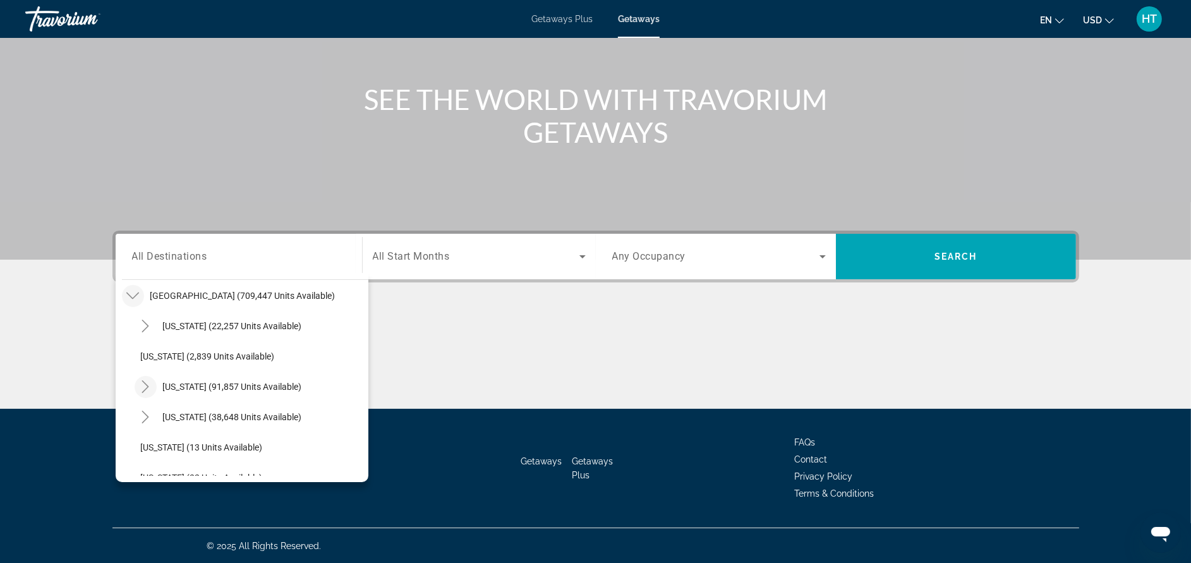
click at [143, 382] on icon "Toggle California (91,857 units available)" at bounding box center [145, 386] width 13 height 13
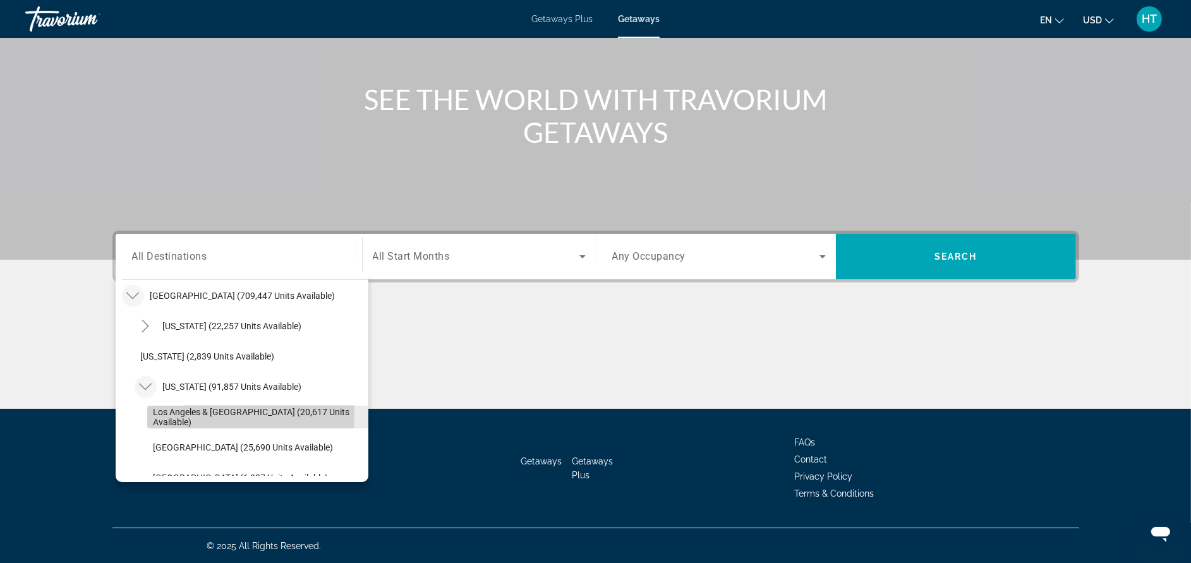
click at [189, 414] on span "Los Angeles & [GEOGRAPHIC_DATA] (20,617 units available)" at bounding box center [258, 417] width 208 height 20
type input "**********"
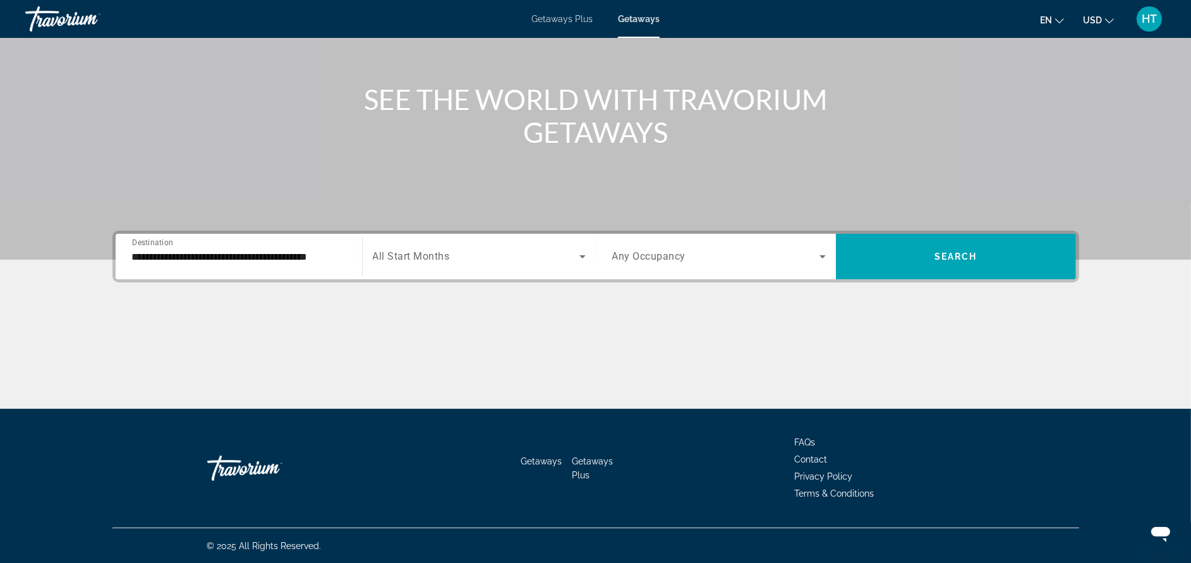
click at [407, 253] on span "All Start Months" at bounding box center [411, 257] width 77 height 12
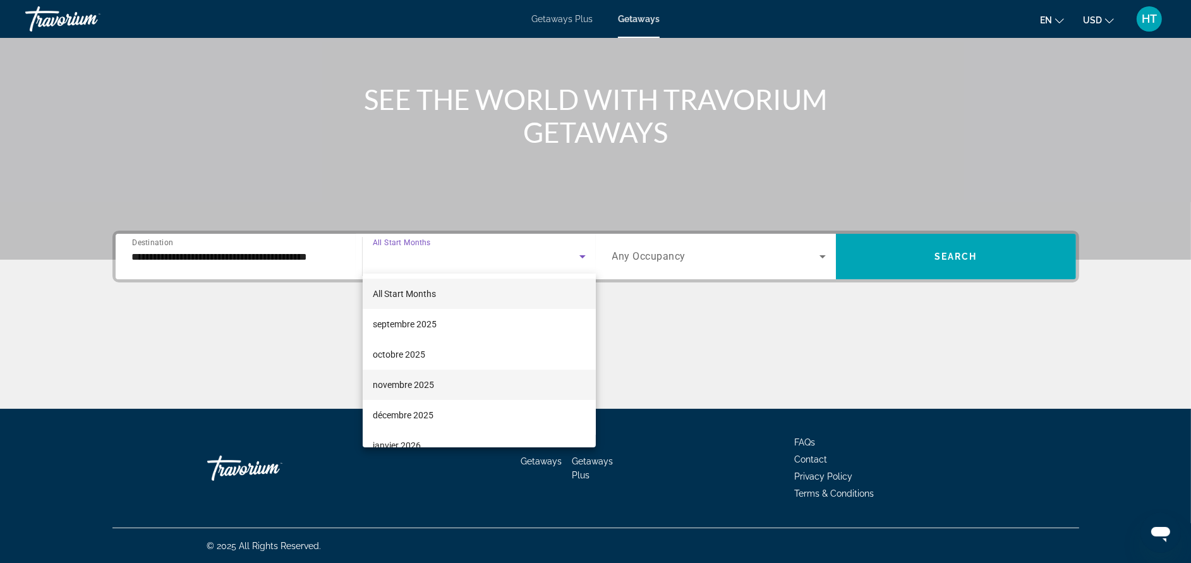
click at [419, 384] on span "novembre 2025" at bounding box center [403, 384] width 61 height 15
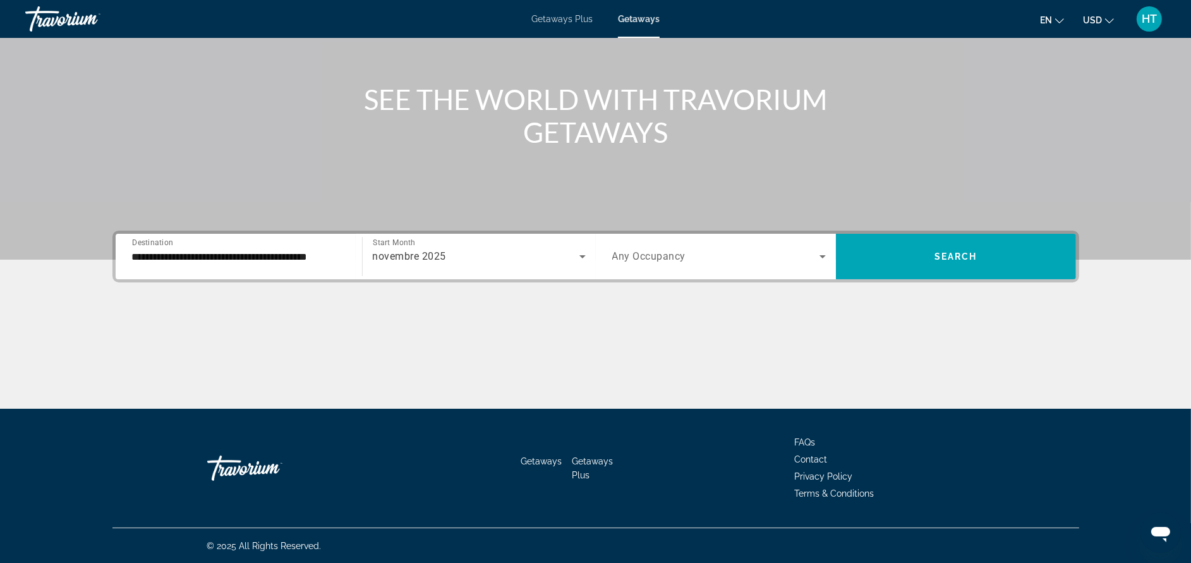
click at [646, 256] on span "Any Occupancy" at bounding box center [649, 257] width 74 height 12
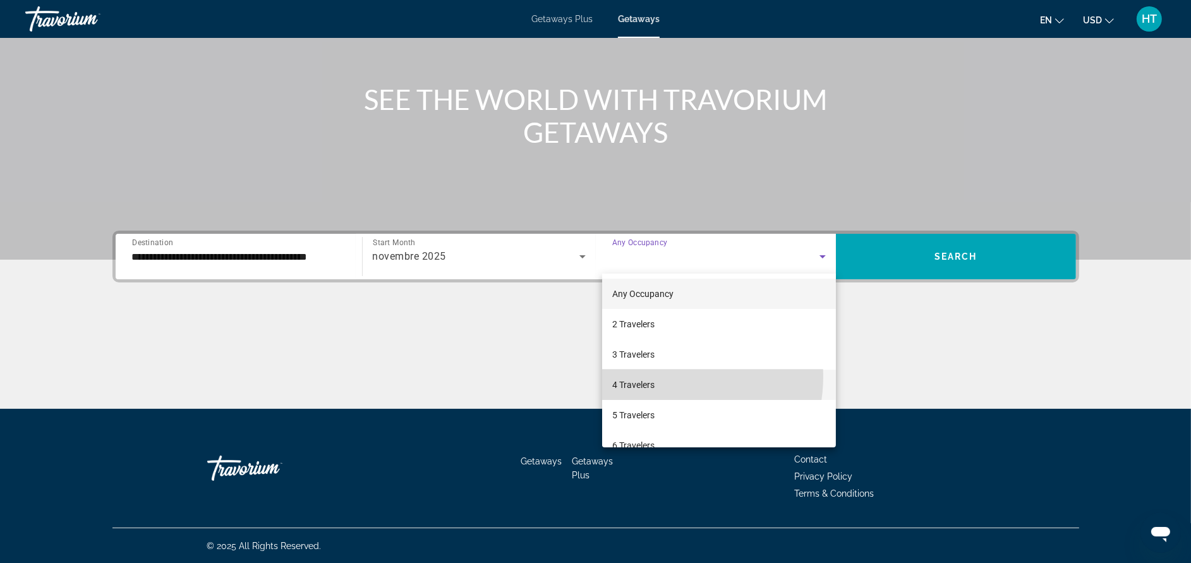
click at [660, 376] on mat-option "4 Travelers" at bounding box center [719, 385] width 234 height 30
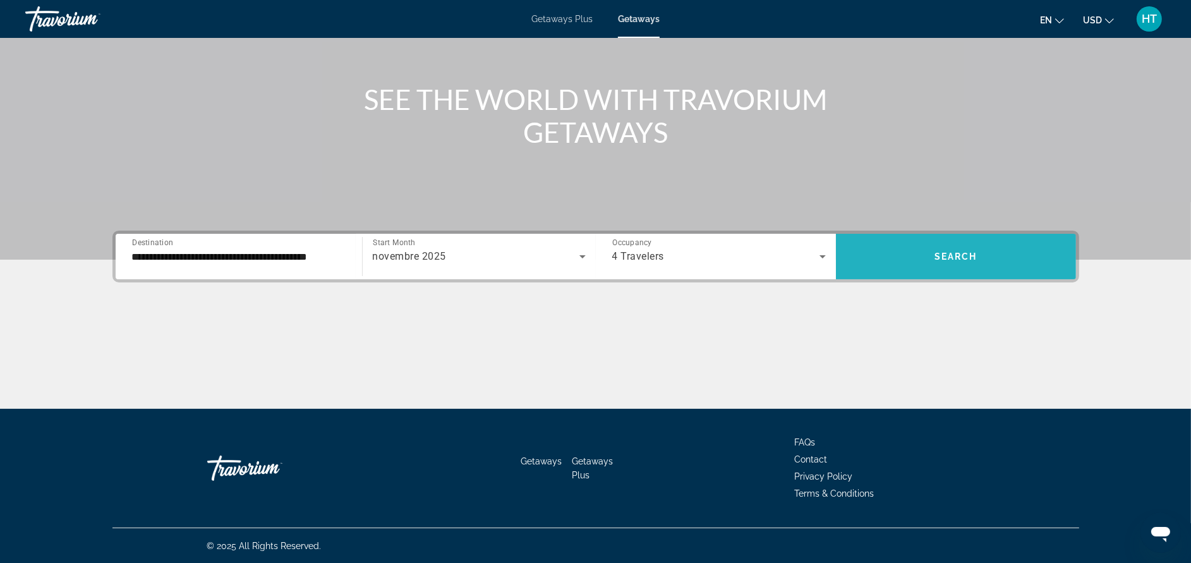
click at [941, 257] on span "Search" at bounding box center [955, 256] width 43 height 10
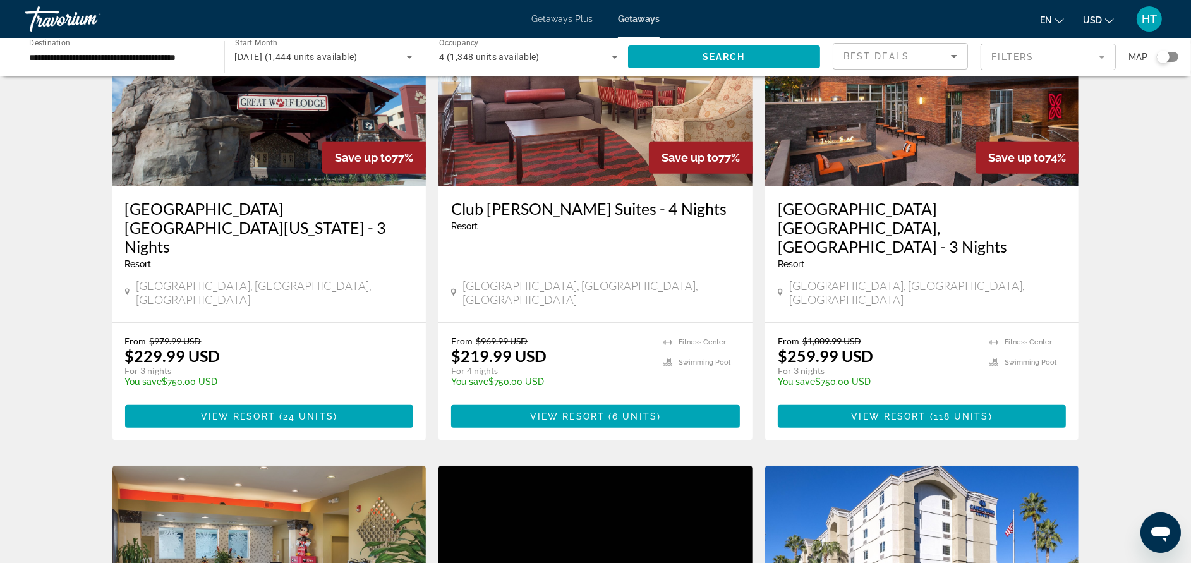
scroll to position [1023, 0]
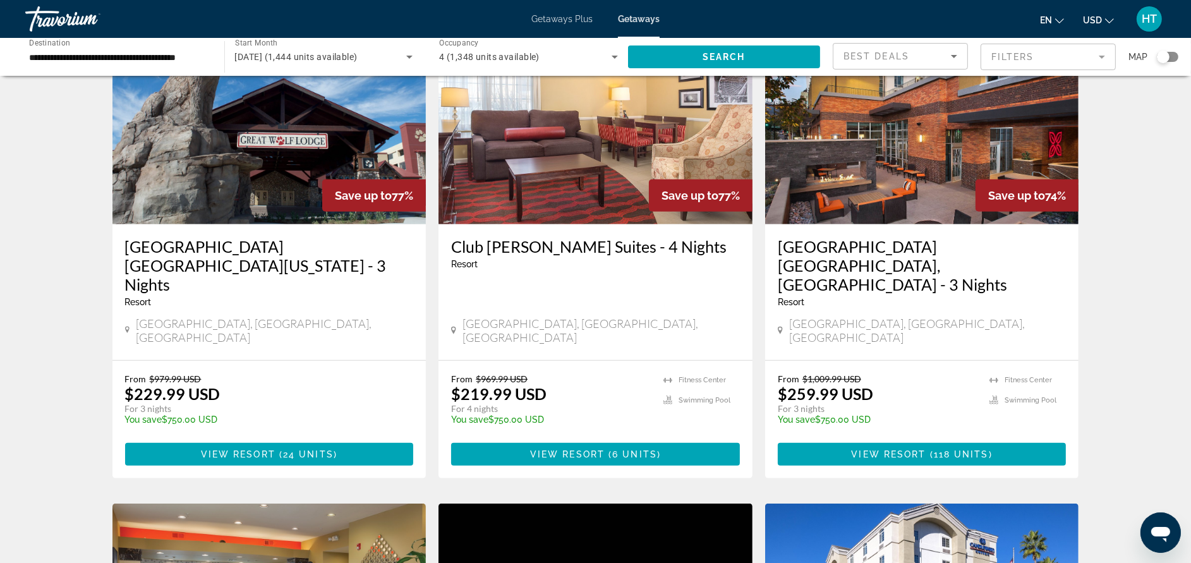
click at [361, 237] on h3 "Great Wolf Lodge Southern California - 3 Nights" at bounding box center [269, 265] width 289 height 57
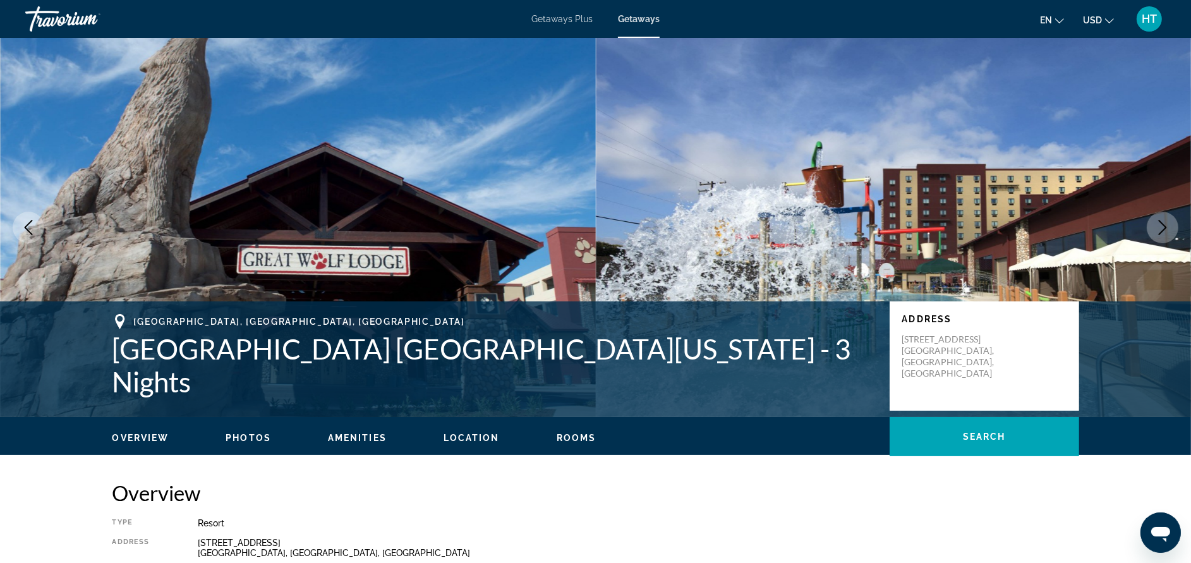
click at [583, 20] on span "Getaways Plus" at bounding box center [561, 19] width 61 height 10
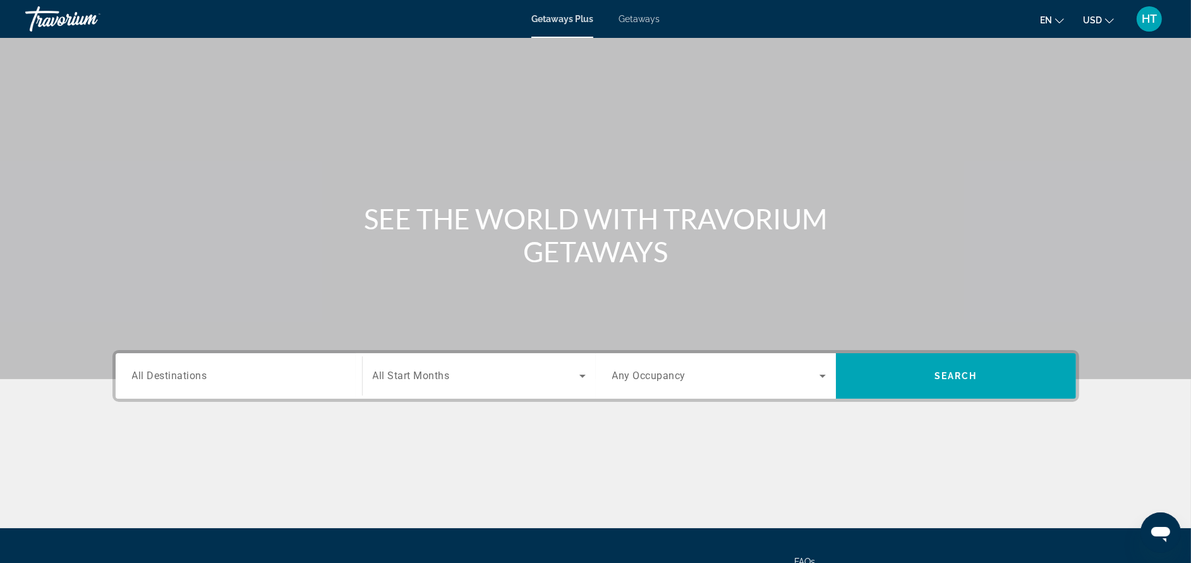
click at [634, 15] on span "Getaways" at bounding box center [638, 19] width 41 height 10
click at [579, 14] on span "Getaways Plus" at bounding box center [561, 19] width 61 height 10
click at [195, 364] on div "Search widget" at bounding box center [239, 376] width 214 height 36
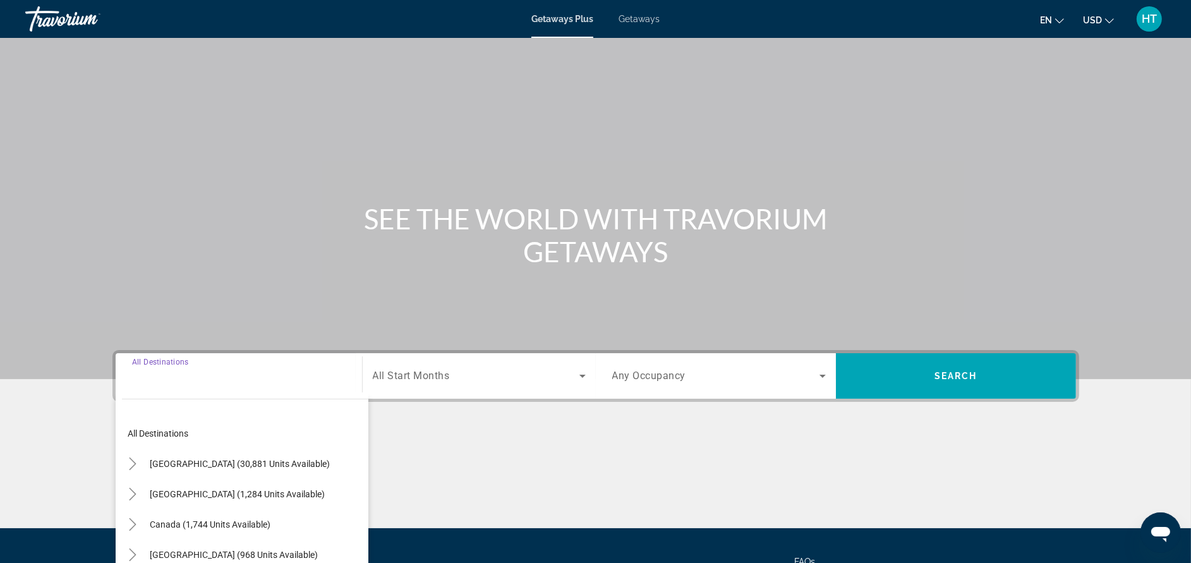
scroll to position [119, 0]
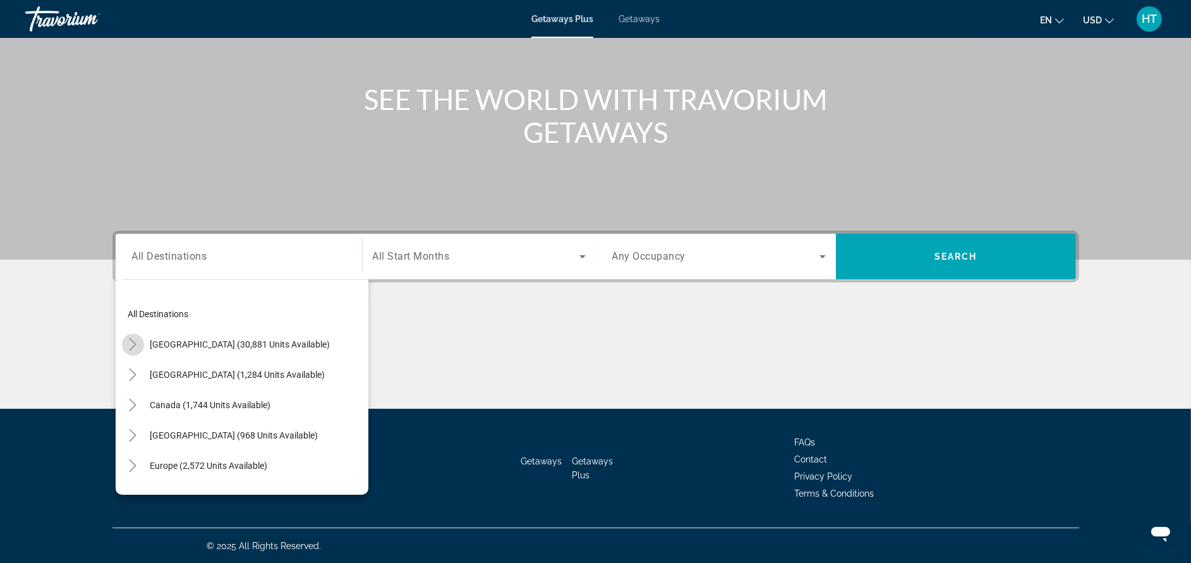
click at [122, 340] on mat-icon "Toggle United States (30,881 units available)" at bounding box center [133, 345] width 22 height 22
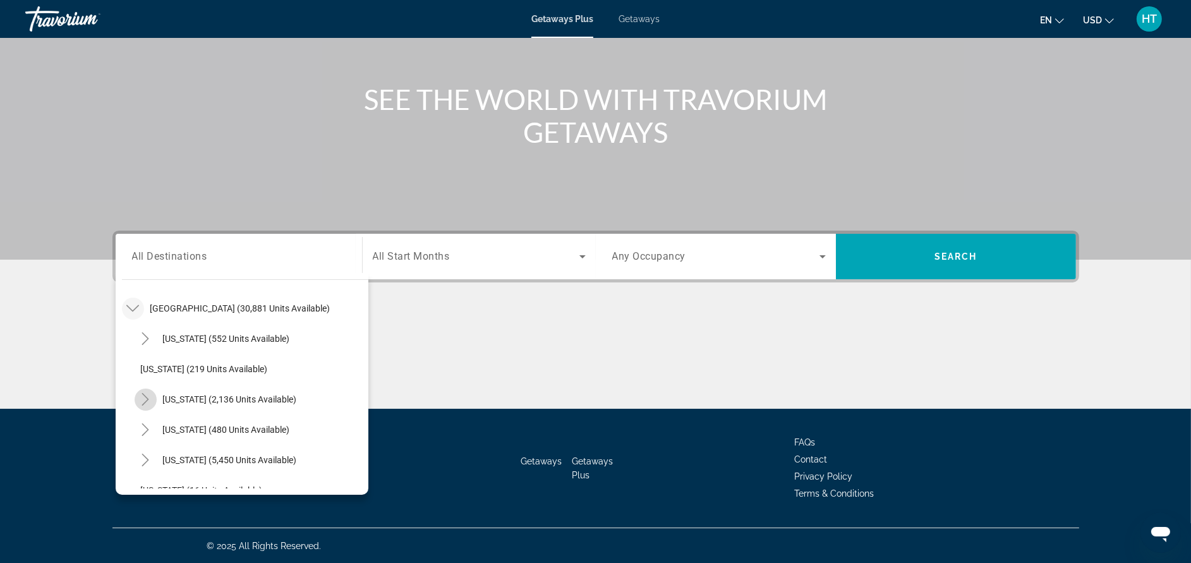
click at [147, 405] on mat-icon "Toggle California (2,136 units available)" at bounding box center [146, 399] width 22 height 22
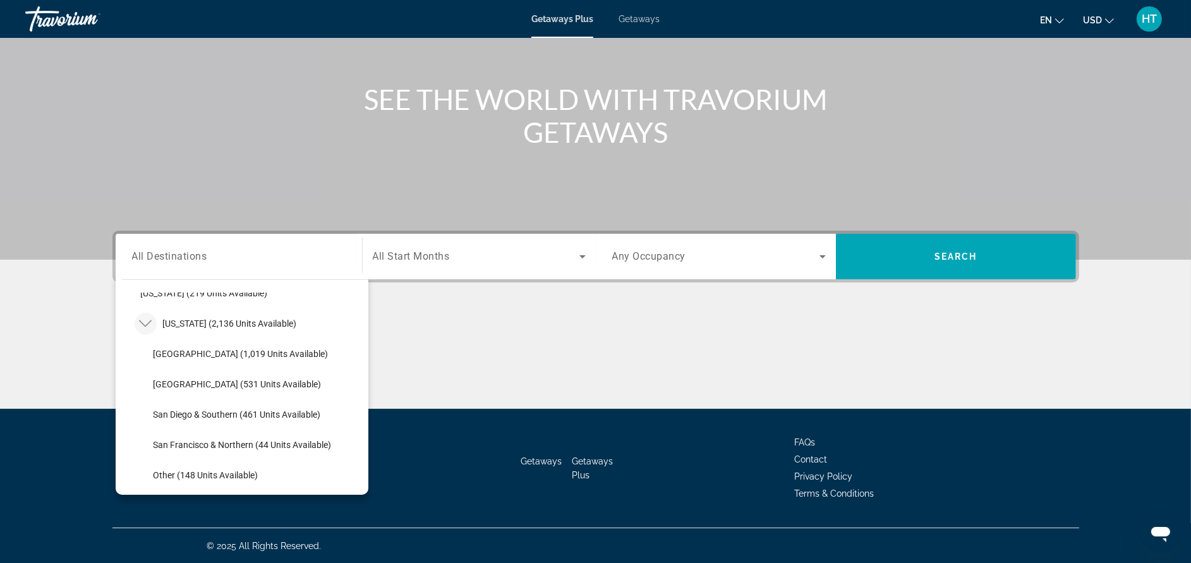
scroll to position [150, 0]
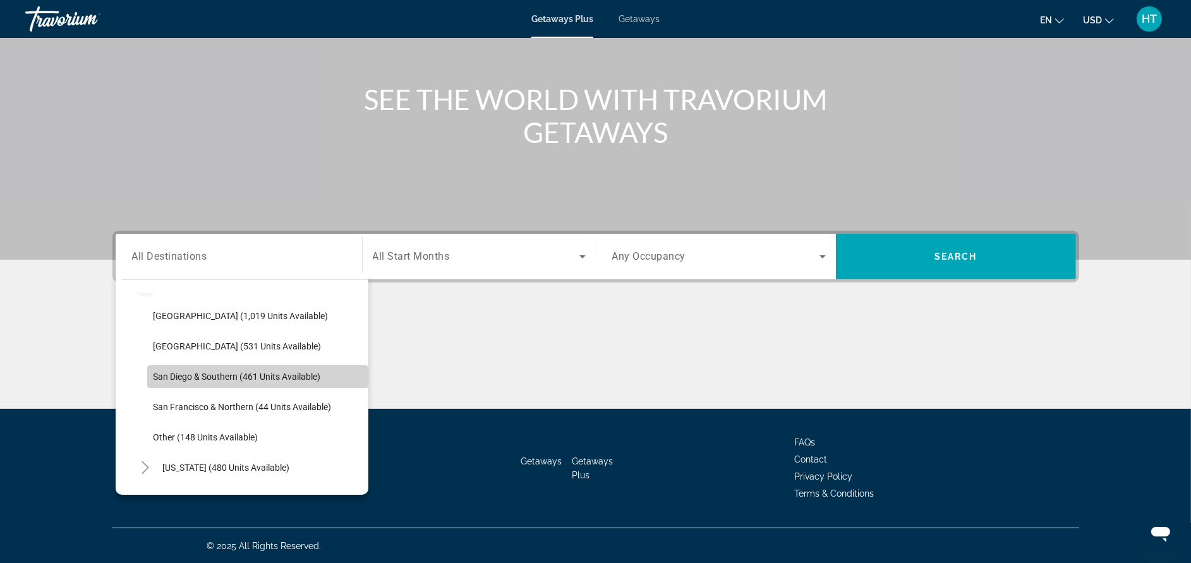
click at [267, 371] on span "San Diego & Southern (461 units available)" at bounding box center [237, 376] width 167 height 10
type input "**********"
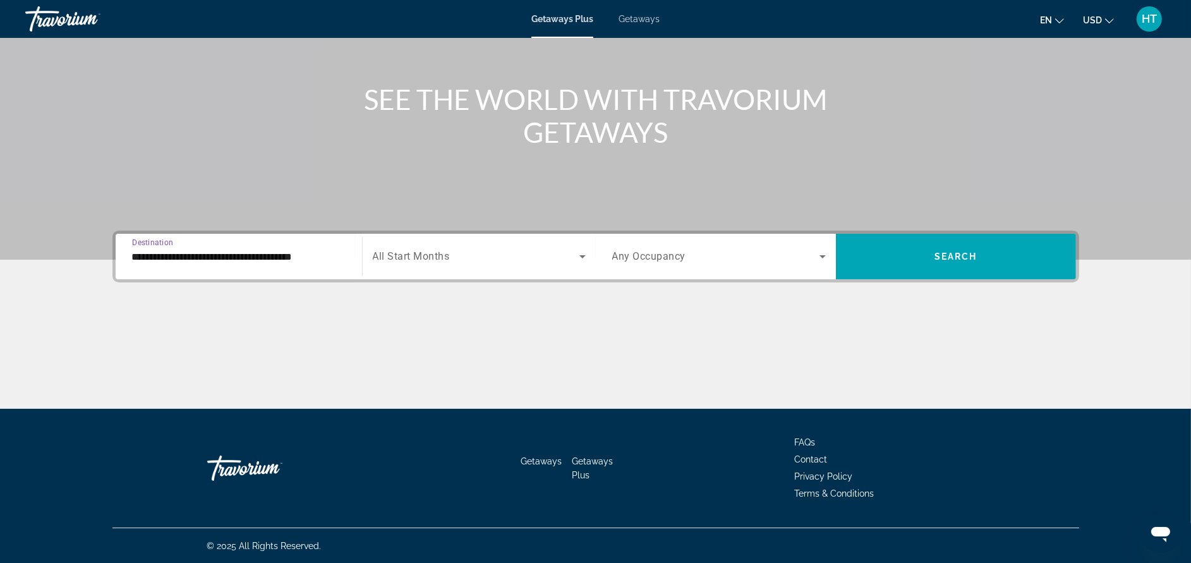
click at [396, 251] on span "All Start Months" at bounding box center [411, 257] width 77 height 12
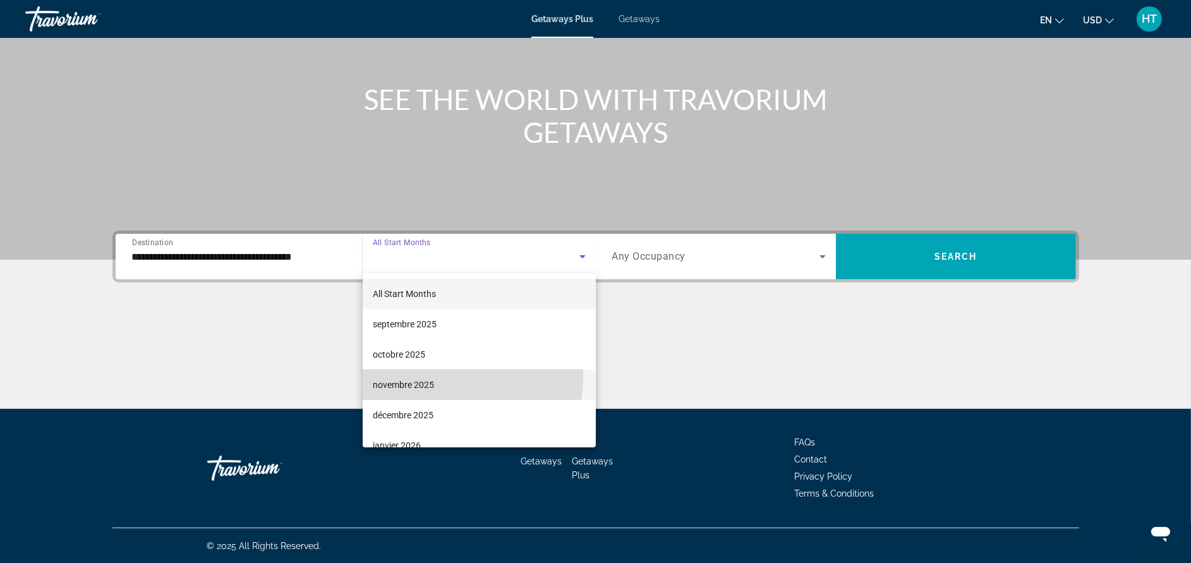
click at [430, 376] on mat-option "novembre 2025" at bounding box center [479, 385] width 233 height 30
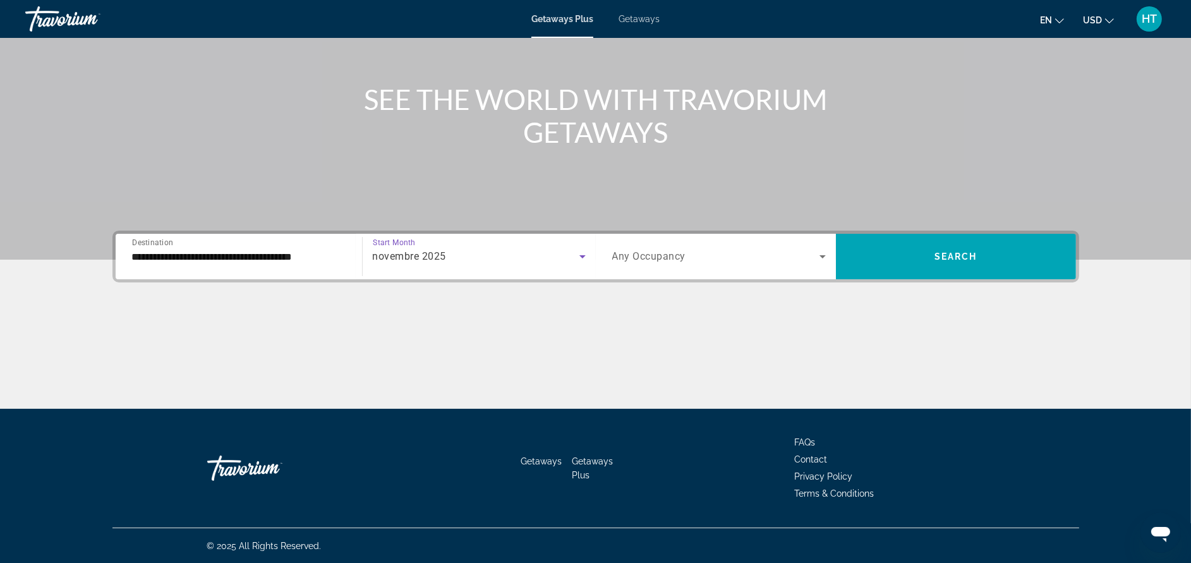
click at [641, 253] on span "Any Occupancy" at bounding box center [649, 257] width 74 height 12
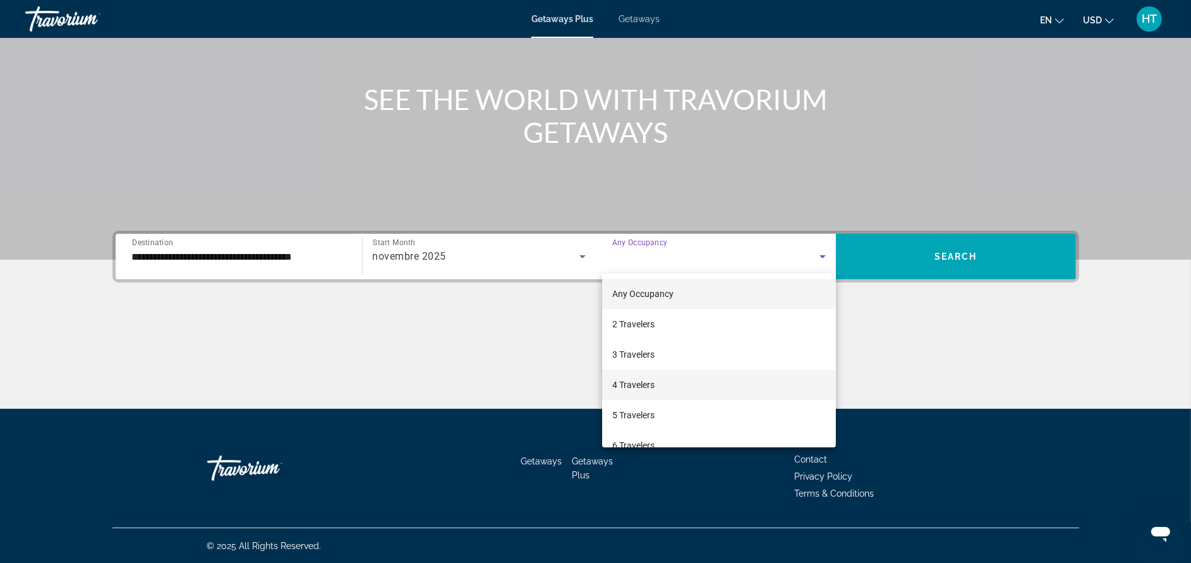
click at [665, 389] on mat-option "4 Travelers" at bounding box center [719, 385] width 234 height 30
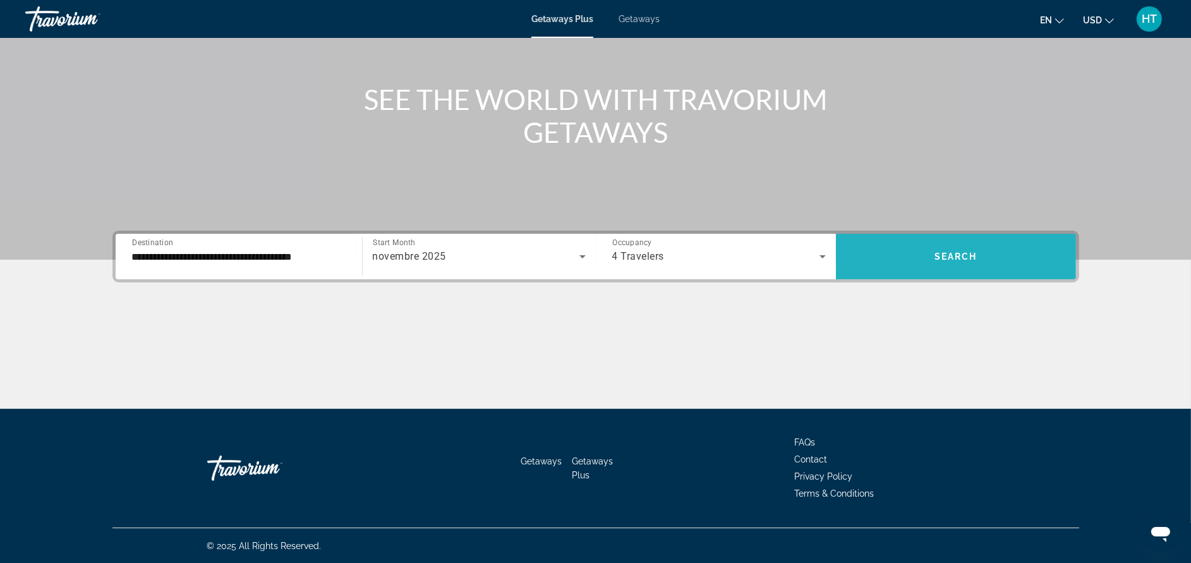
click at [938, 262] on span "Search widget" at bounding box center [956, 256] width 240 height 30
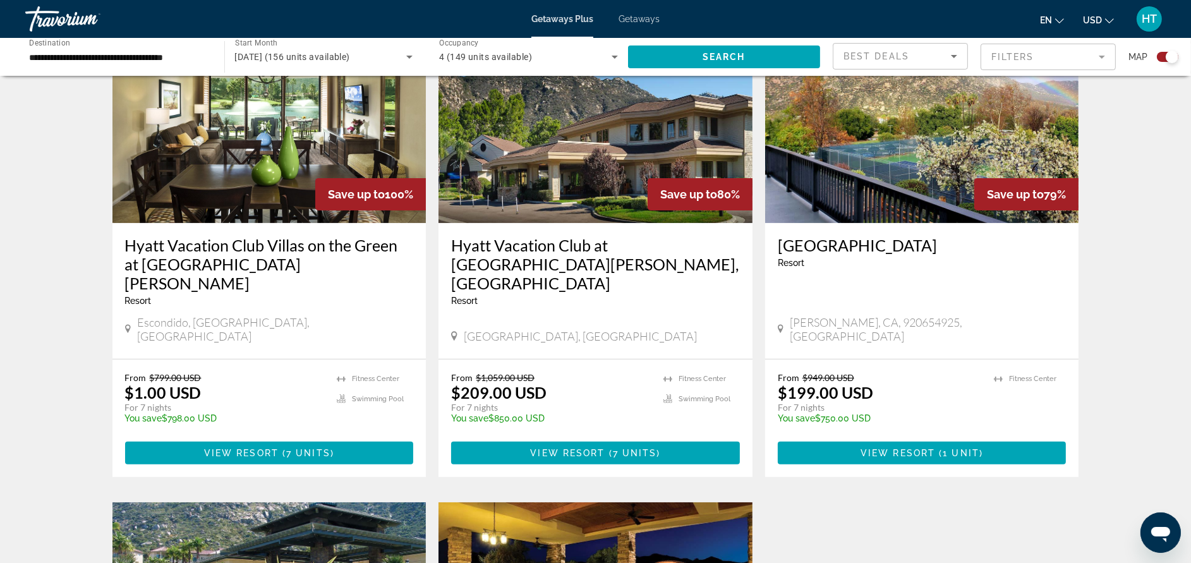
scroll to position [454, 0]
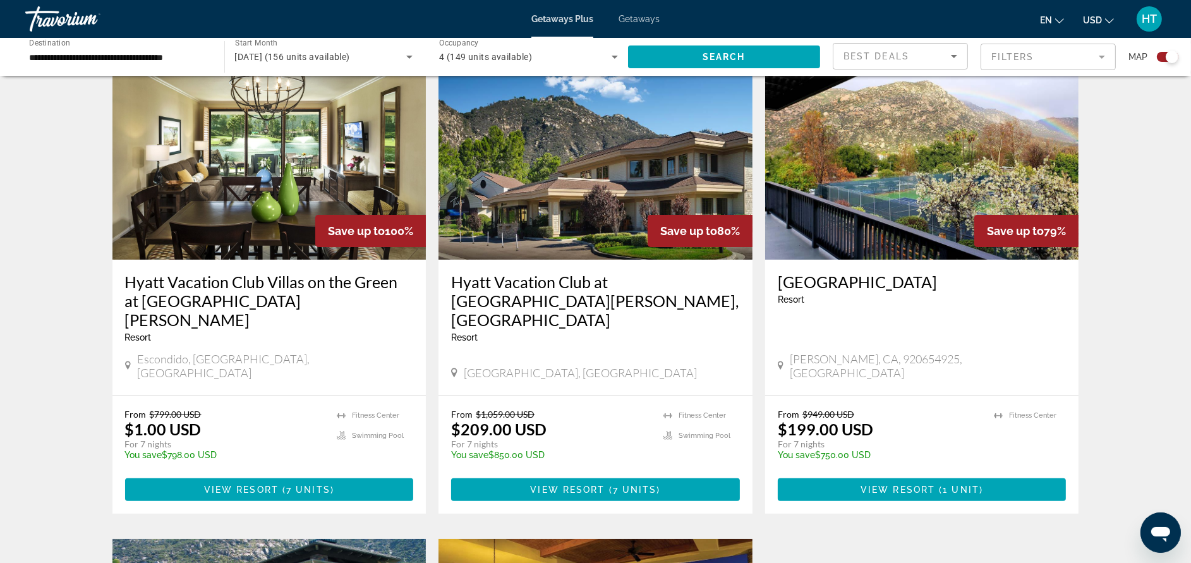
click at [384, 273] on h3 "Hyatt Vacation Club Villas on the Green at [GEOGRAPHIC_DATA][PERSON_NAME]" at bounding box center [269, 300] width 289 height 57
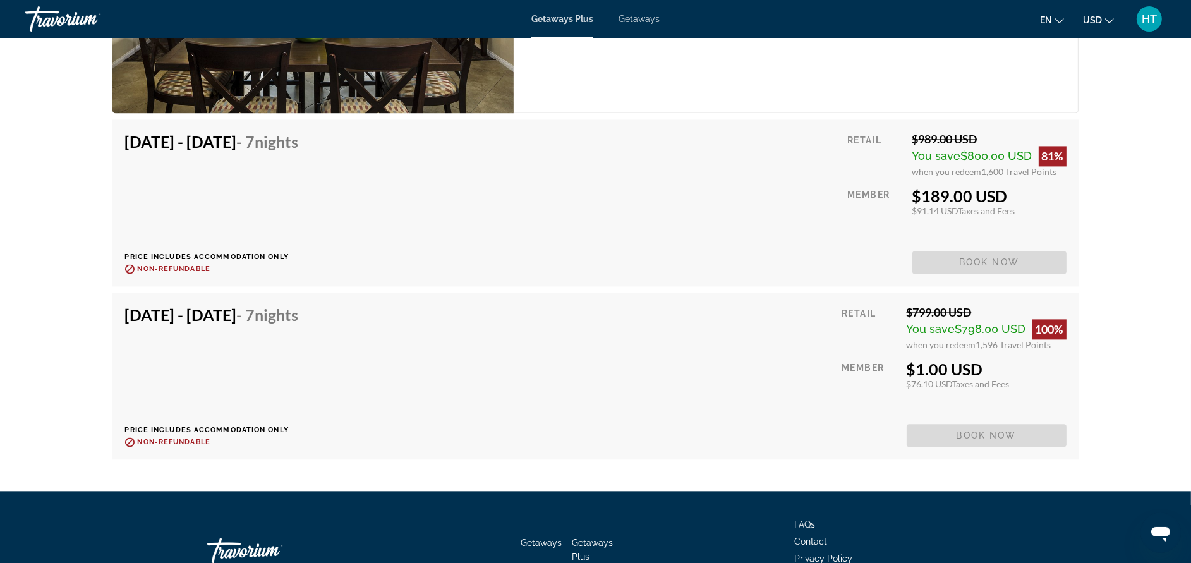
scroll to position [3427, 0]
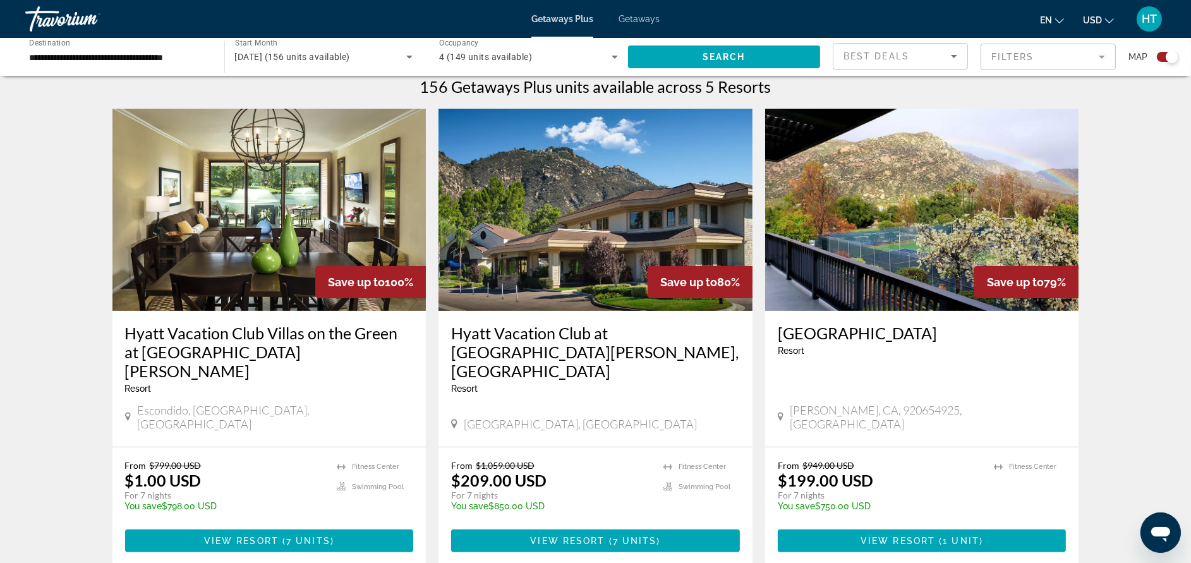
scroll to position [454, 0]
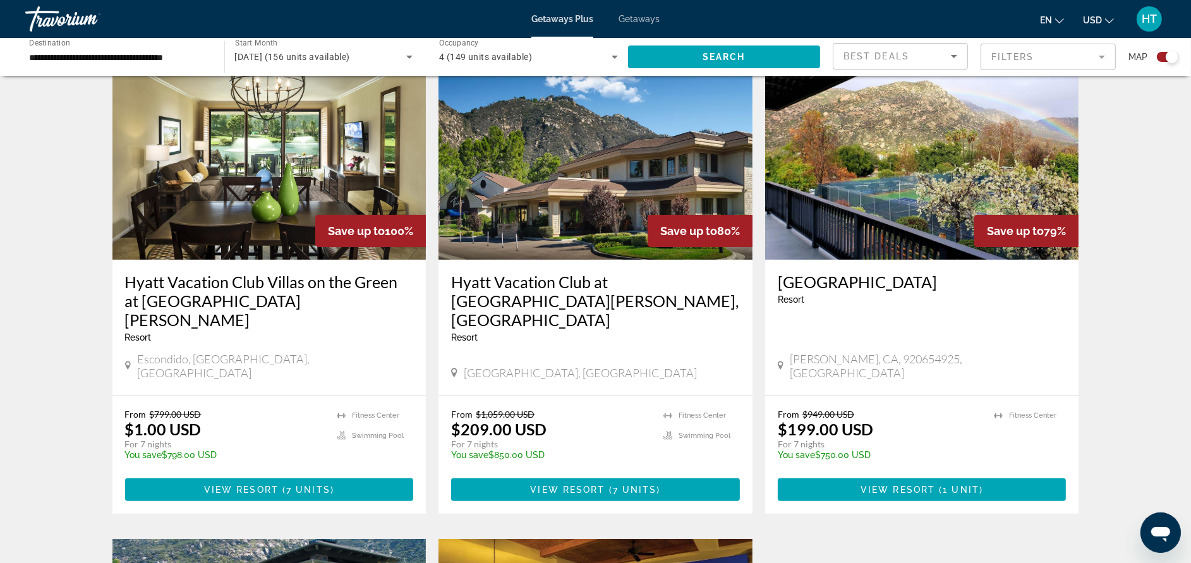
click at [340, 47] on div "[DATE] (156 units available)" at bounding box center [324, 56] width 178 height 35
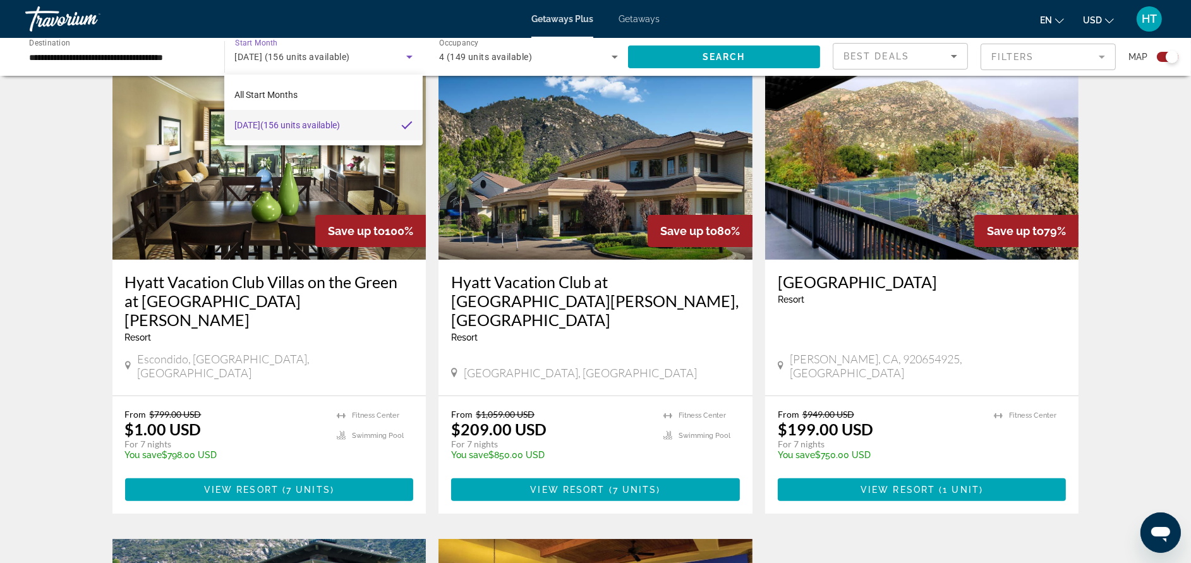
click at [340, 47] on div at bounding box center [595, 281] width 1191 height 563
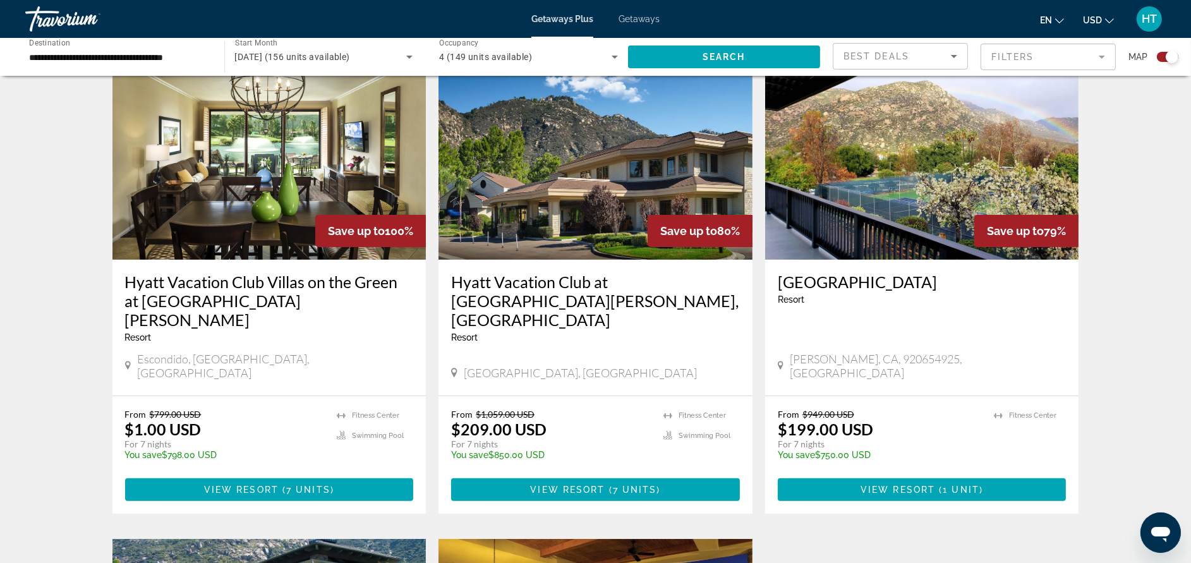
click at [636, 23] on span "Getaways" at bounding box center [638, 19] width 41 height 10
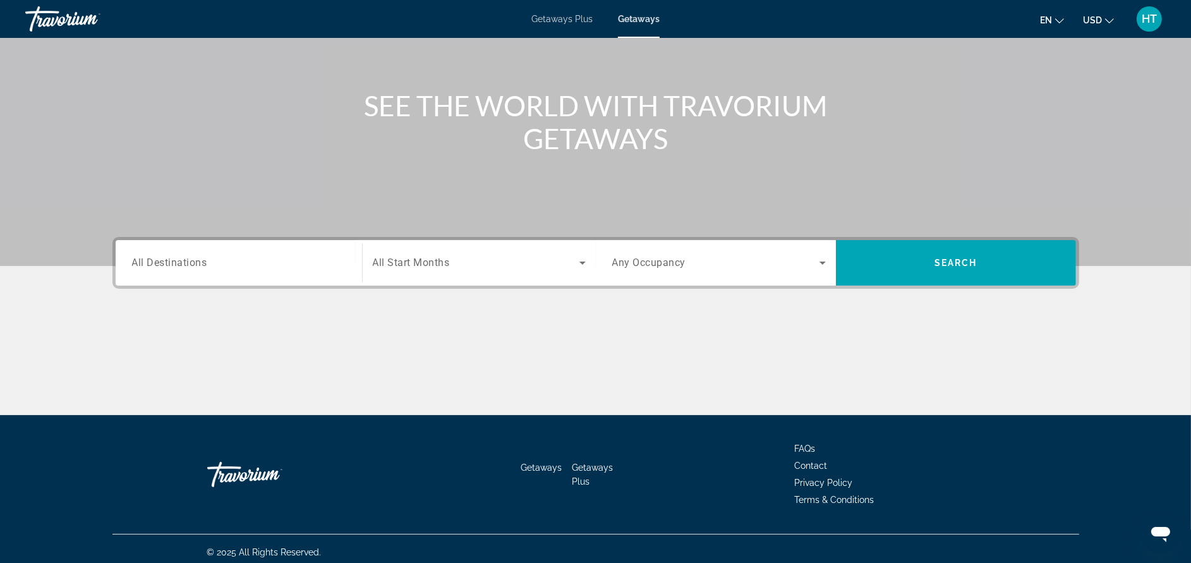
scroll to position [119, 0]
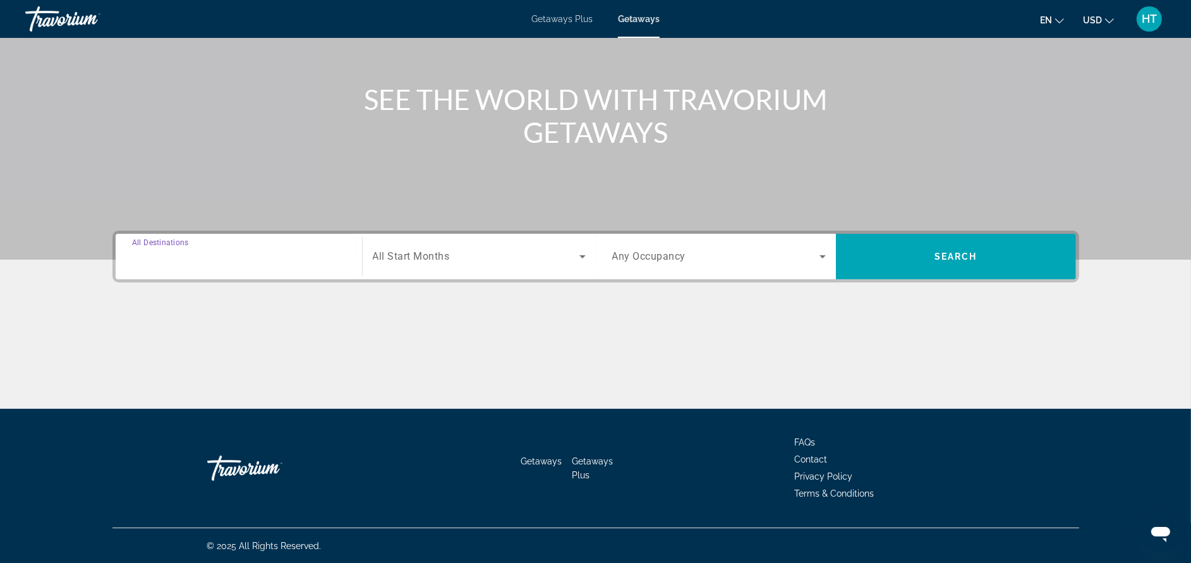
click at [274, 258] on input "Destination All Destinations" at bounding box center [239, 257] width 214 height 15
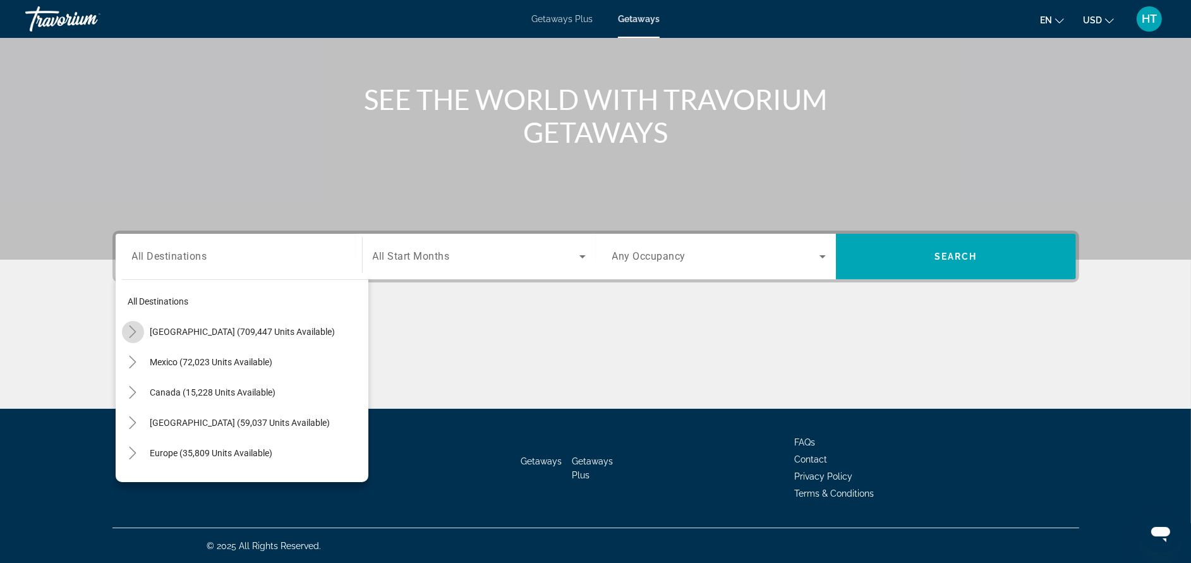
click at [124, 326] on mat-icon "Toggle United States (709,447 units available)" at bounding box center [133, 332] width 22 height 22
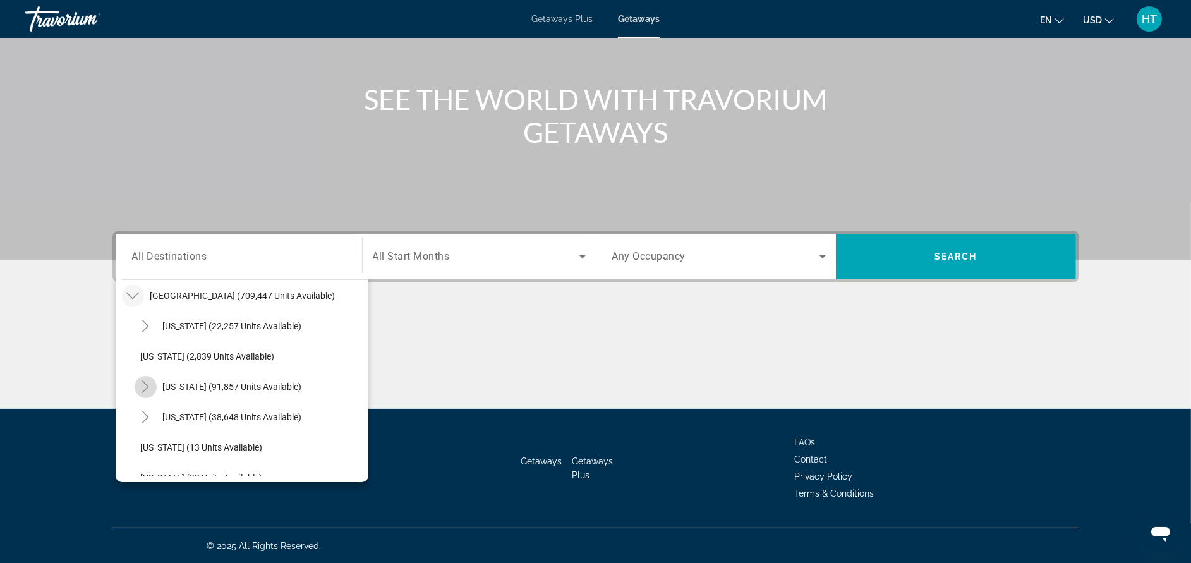
click at [146, 378] on mat-icon "Toggle California (91,857 units available)" at bounding box center [146, 387] width 22 height 22
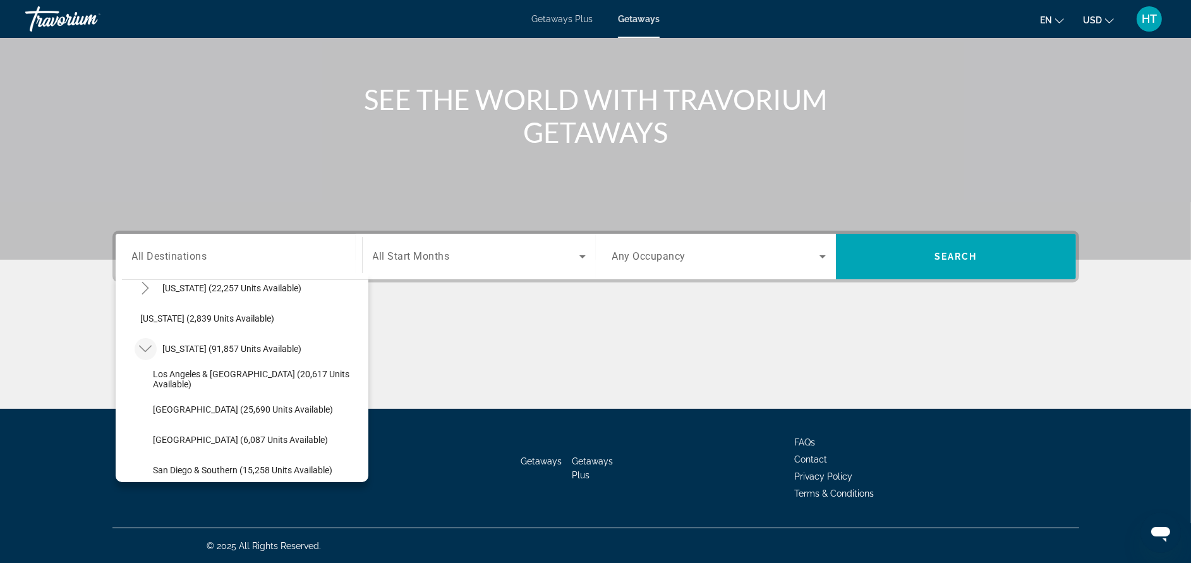
scroll to position [112, 0]
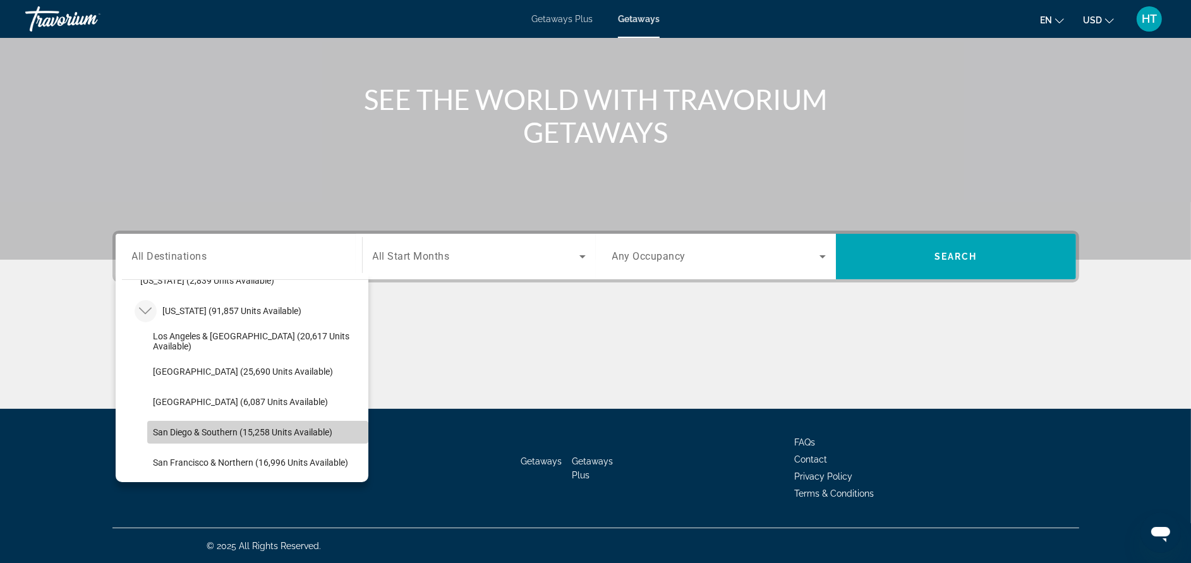
click at [303, 437] on span "Search widget" at bounding box center [257, 432] width 221 height 30
type input "**********"
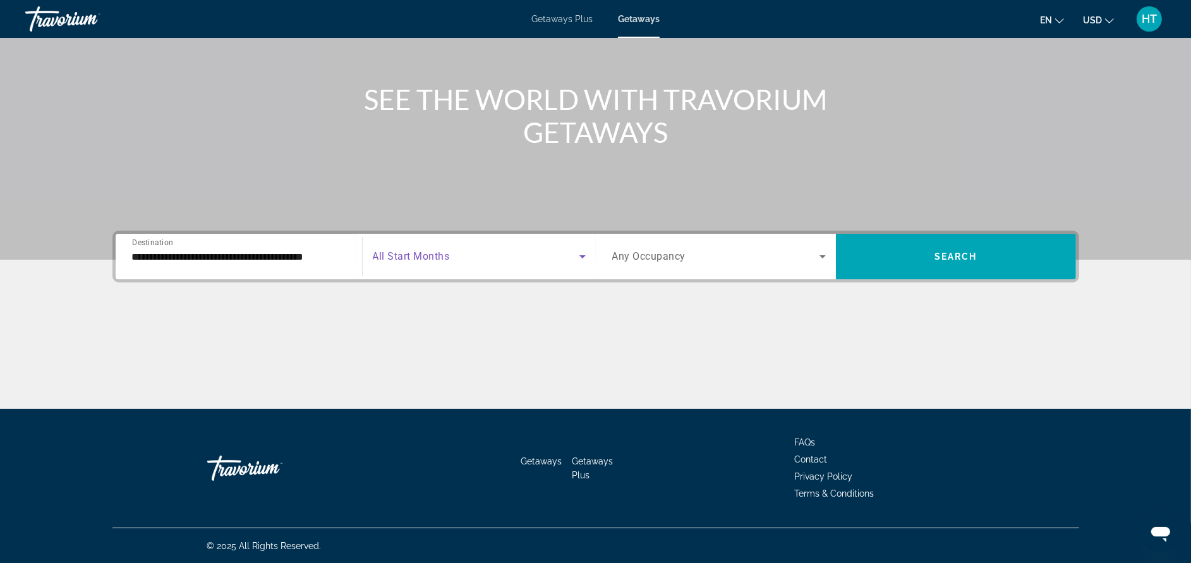
click at [454, 258] on span "Search widget" at bounding box center [476, 256] width 207 height 15
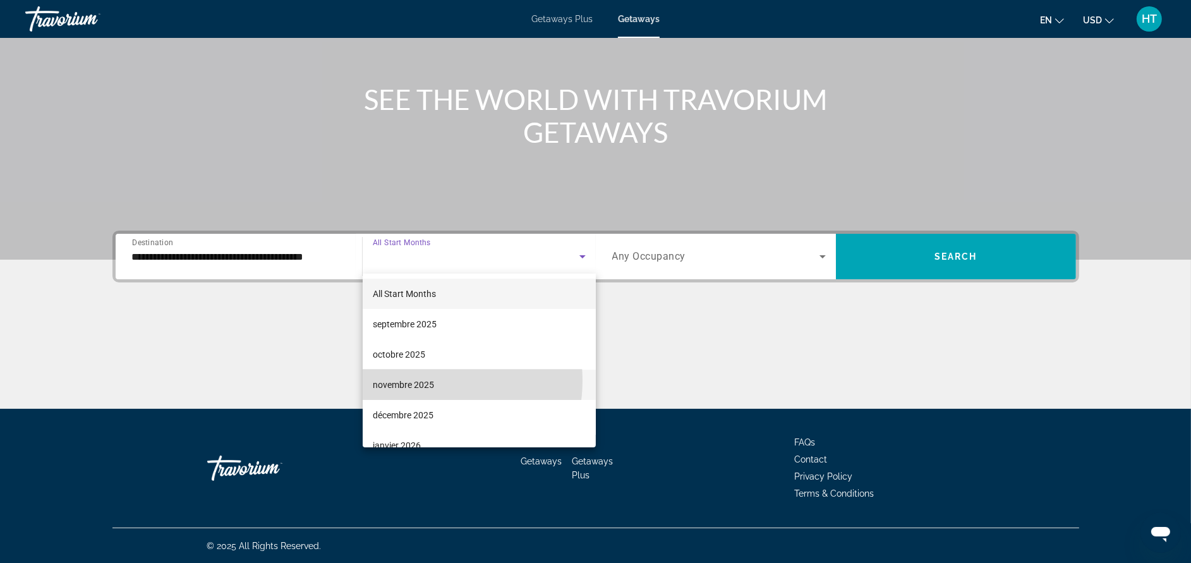
click at [428, 380] on span "novembre 2025" at bounding box center [403, 384] width 61 height 15
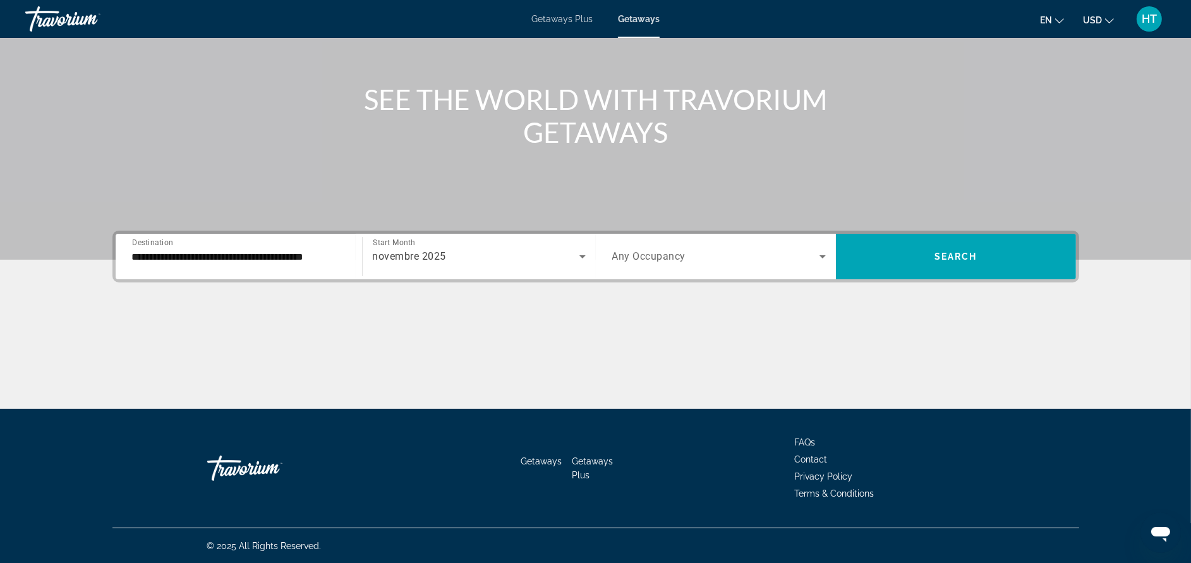
click at [669, 257] on span "Any Occupancy" at bounding box center [649, 257] width 74 height 12
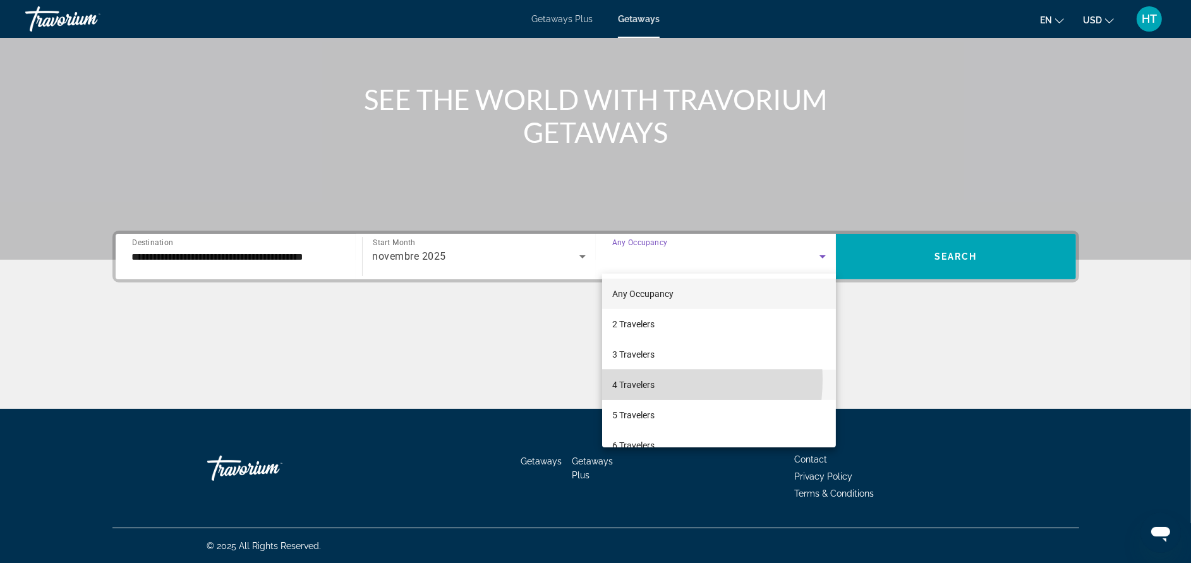
click at [646, 380] on span "4 Travelers" at bounding box center [633, 384] width 42 height 15
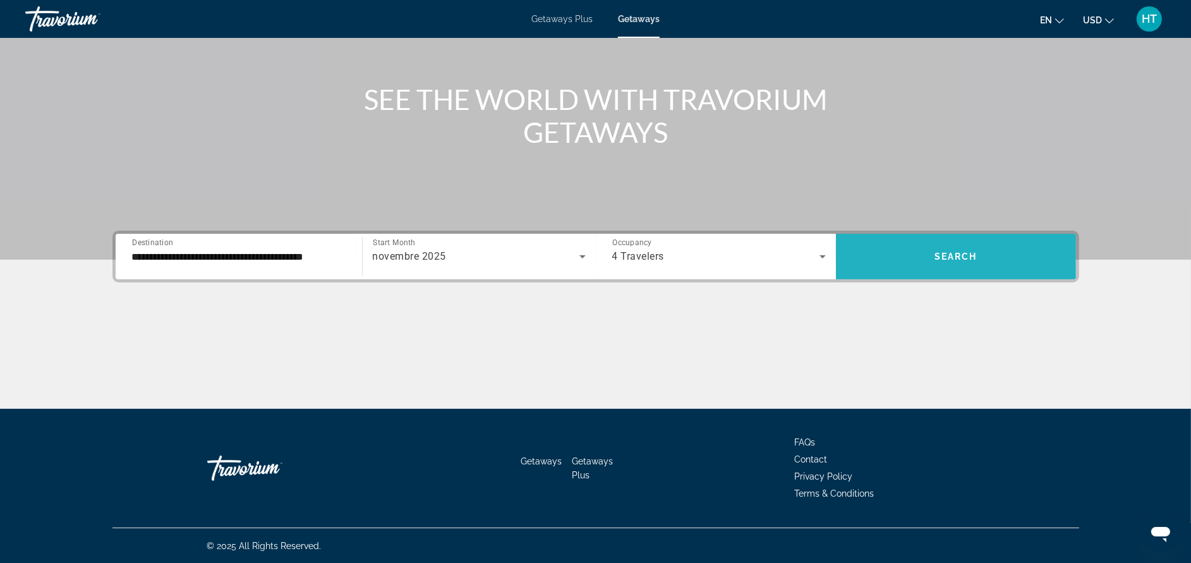
click at [935, 253] on span "Search" at bounding box center [955, 256] width 43 height 10
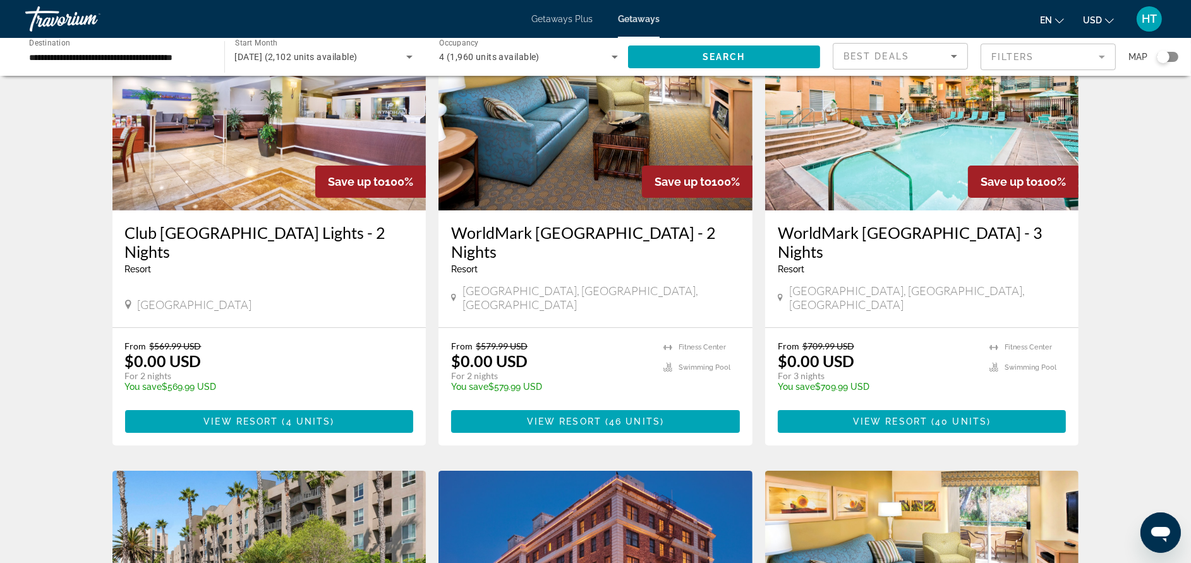
scroll to position [113, 0]
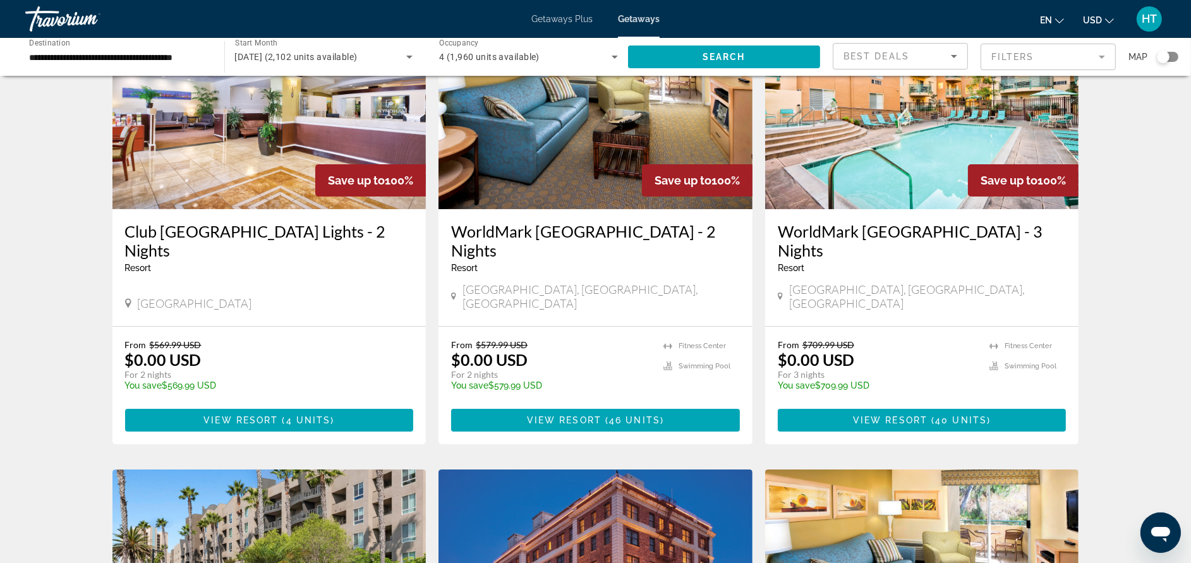
click at [699, 236] on h3 "WorldMark [GEOGRAPHIC_DATA] - 2 Nights" at bounding box center [595, 241] width 289 height 38
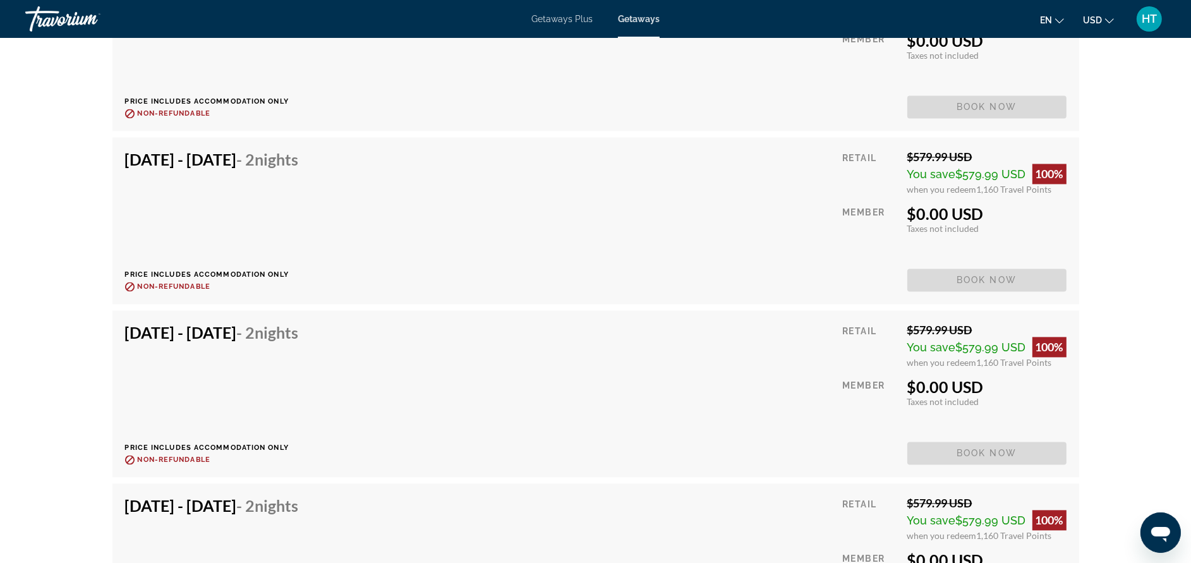
scroll to position [3184, 0]
